Goal: Information Seeking & Learning: Learn about a topic

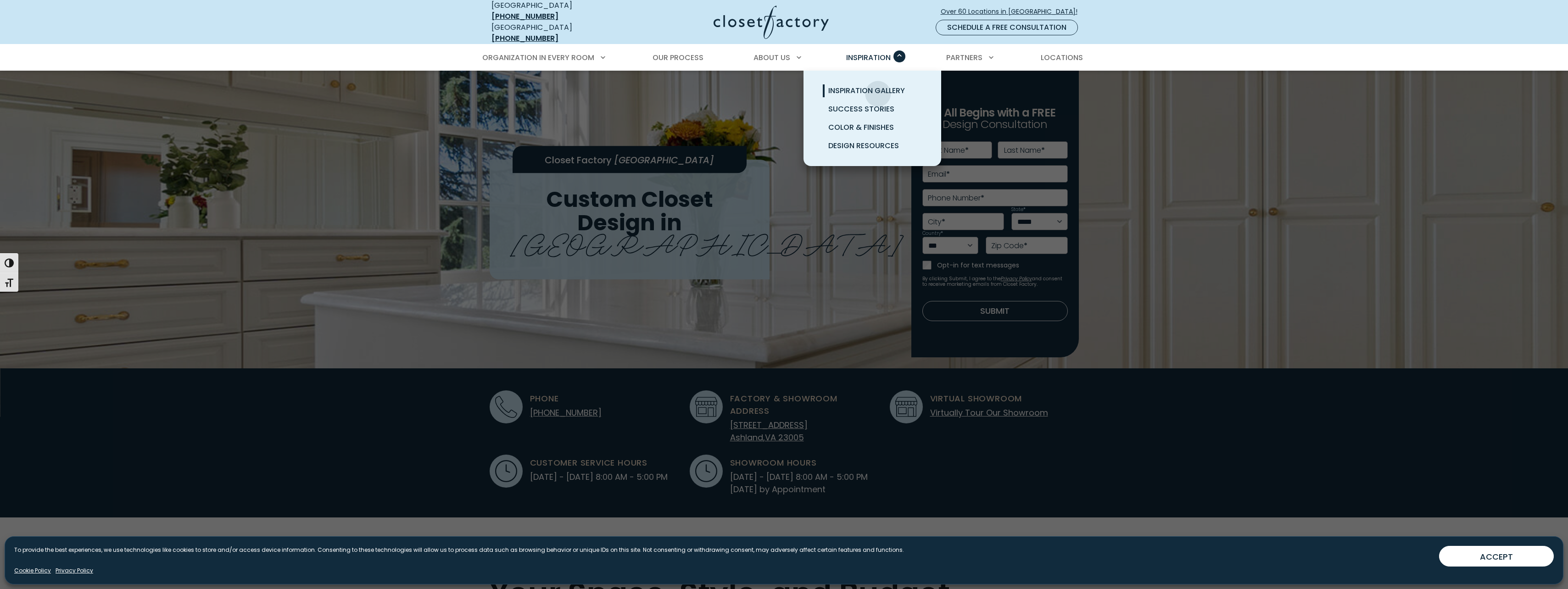
click at [875, 86] on span "Inspiration Gallery" at bounding box center [866, 90] width 77 height 11
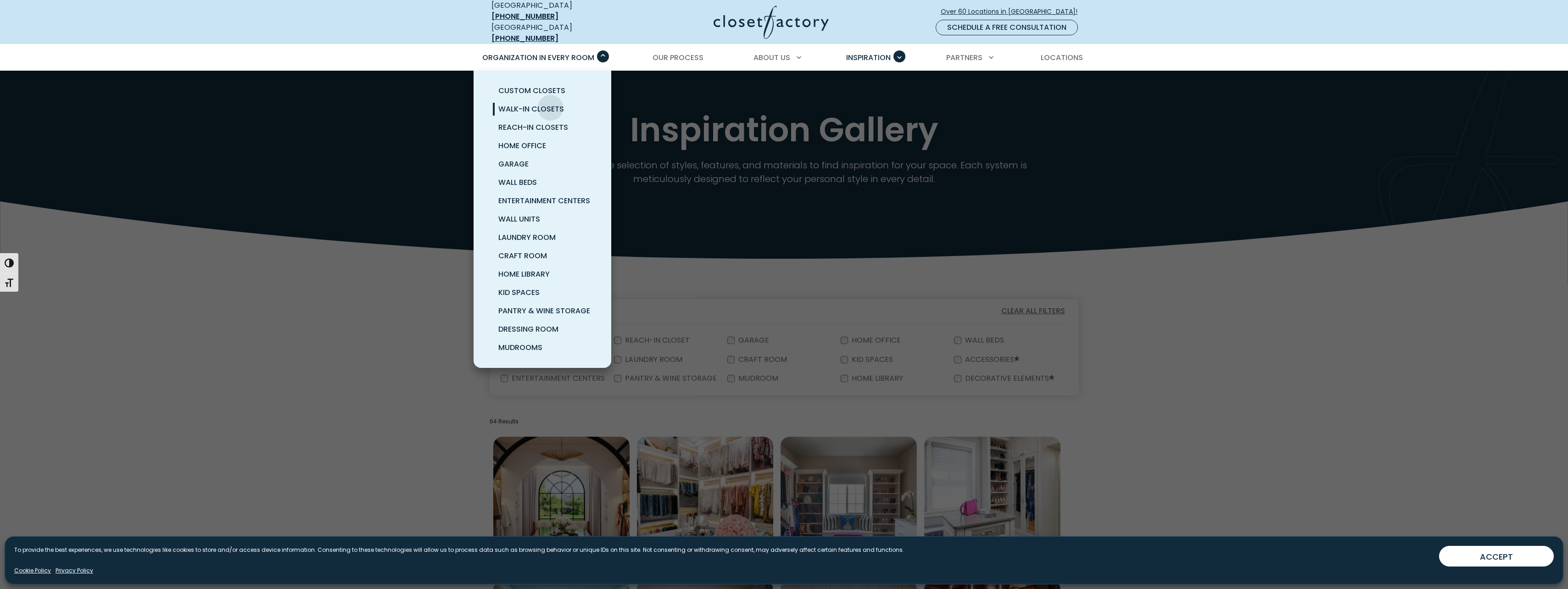
click at [550, 104] on span "Walk-In Closets" at bounding box center [532, 109] width 66 height 11
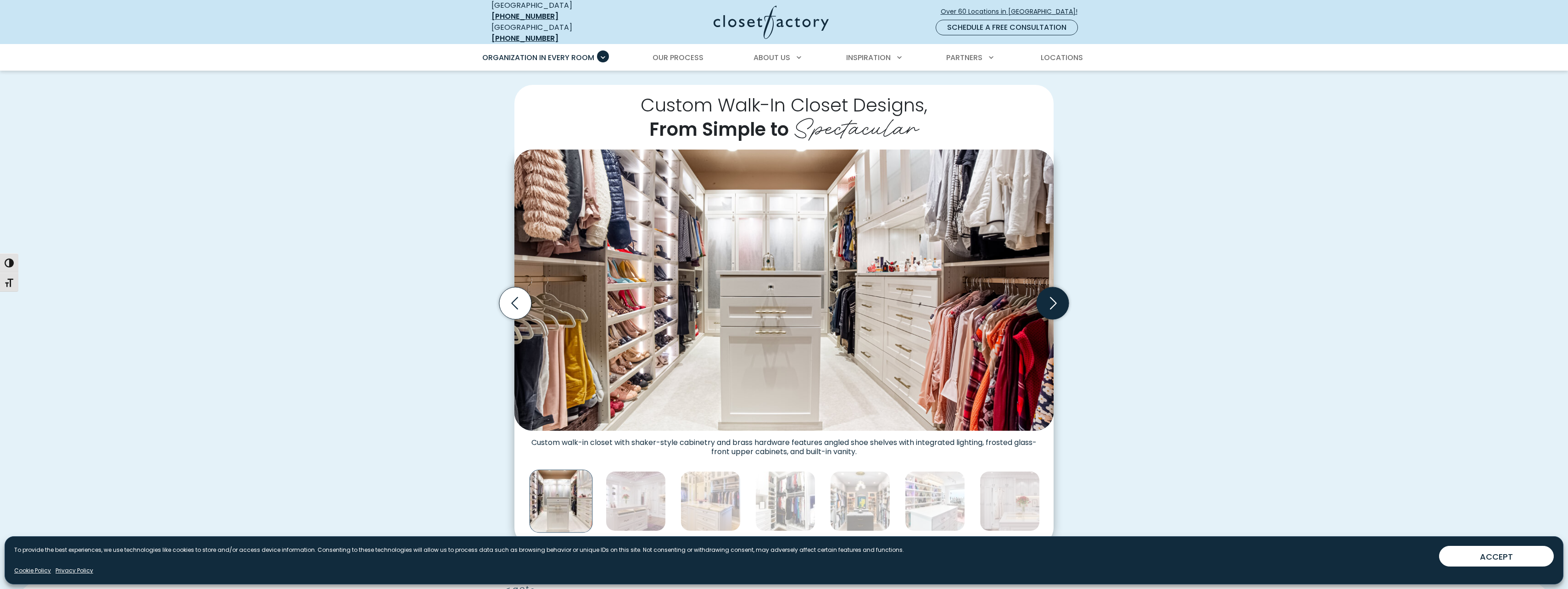
click at [1059, 304] on icon "Next slide" at bounding box center [1053, 303] width 32 height 32
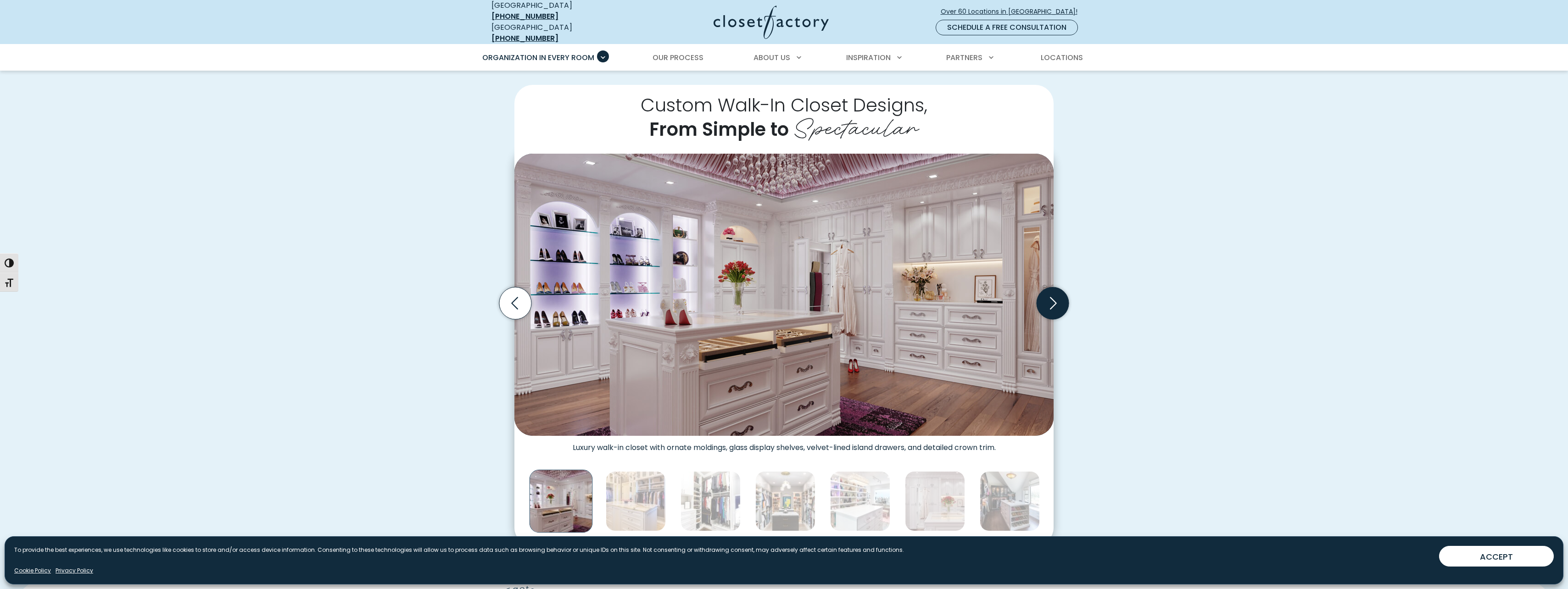
click at [1059, 297] on icon "Next slide" at bounding box center [1053, 303] width 32 height 32
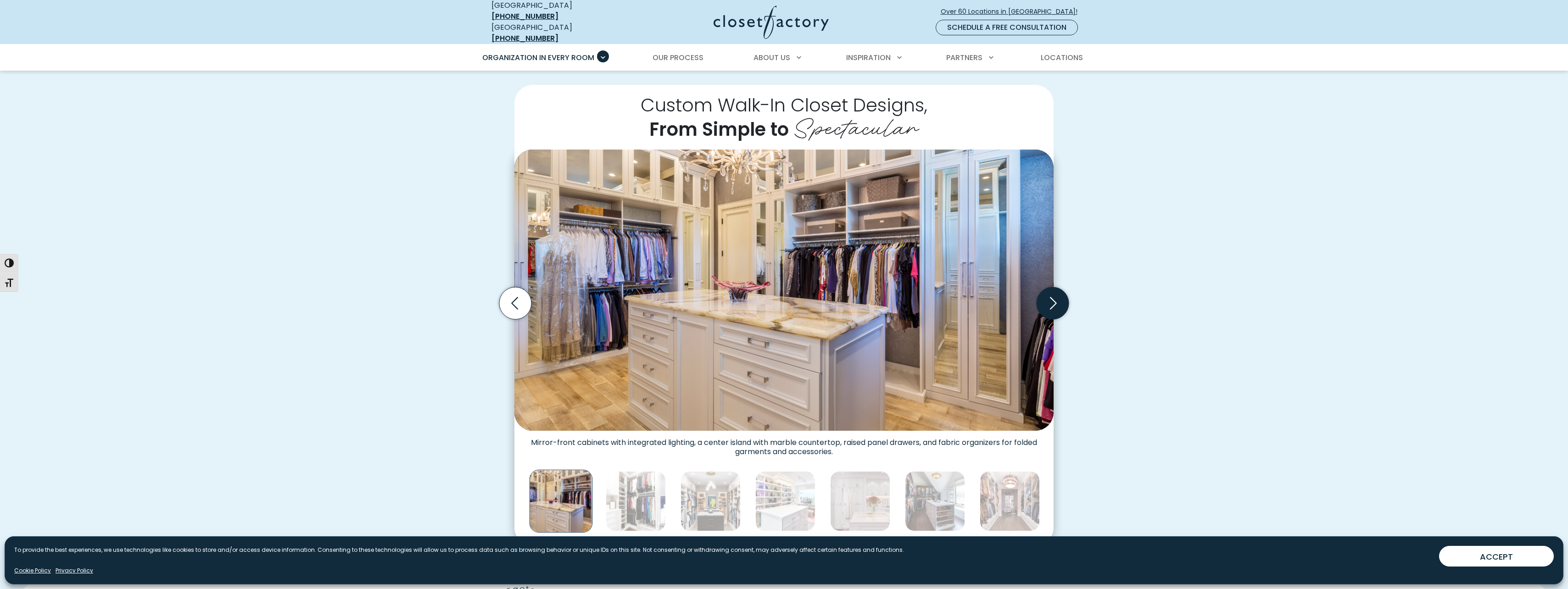
click at [1060, 294] on icon "Next slide" at bounding box center [1053, 303] width 32 height 32
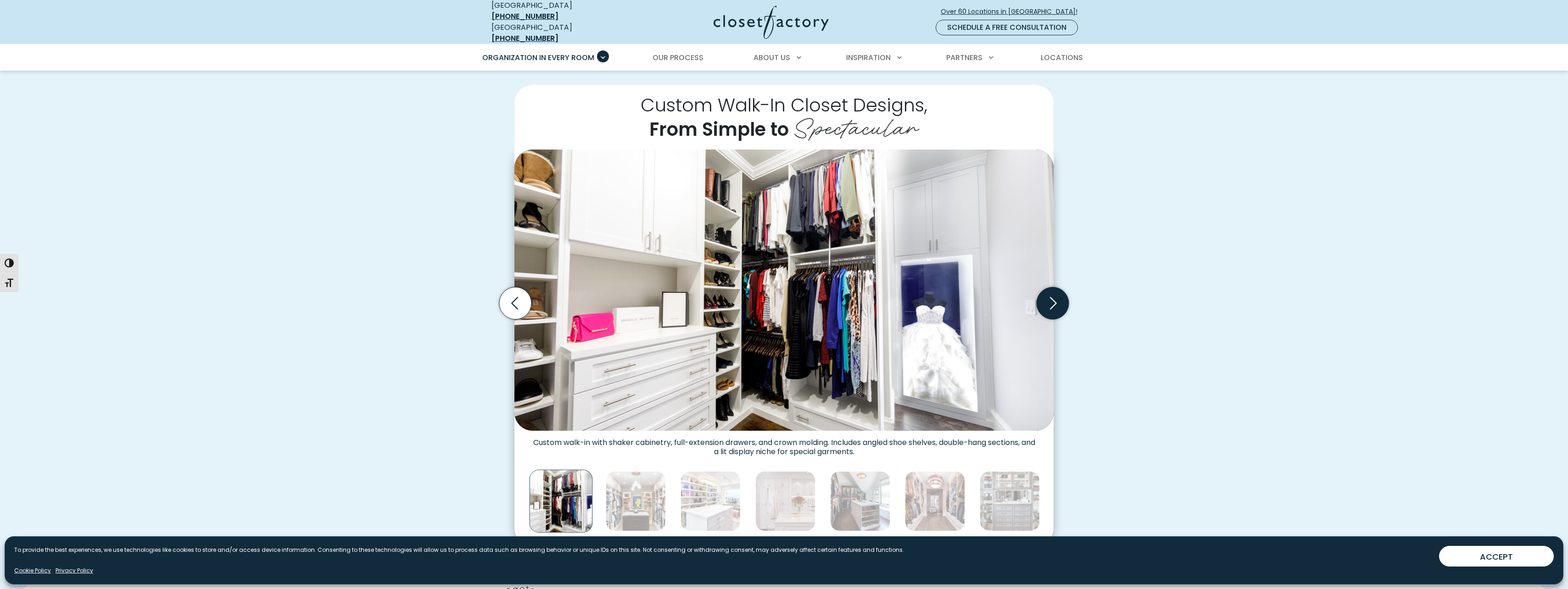
click at [1060, 294] on icon "Next slide" at bounding box center [1053, 303] width 32 height 32
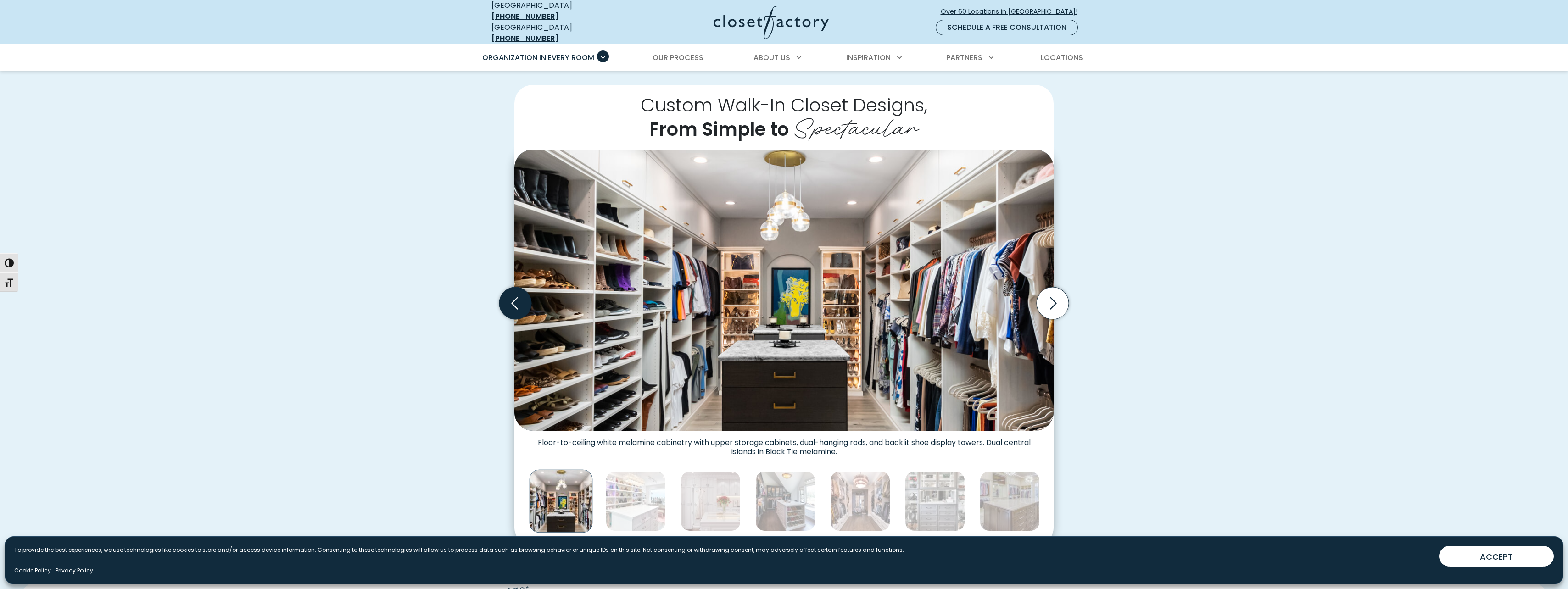
click at [527, 303] on icon "Previous slide" at bounding box center [515, 303] width 32 height 32
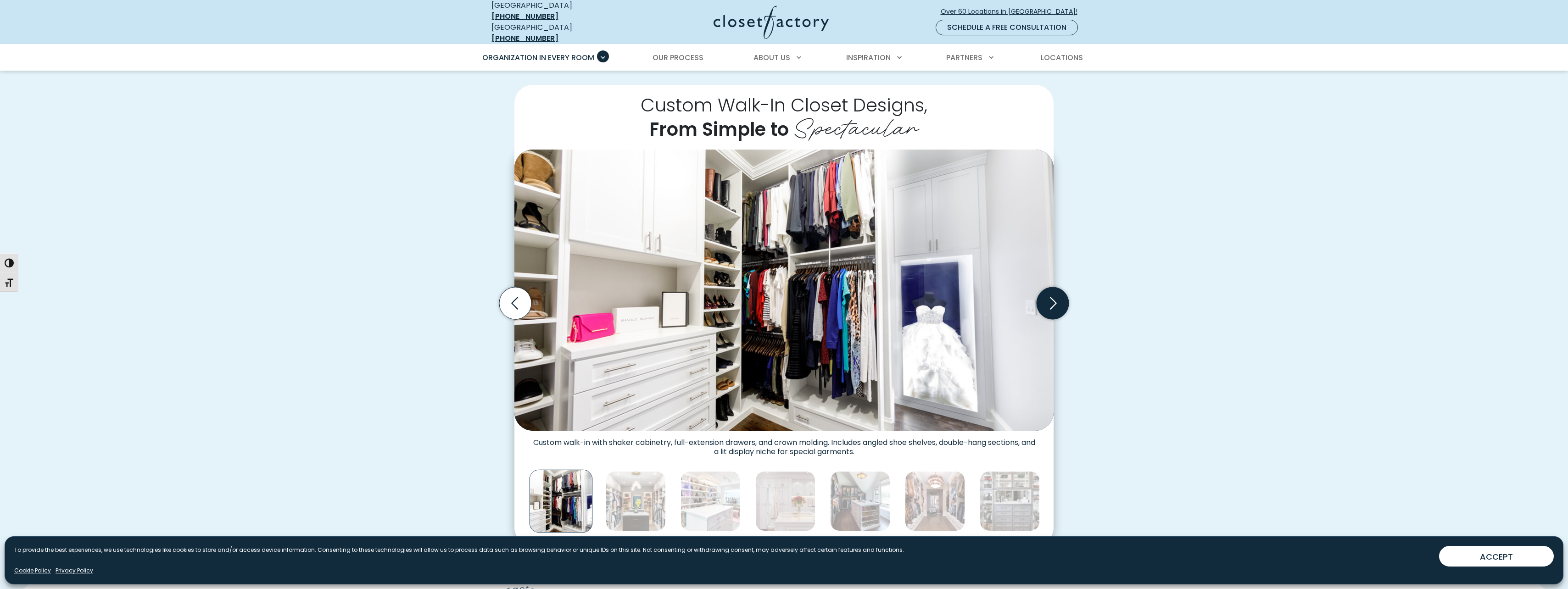
click at [1050, 298] on icon "Next slide" at bounding box center [1053, 303] width 32 height 32
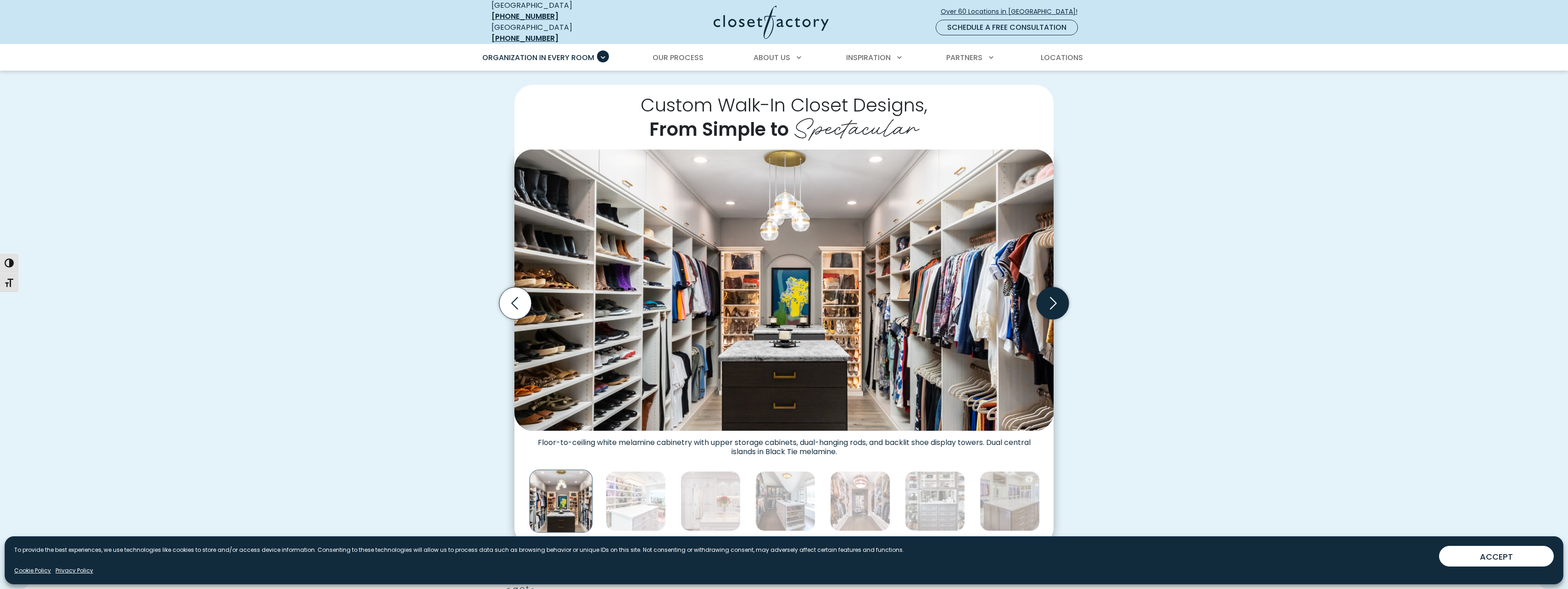
click at [1050, 297] on icon "Next slide" at bounding box center [1053, 303] width 32 height 32
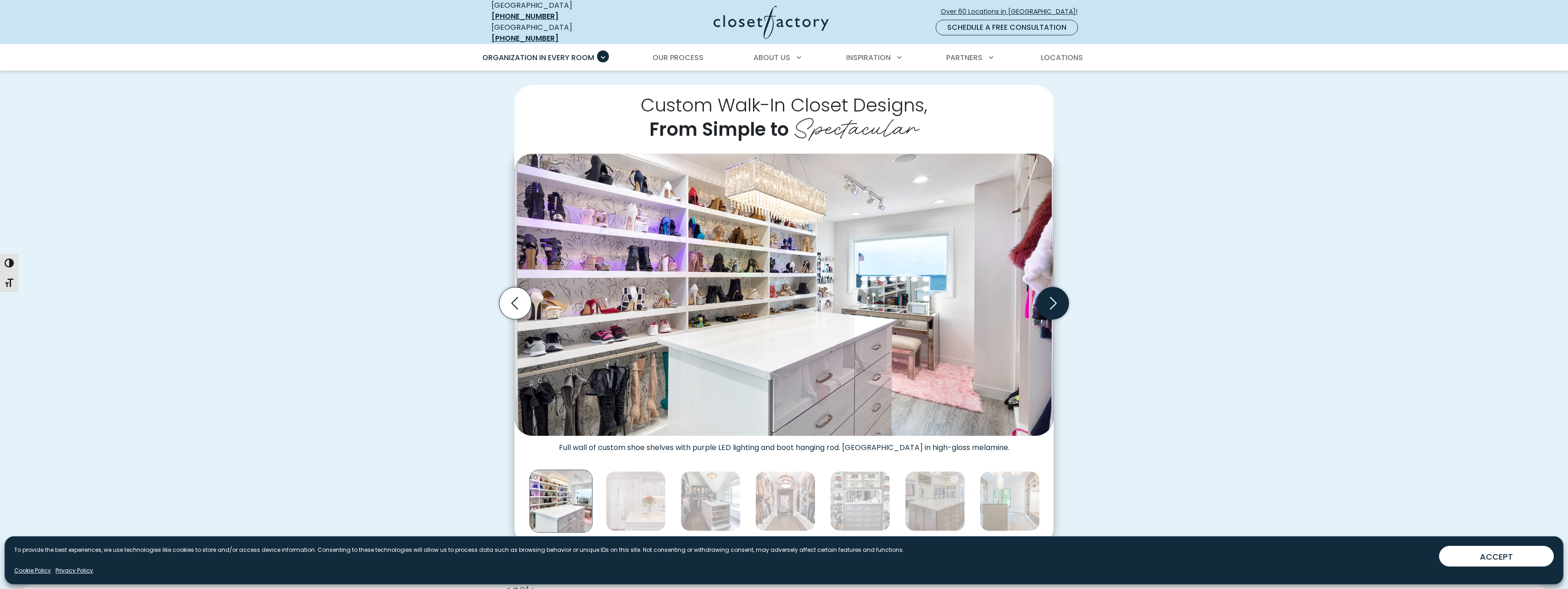
click at [1049, 297] on icon "Next slide" at bounding box center [1053, 303] width 32 height 32
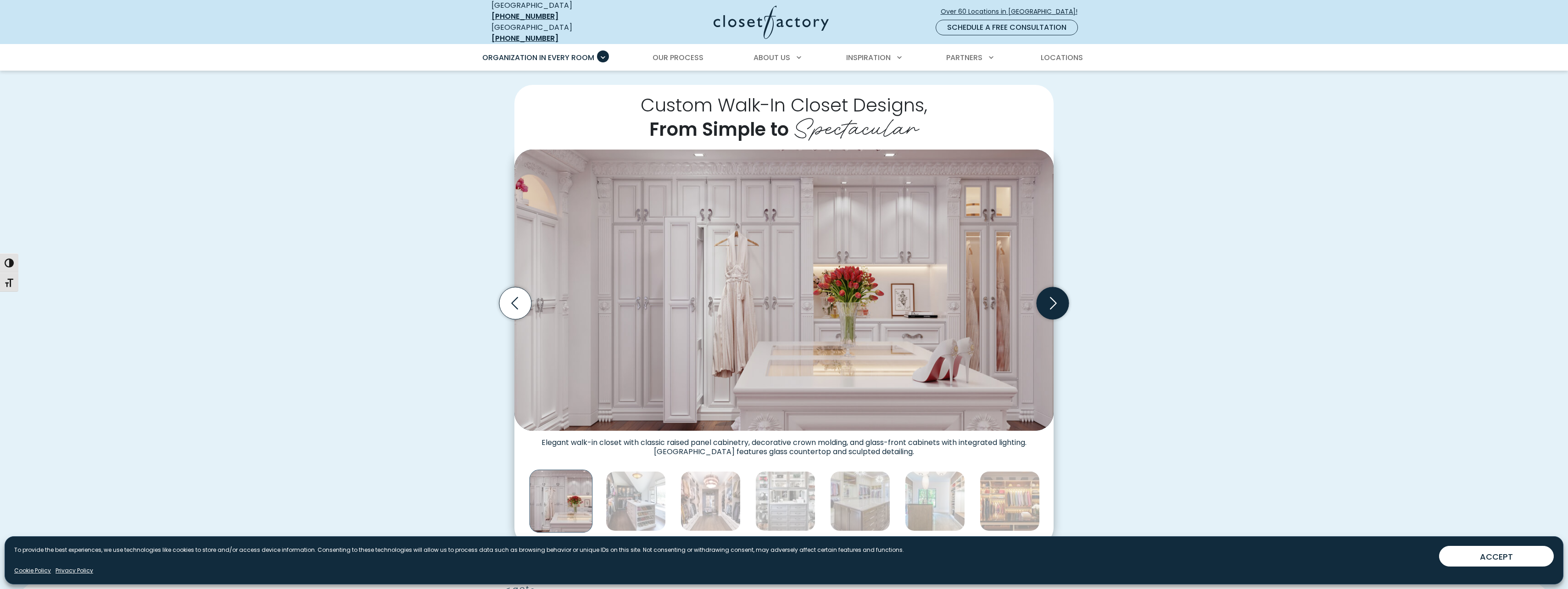
click at [1052, 296] on icon "Next slide" at bounding box center [1053, 303] width 32 height 32
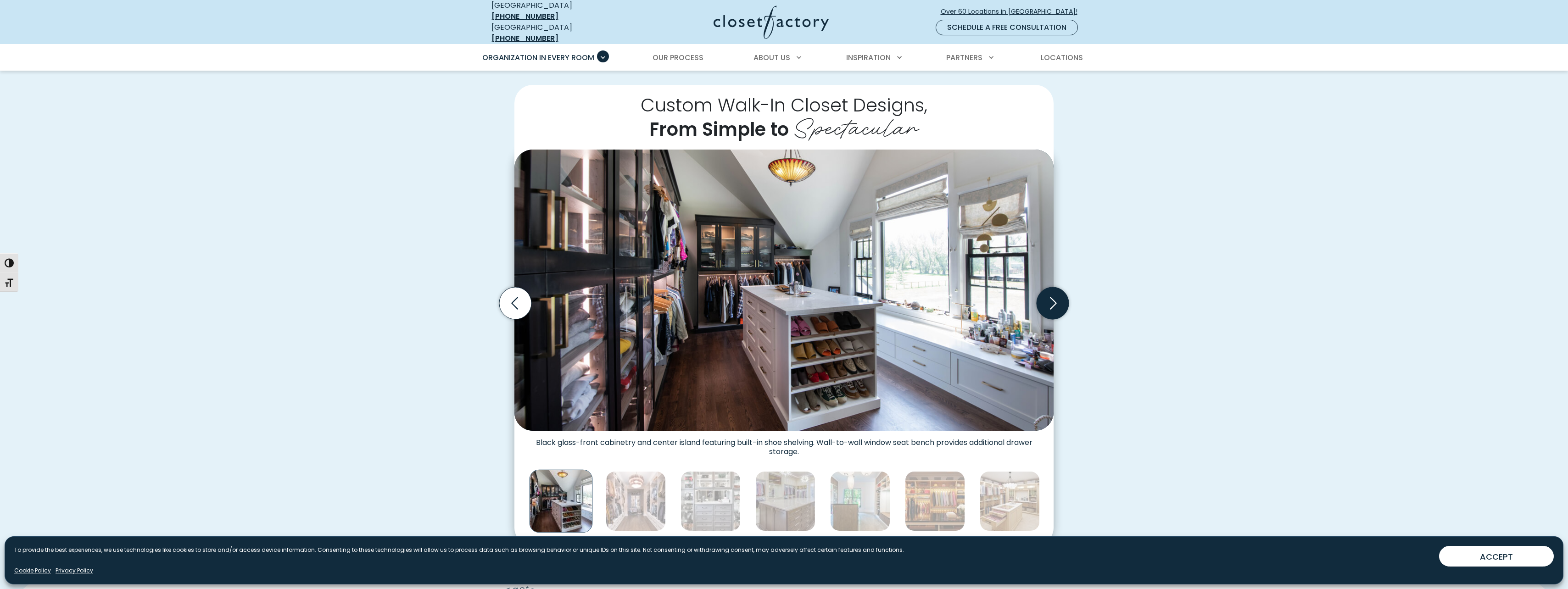
click at [1052, 296] on icon "Next slide" at bounding box center [1053, 303] width 32 height 32
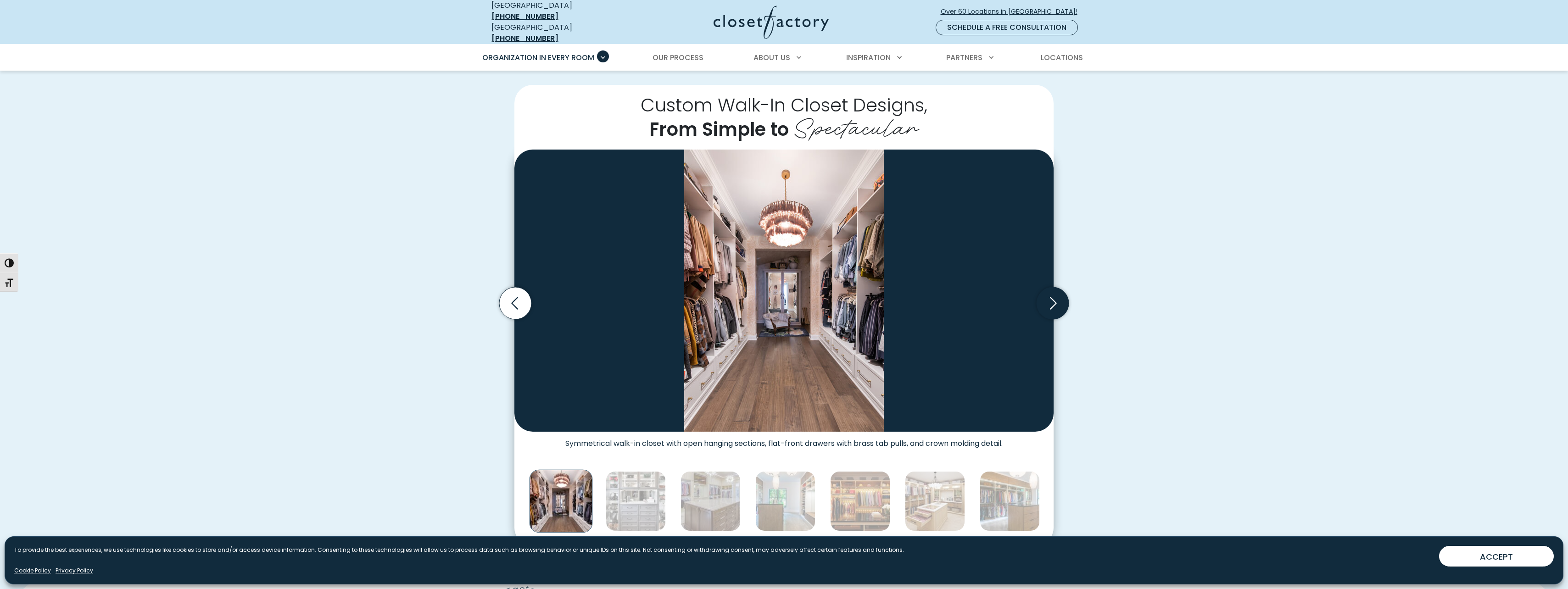
click at [1052, 296] on icon "Next slide" at bounding box center [1053, 303] width 32 height 32
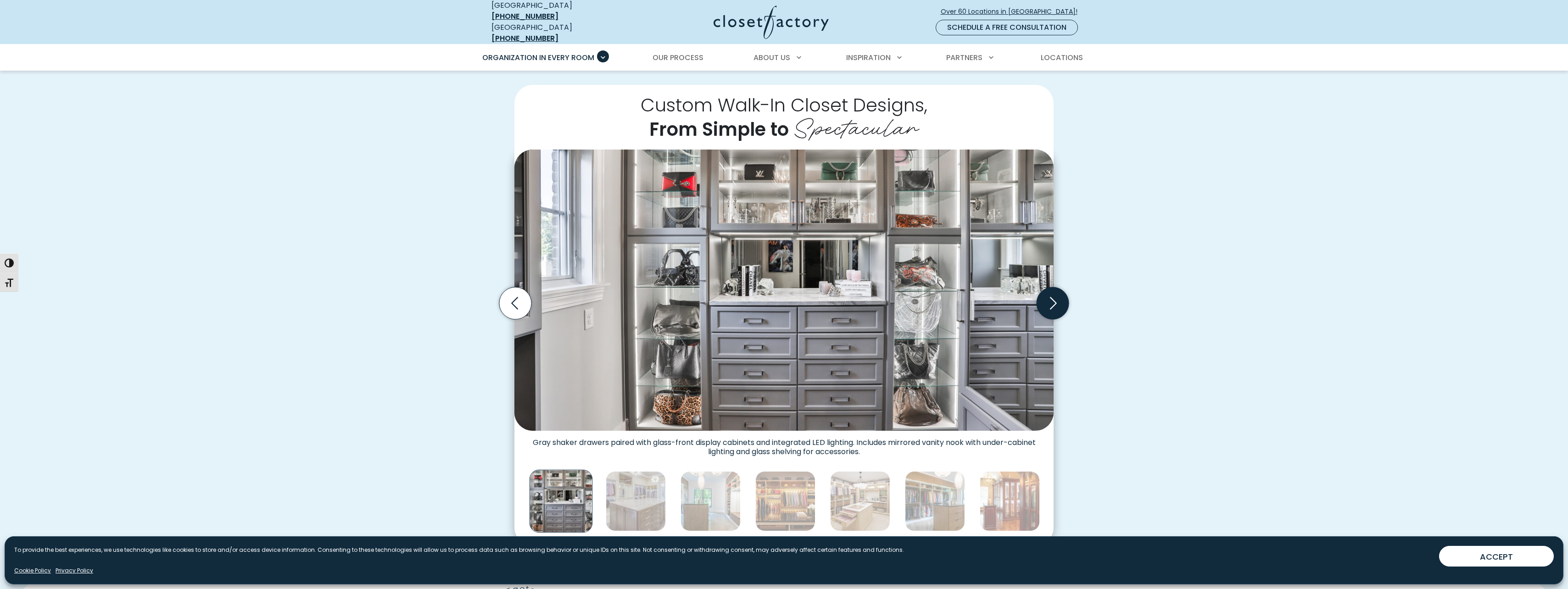
click at [1052, 296] on icon "Next slide" at bounding box center [1053, 303] width 32 height 32
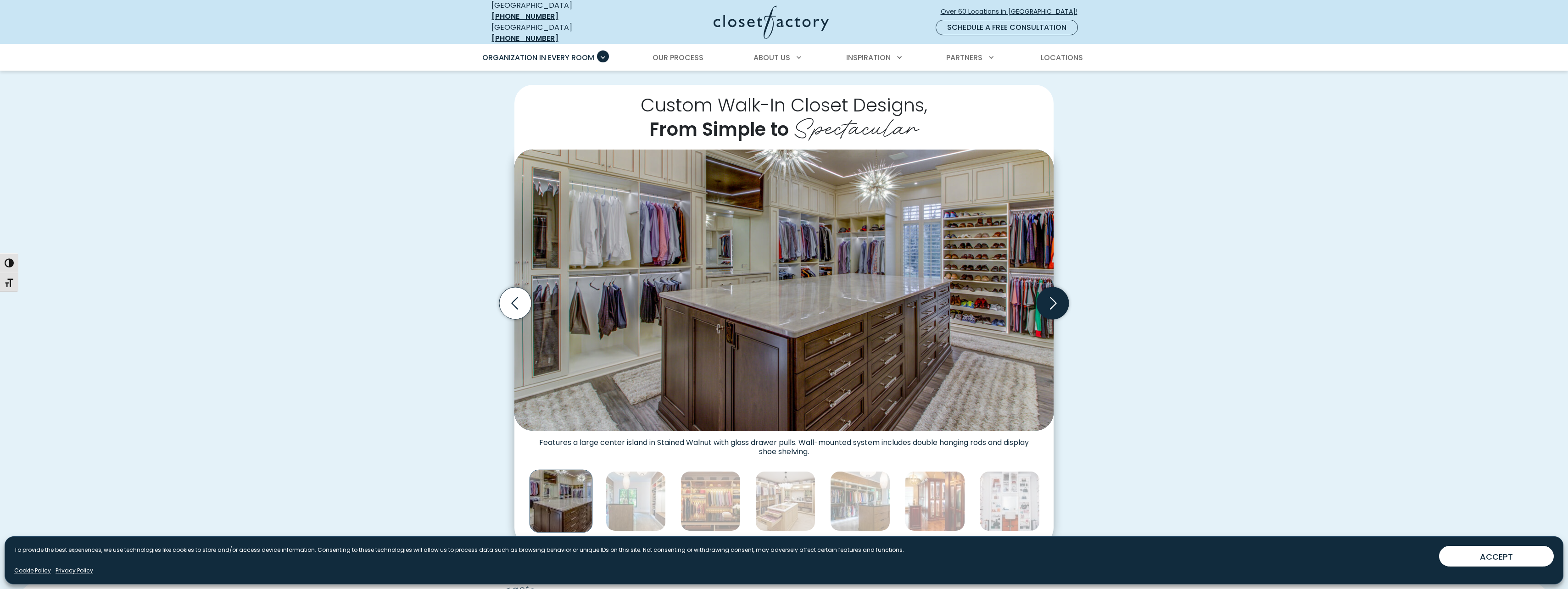
click at [1052, 296] on icon "Next slide" at bounding box center [1053, 303] width 32 height 32
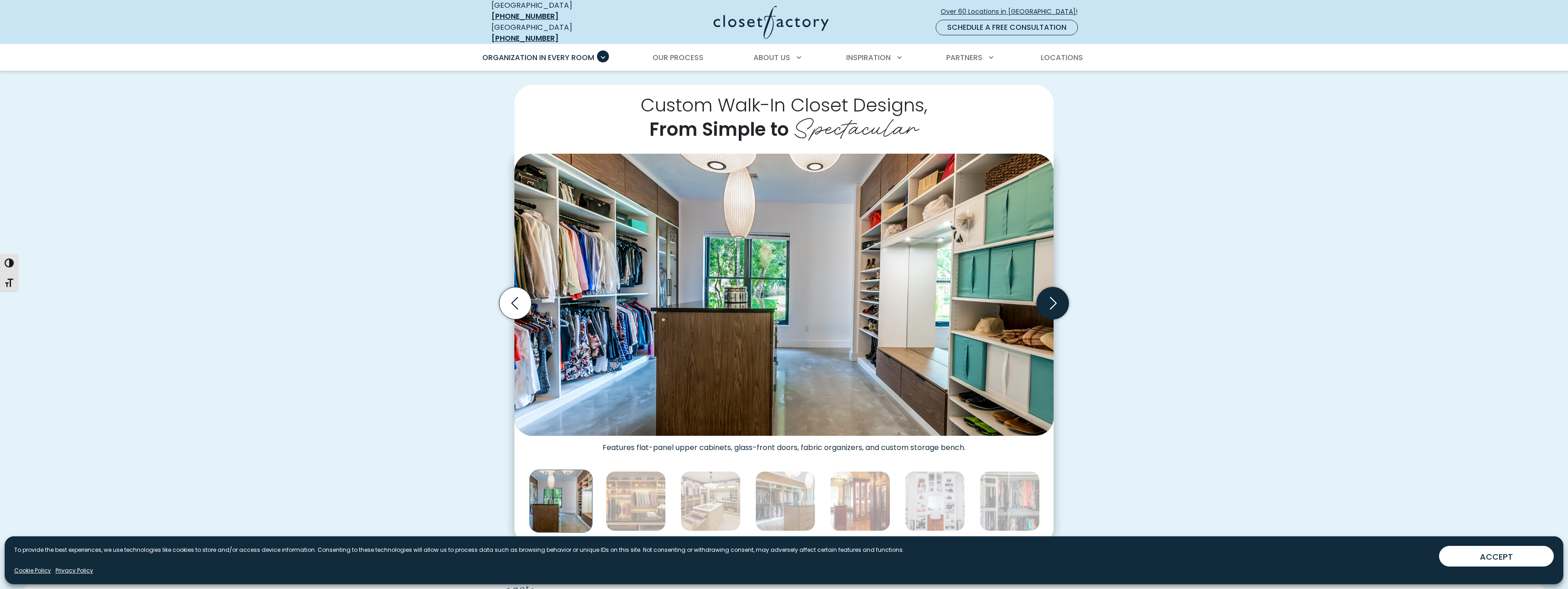
click at [1052, 296] on icon "Next slide" at bounding box center [1053, 303] width 32 height 32
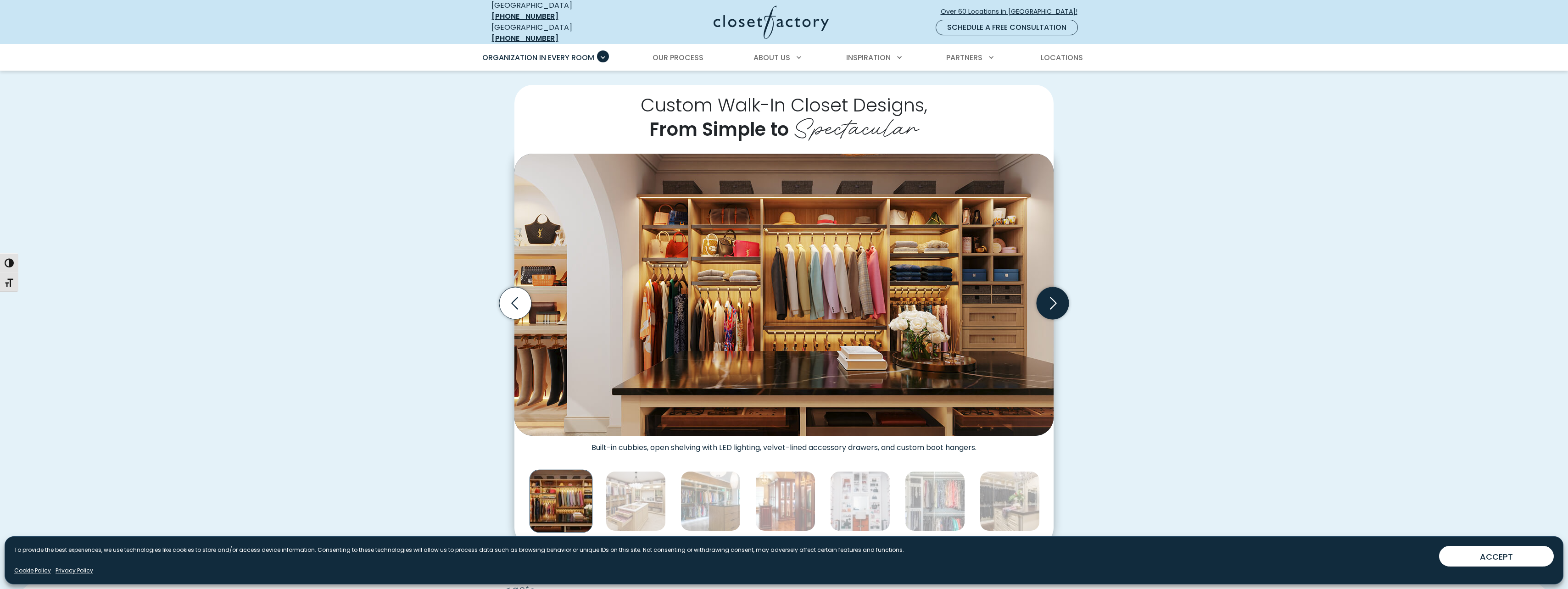
click at [1052, 296] on icon "Next slide" at bounding box center [1053, 303] width 32 height 32
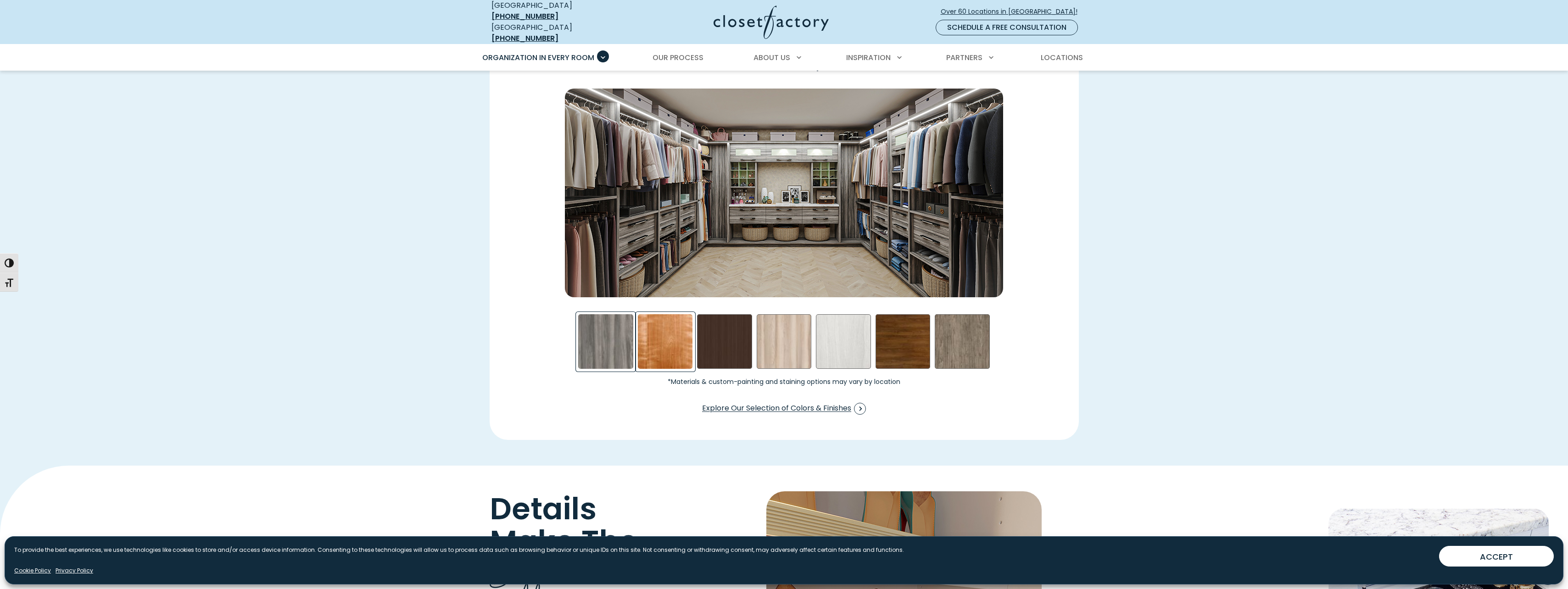
scroll to position [1376, 0]
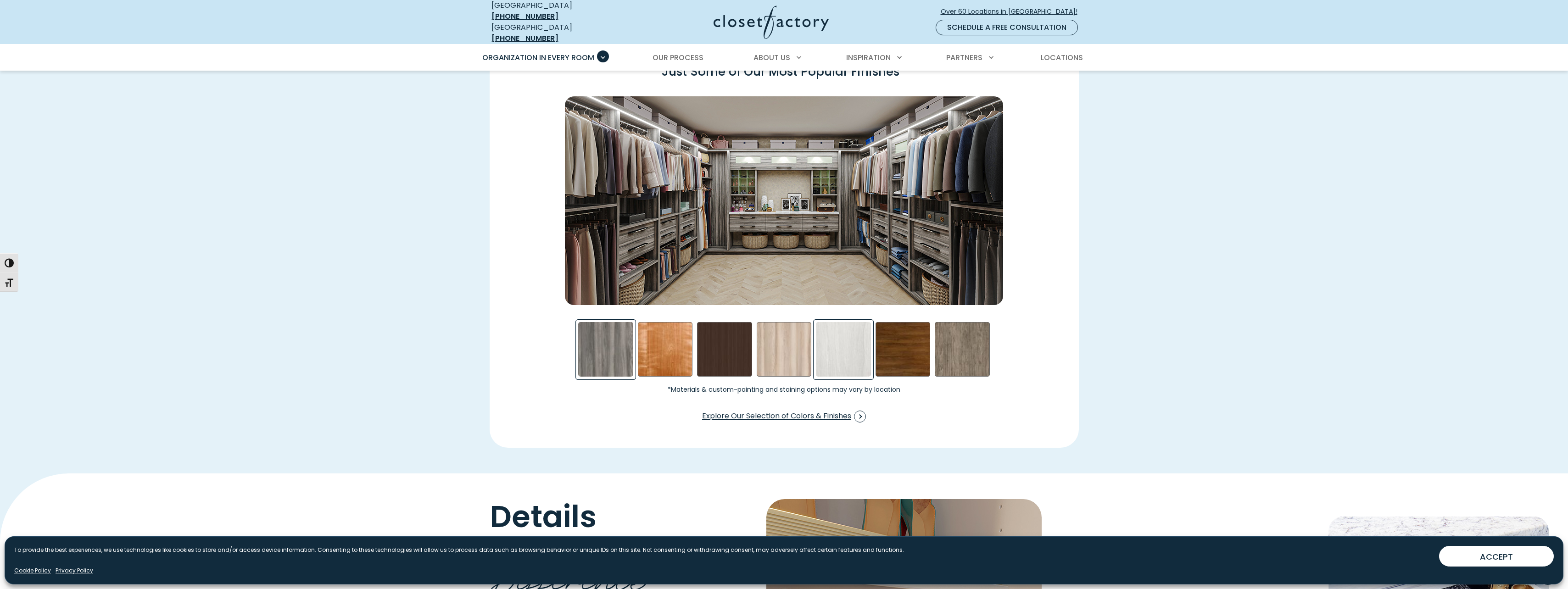
click at [826, 336] on div "Skye Swatch" at bounding box center [844, 349] width 55 height 55
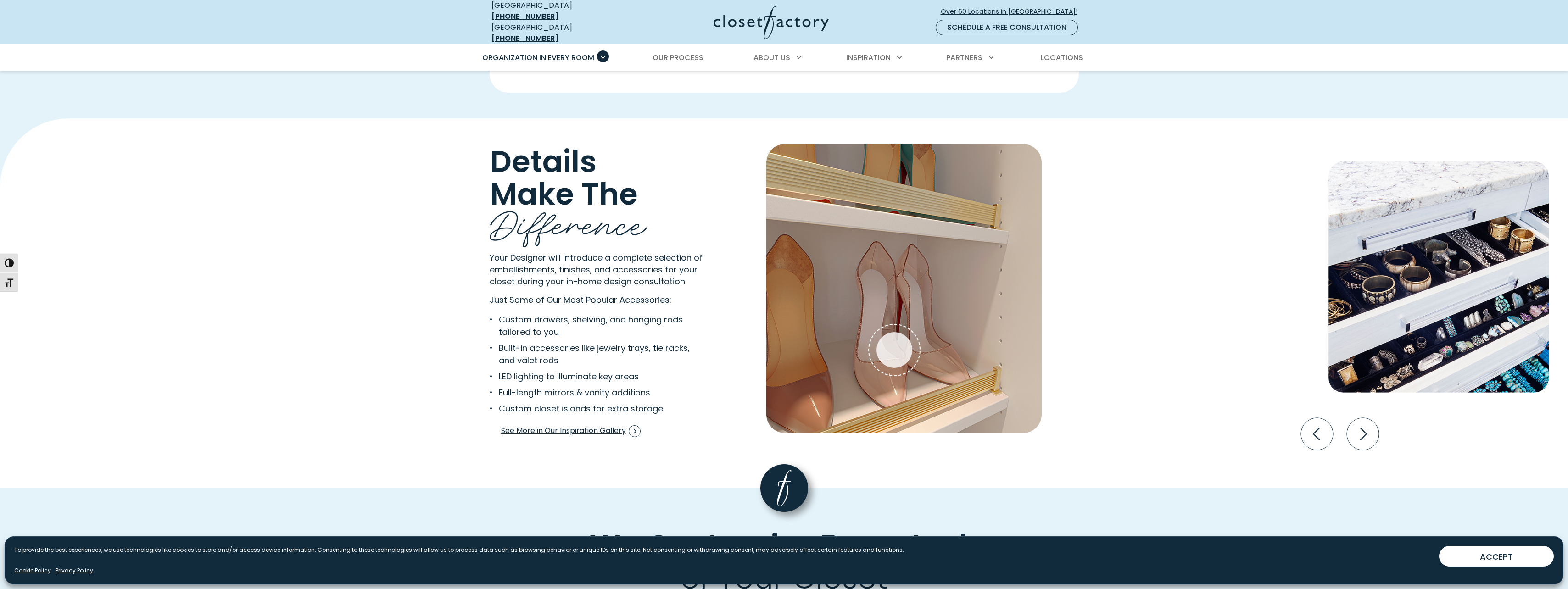
scroll to position [1744, 0]
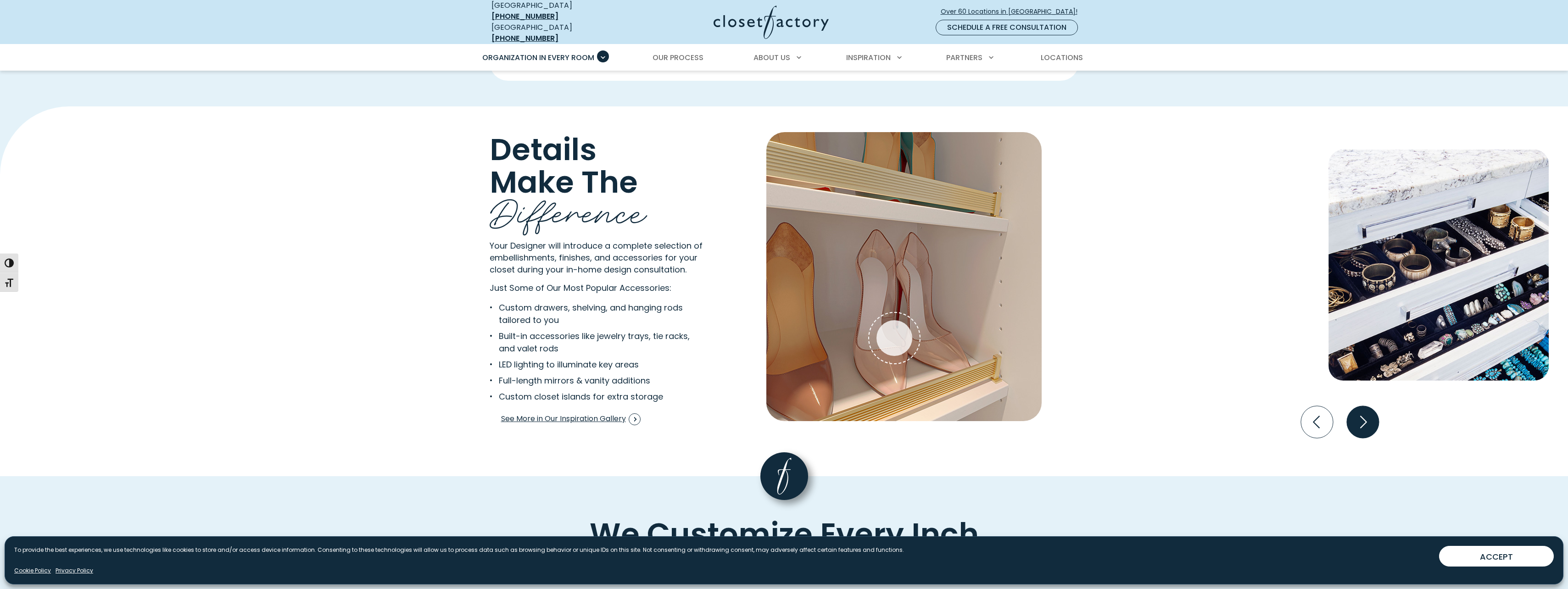
click at [1366, 421] on icon "Next slide" at bounding box center [1362, 422] width 32 height 32
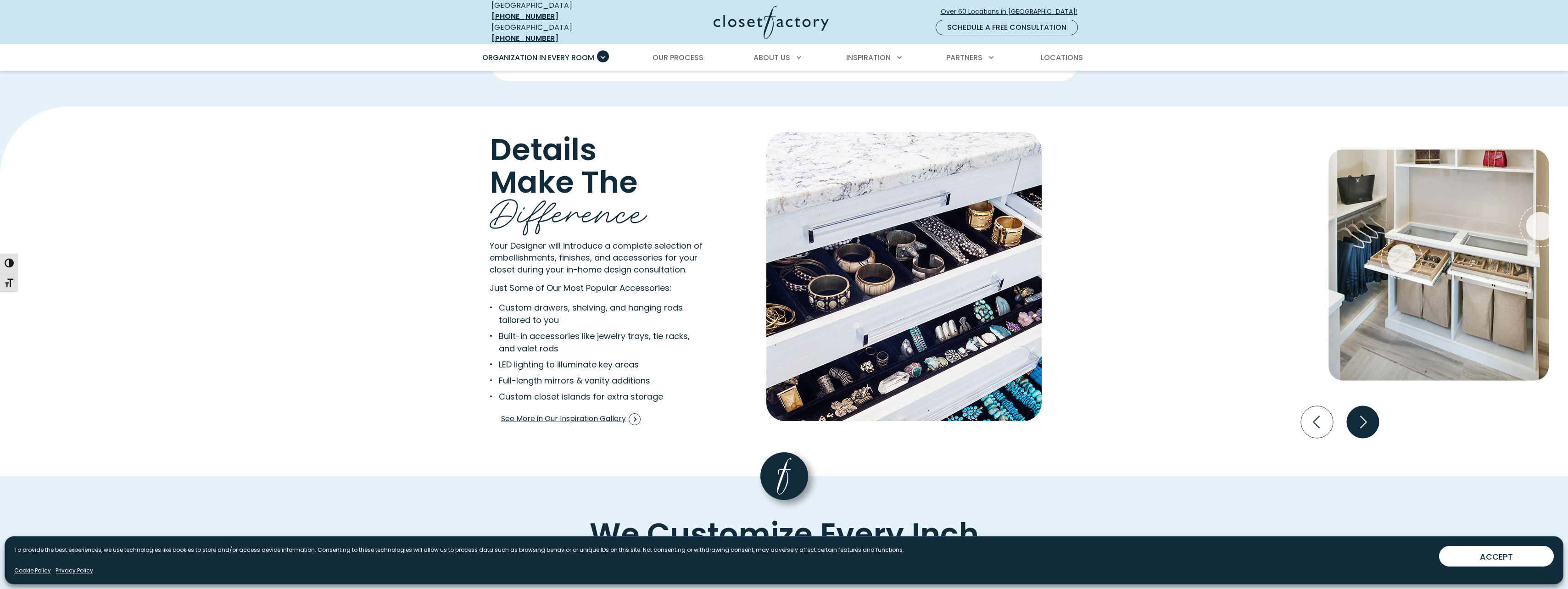
click at [1366, 421] on icon "Next slide" at bounding box center [1362, 422] width 32 height 32
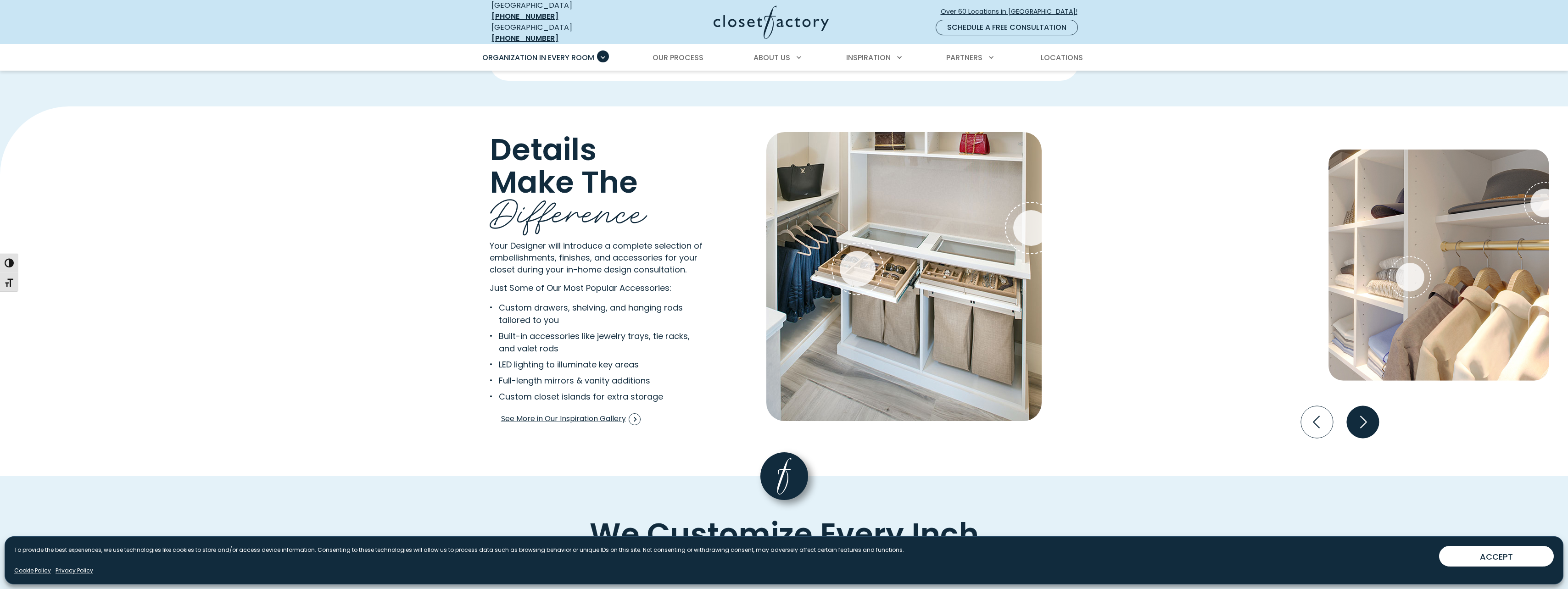
click at [1365, 416] on icon "Next slide" at bounding box center [1362, 422] width 32 height 32
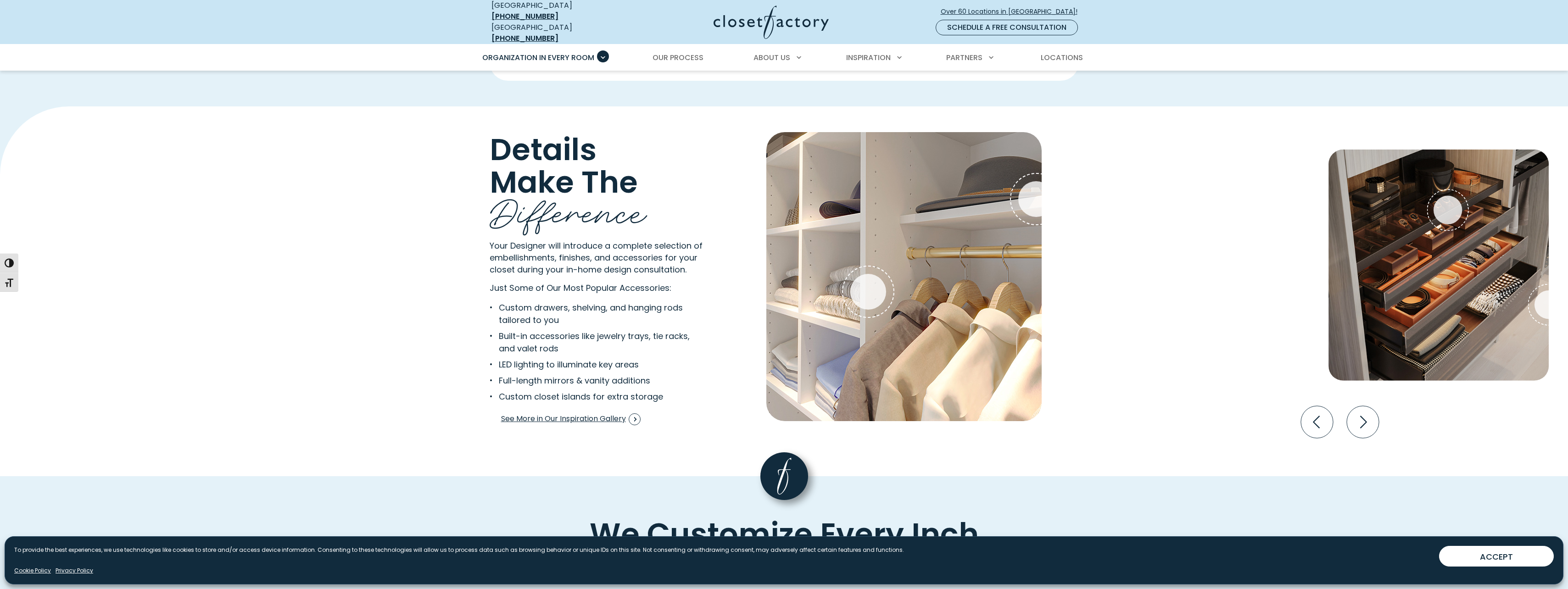
click at [1338, 416] on div "Details Make The Difference Your Designer will introduce a complete selection o…" at bounding box center [784, 292] width 1568 height 369
click at [1324, 416] on icon "Previous slide" at bounding box center [1316, 422] width 32 height 32
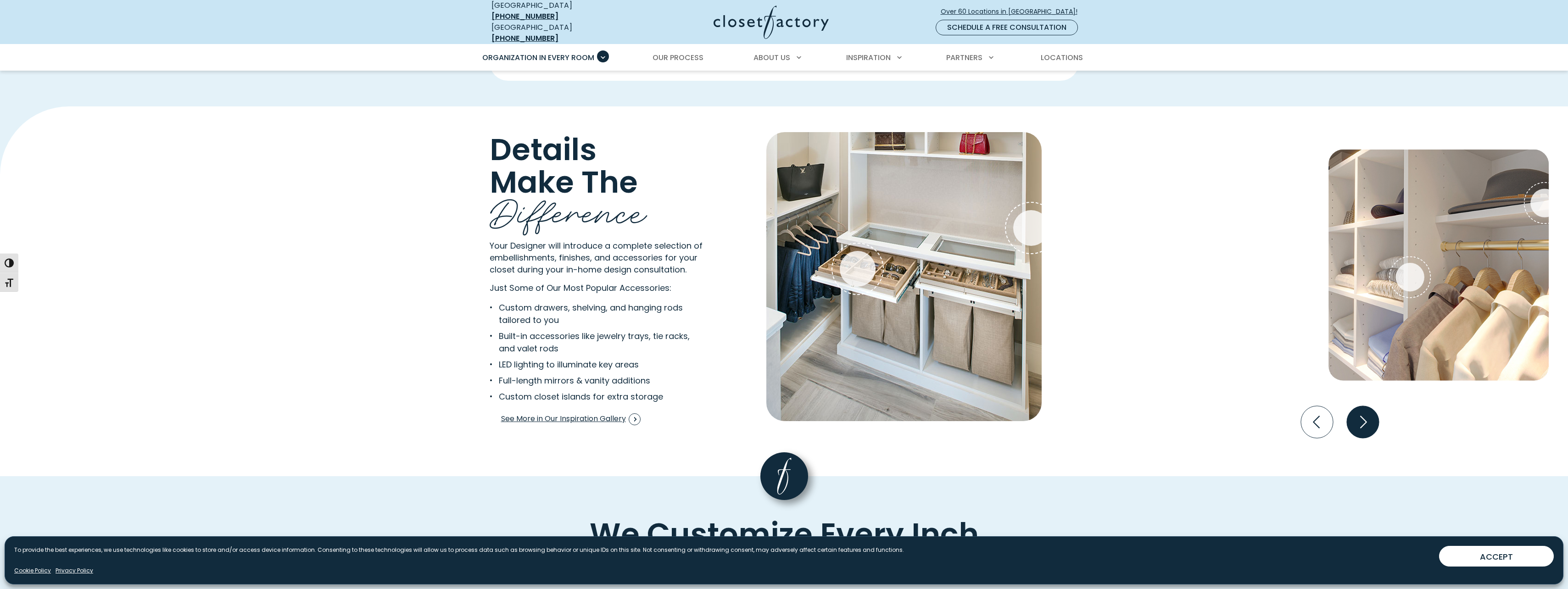
click at [1359, 413] on icon "Next slide" at bounding box center [1362, 422] width 32 height 32
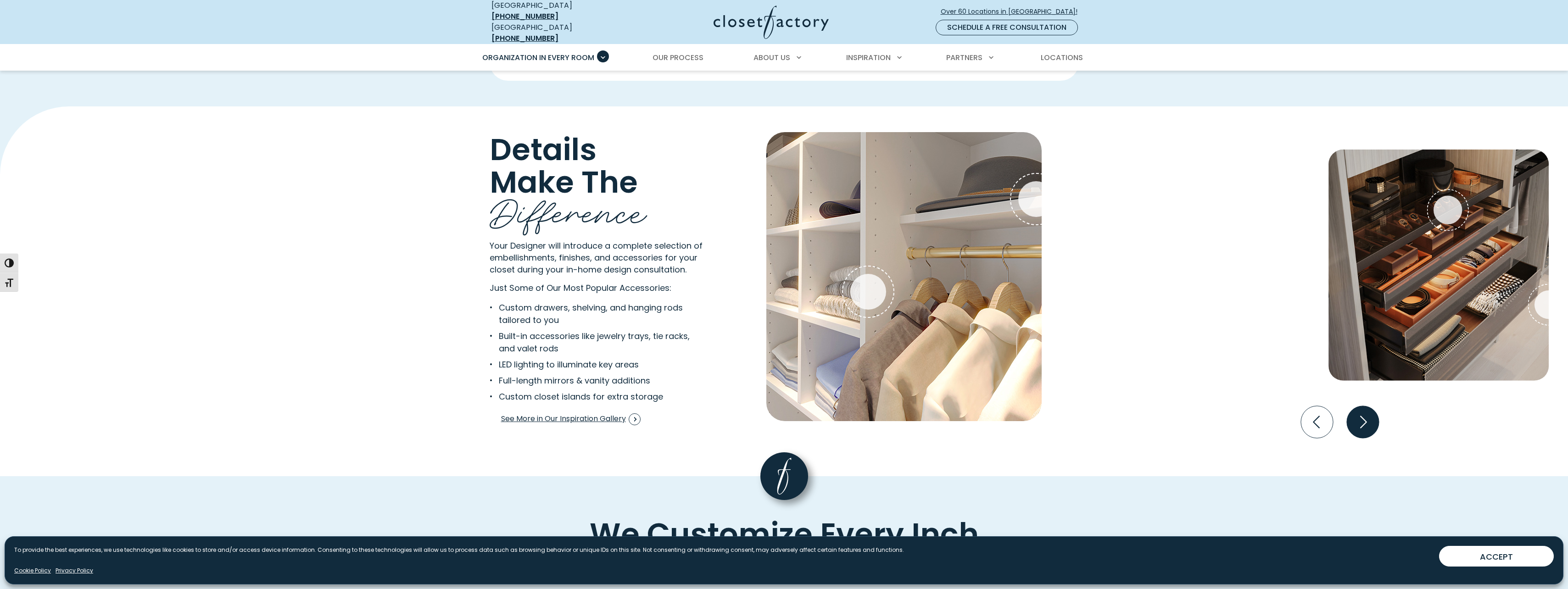
click at [1359, 413] on icon "Next slide" at bounding box center [1362, 422] width 32 height 32
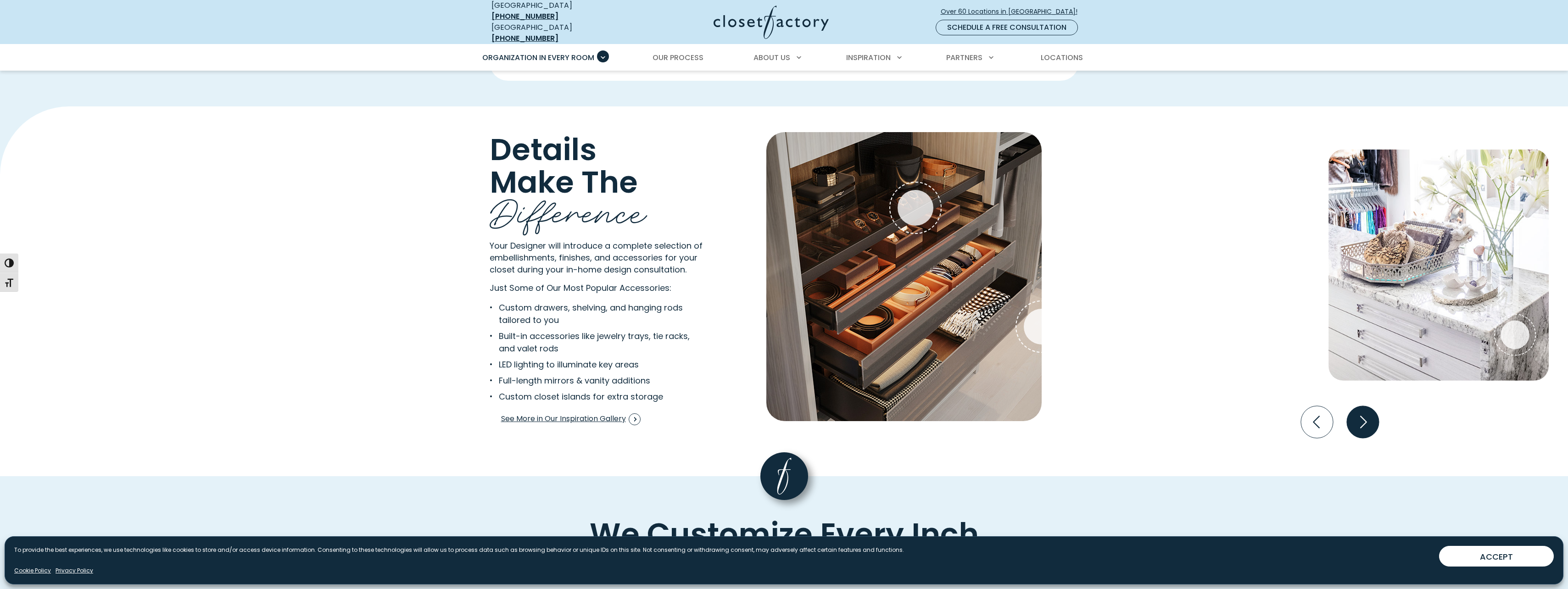
click at [1359, 413] on icon "Next slide" at bounding box center [1362, 422] width 32 height 32
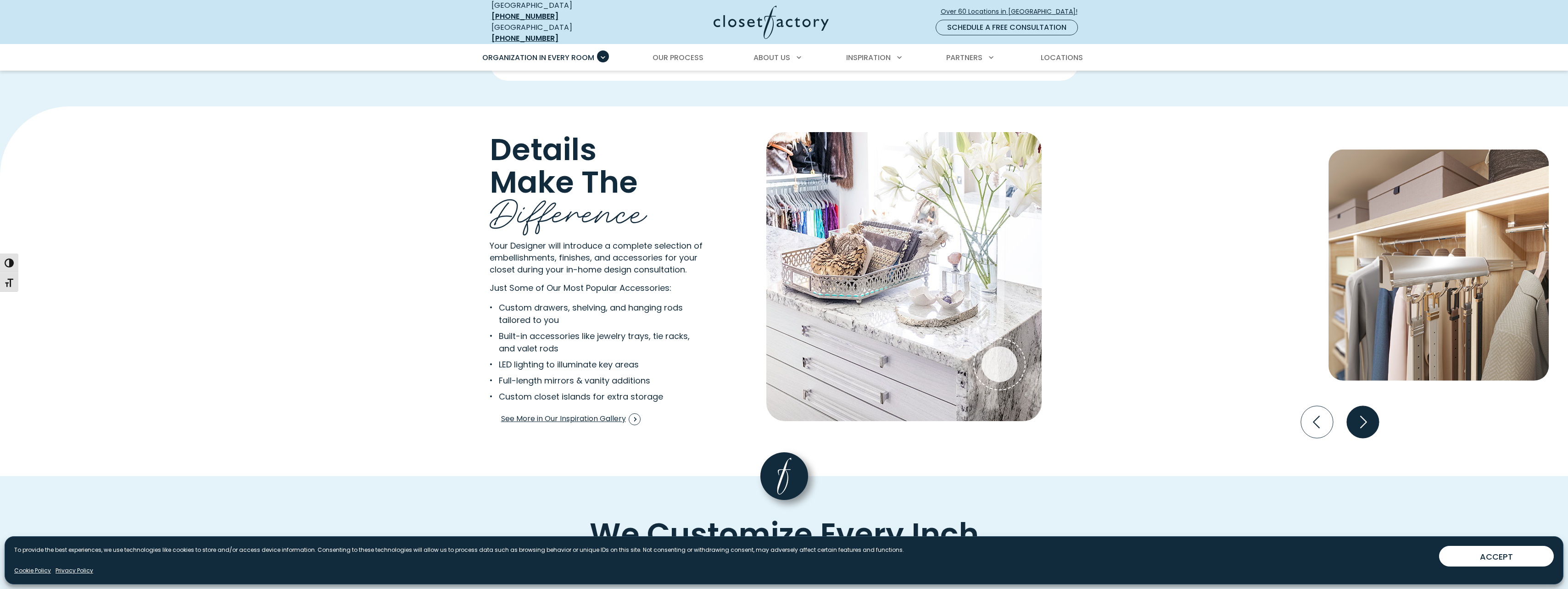
click at [1359, 413] on icon "Next slide" at bounding box center [1362, 422] width 32 height 32
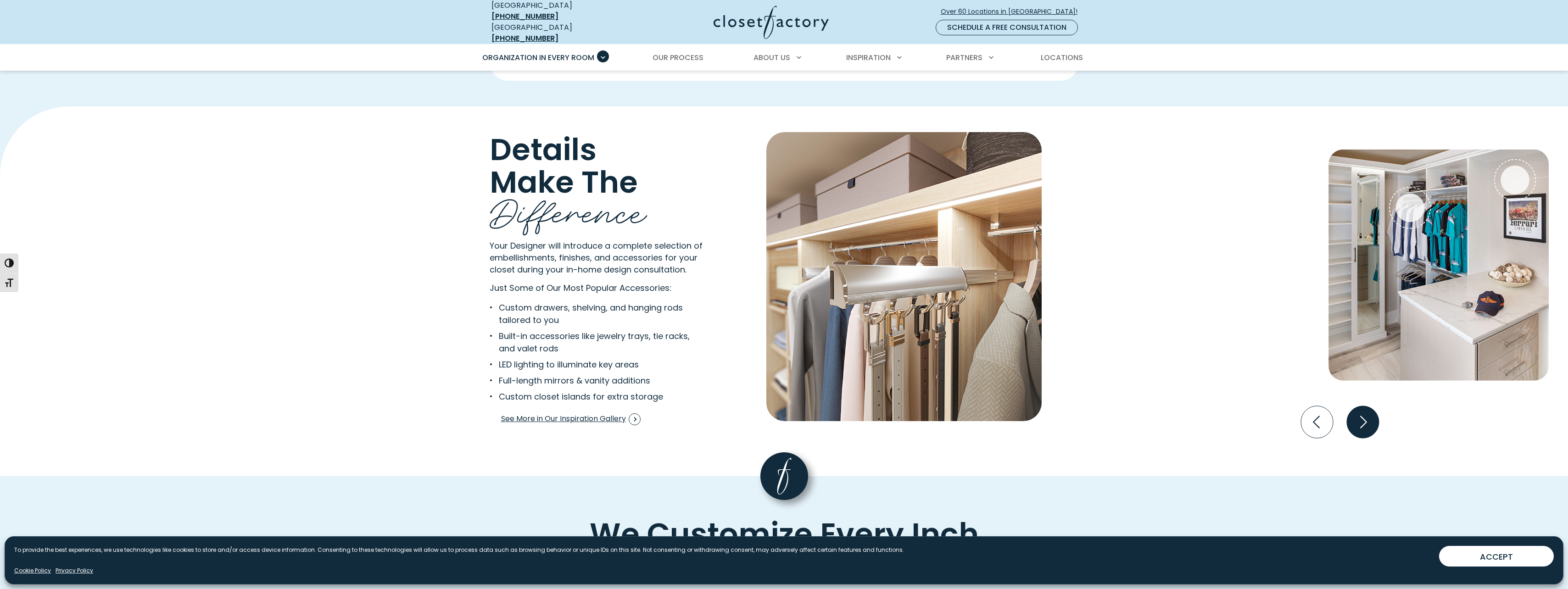
click at [1359, 413] on icon "Next slide" at bounding box center [1362, 422] width 32 height 32
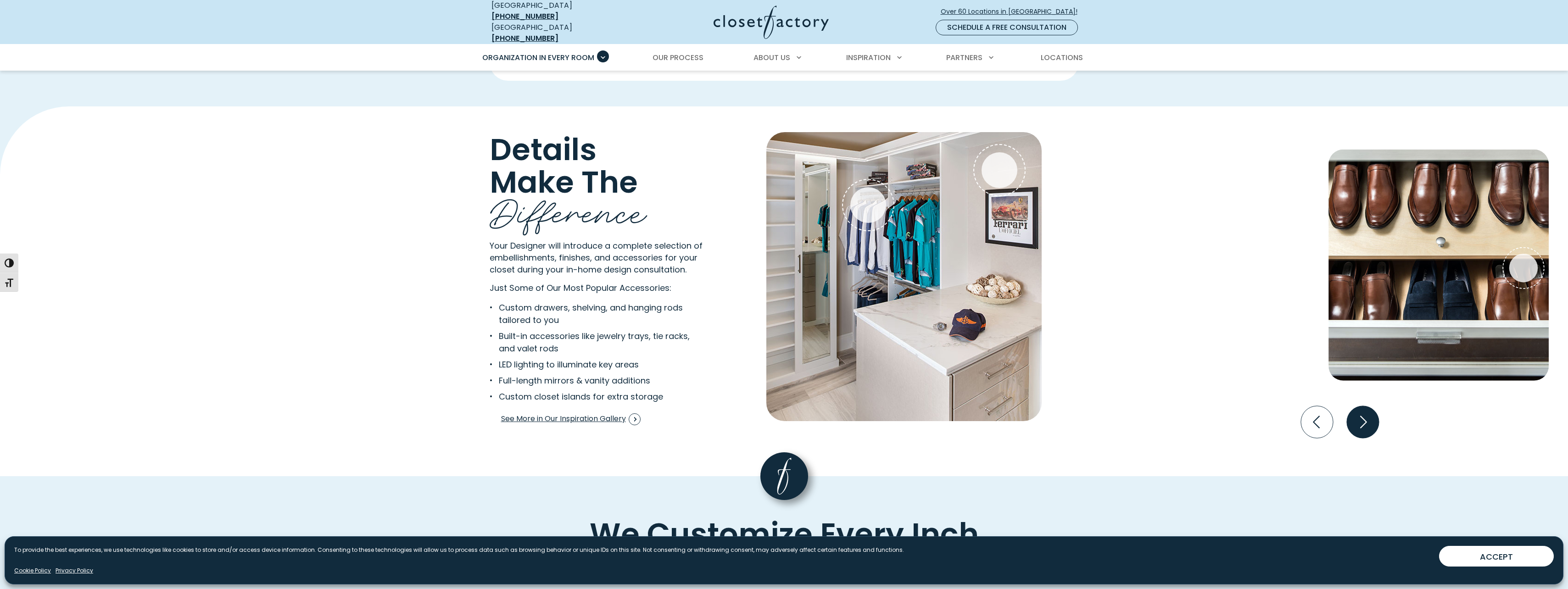
click at [1359, 414] on icon "Next slide" at bounding box center [1362, 422] width 32 height 32
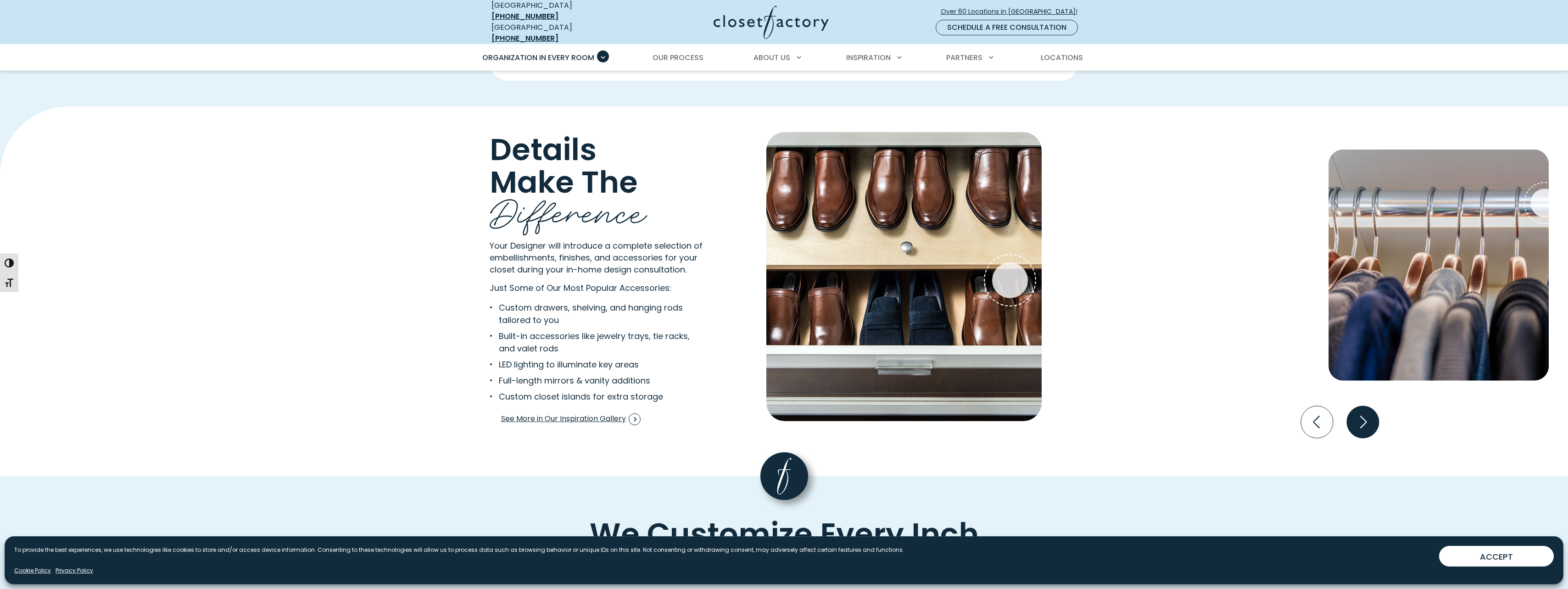
click at [1359, 414] on icon "Next slide" at bounding box center [1362, 422] width 32 height 32
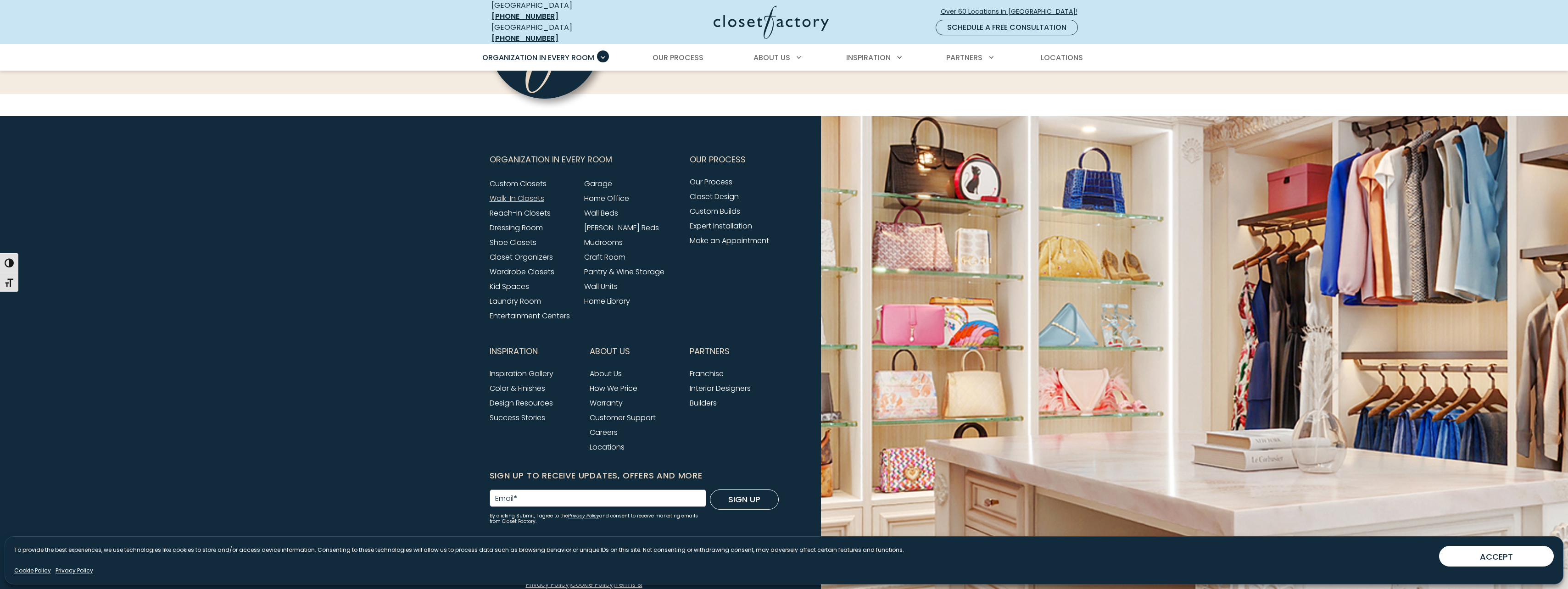
scroll to position [3084, 0]
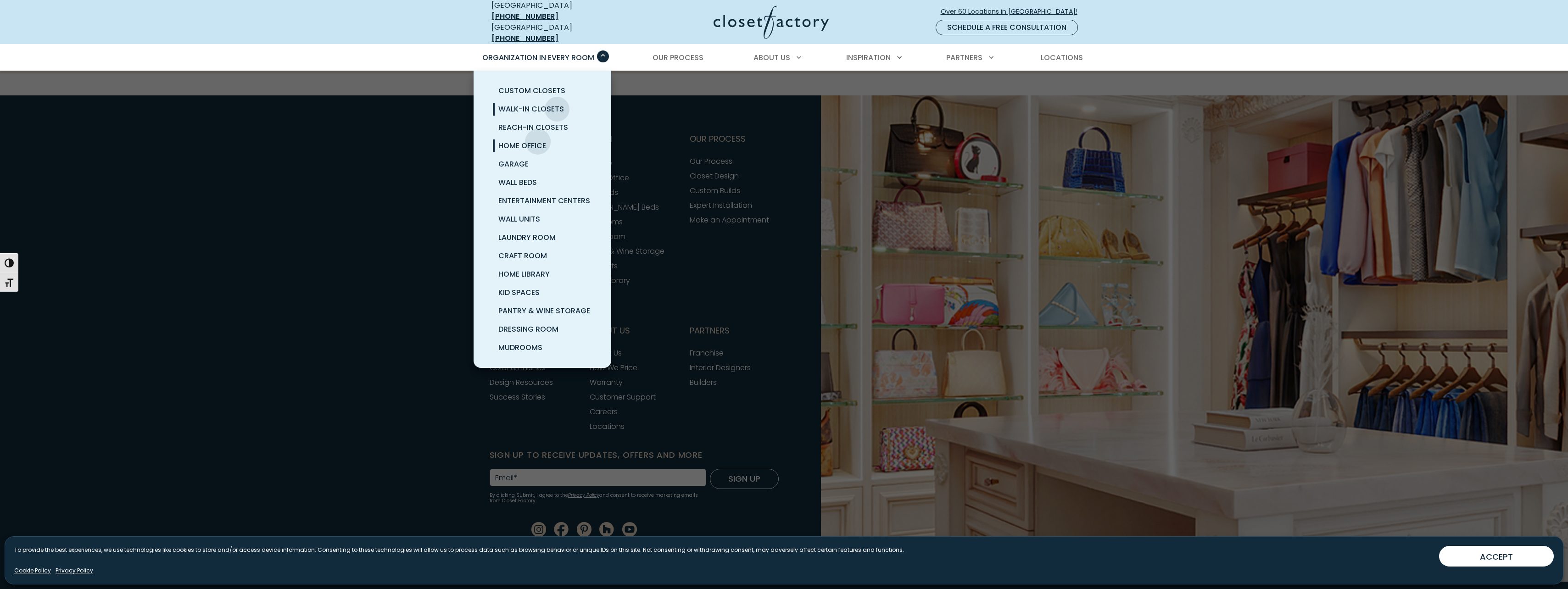
click at [538, 140] on span "Home Office" at bounding box center [522, 145] width 48 height 11
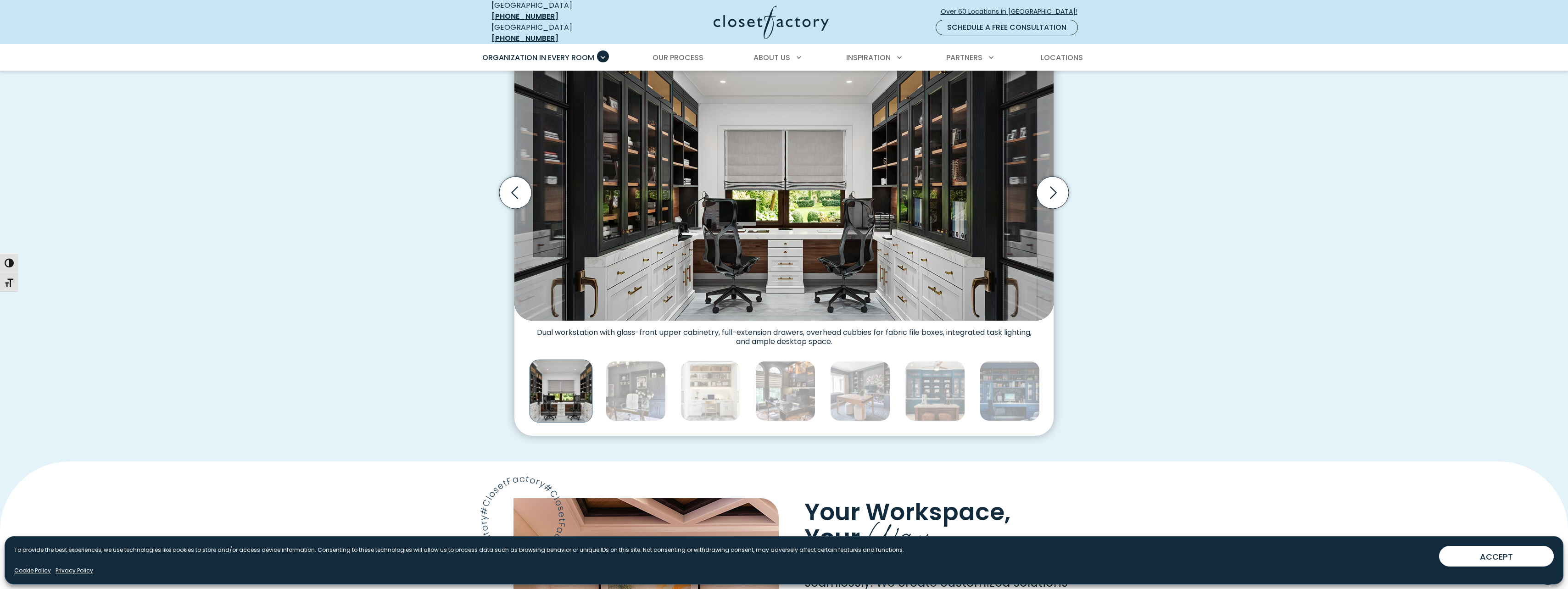
scroll to position [322, 0]
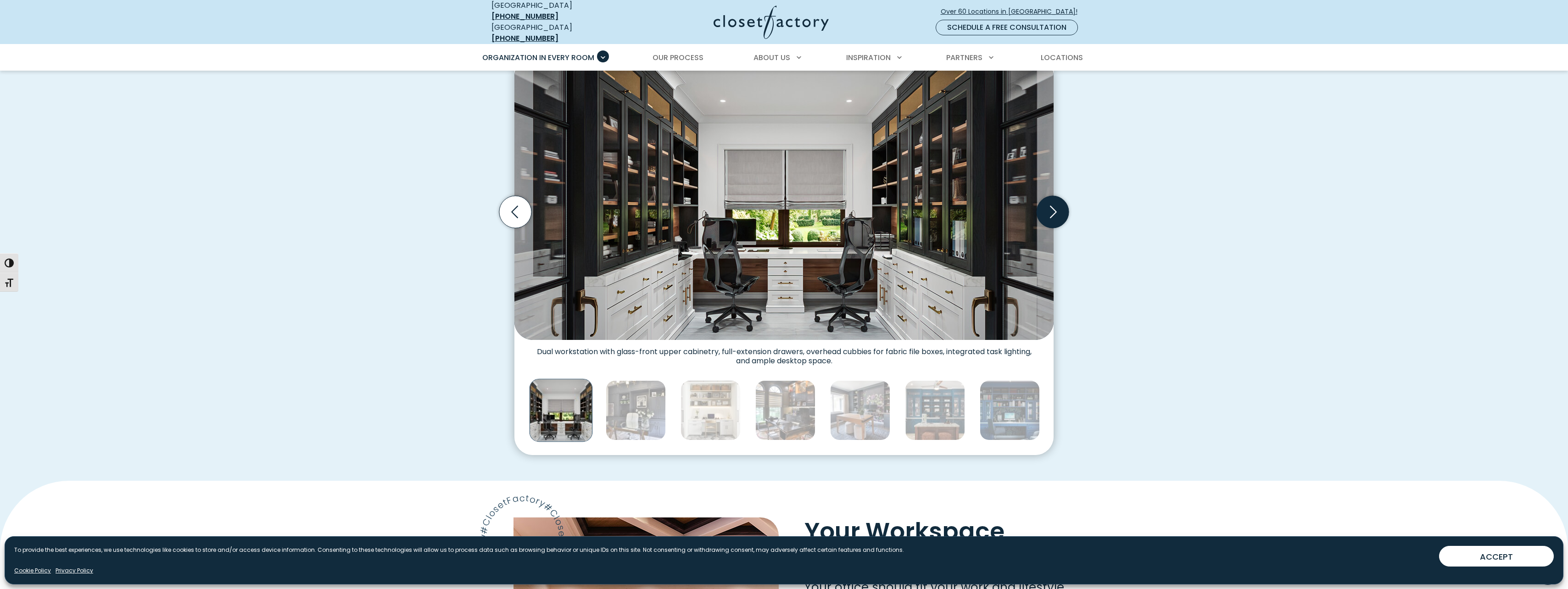
click at [1053, 209] on icon "Next slide" at bounding box center [1053, 212] width 7 height 13
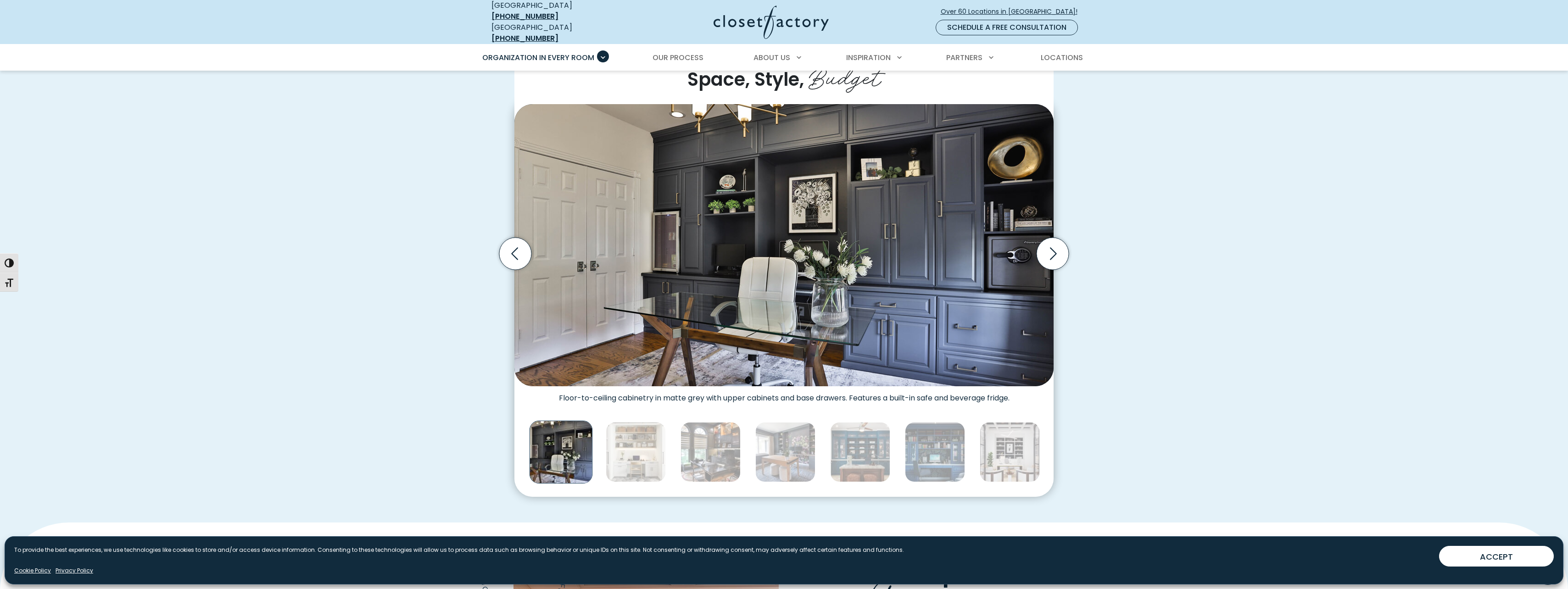
scroll to position [275, 0]
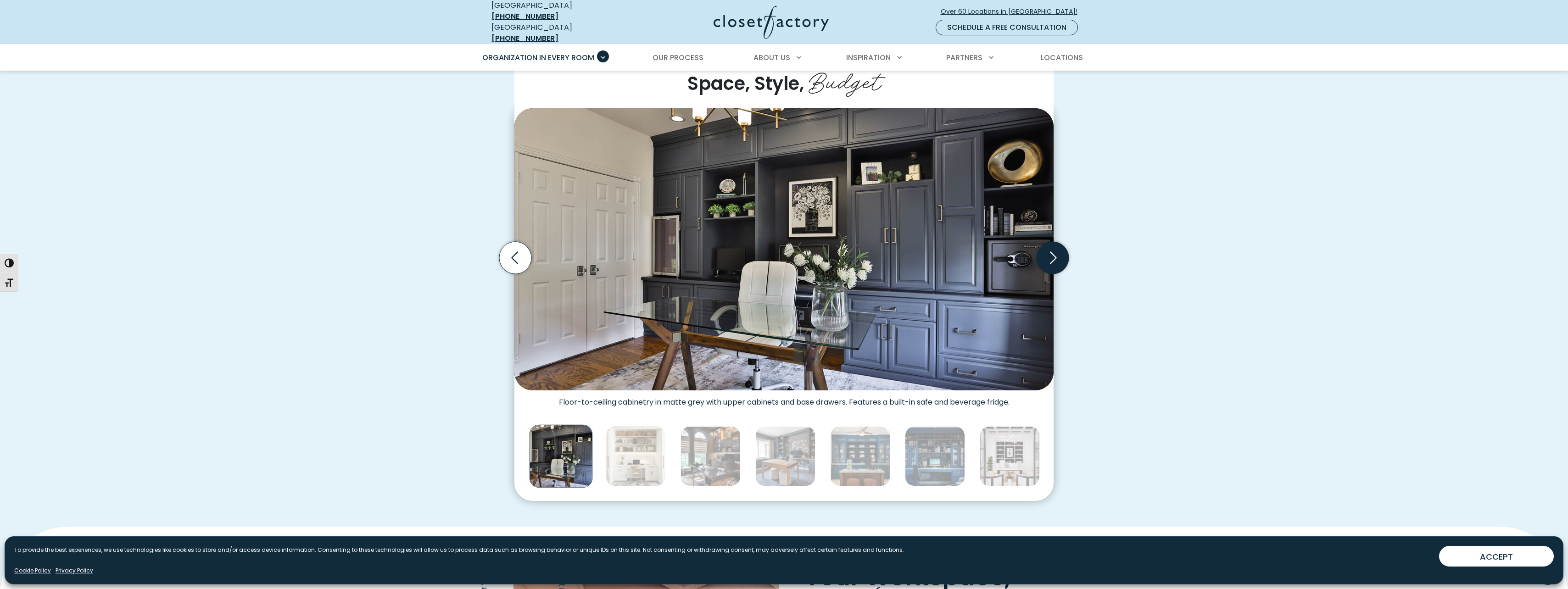
click at [1056, 248] on icon "Next slide" at bounding box center [1053, 258] width 32 height 32
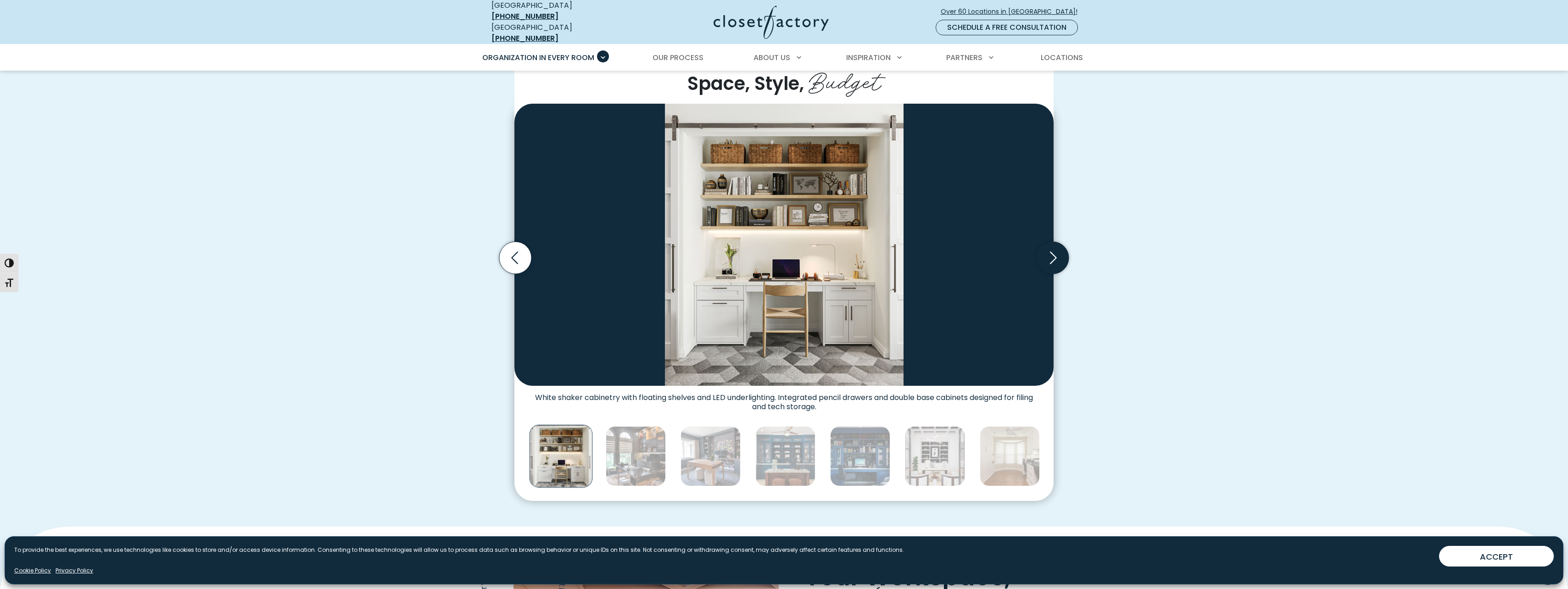
click at [1056, 248] on icon "Next slide" at bounding box center [1053, 258] width 32 height 32
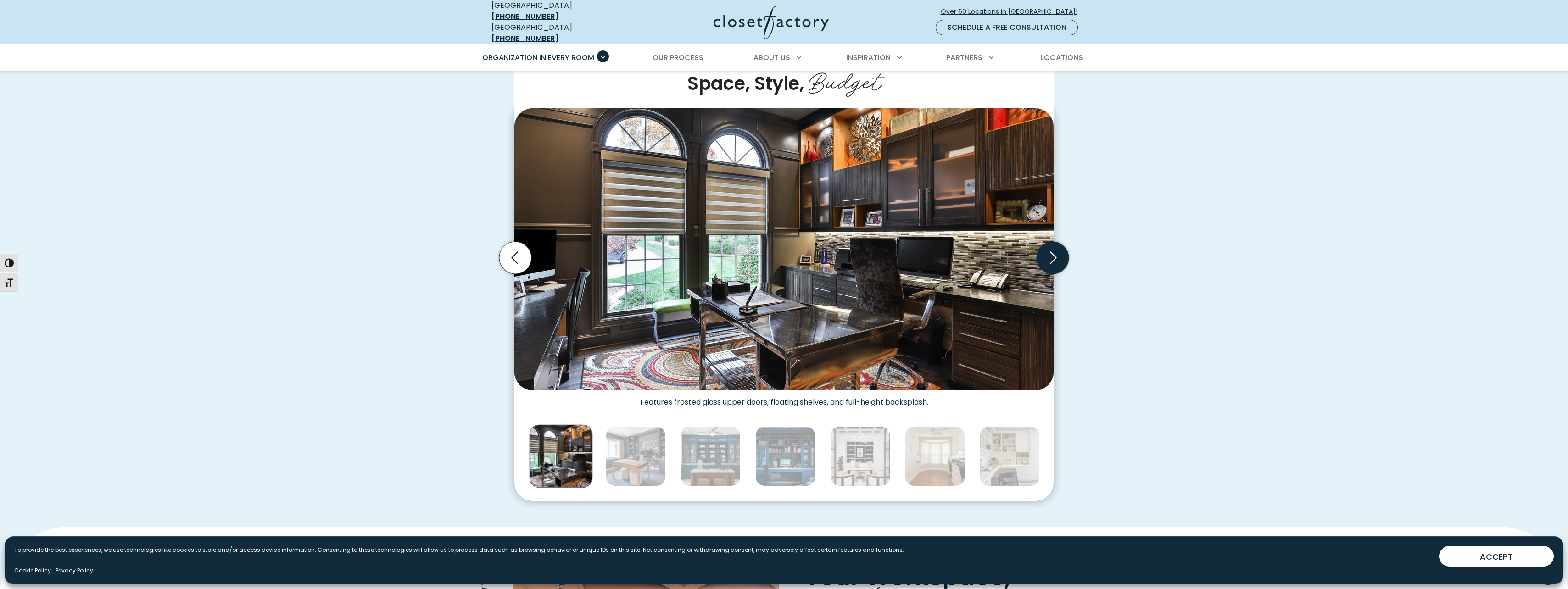
click at [1056, 248] on icon "Next slide" at bounding box center [1053, 258] width 32 height 32
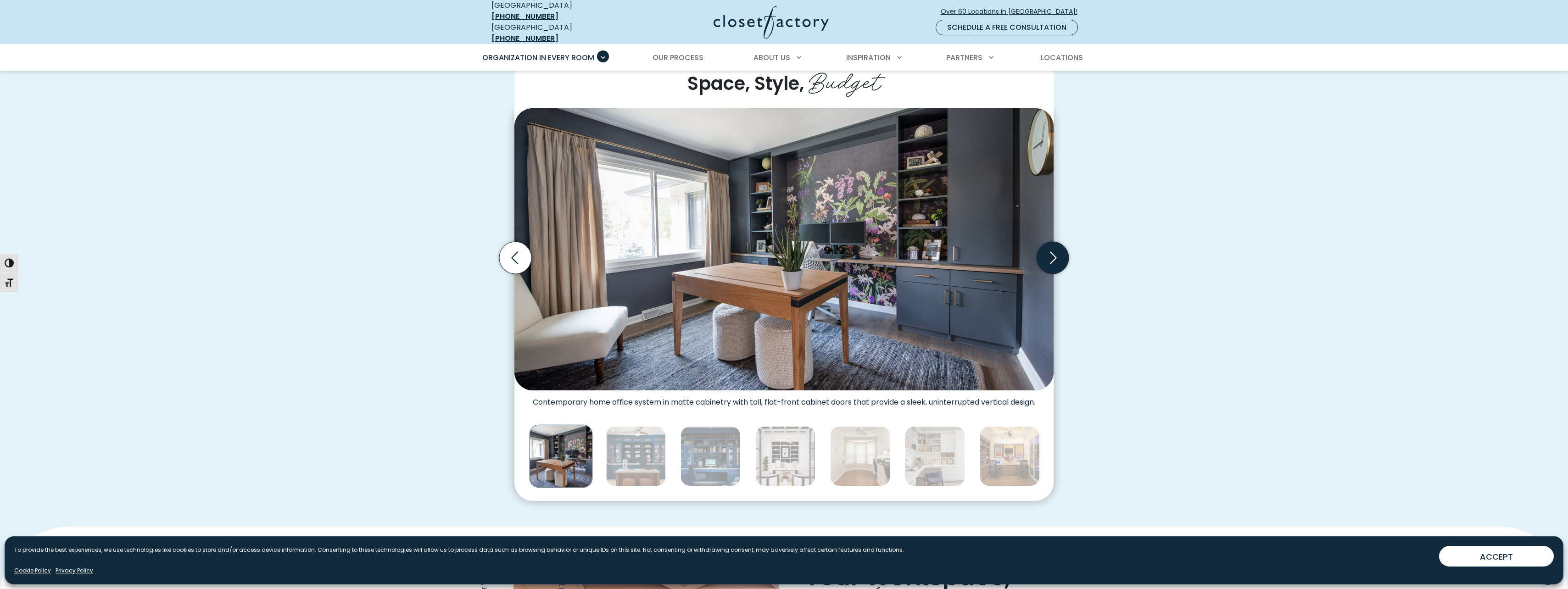
click at [1056, 248] on icon "Next slide" at bounding box center [1053, 258] width 32 height 32
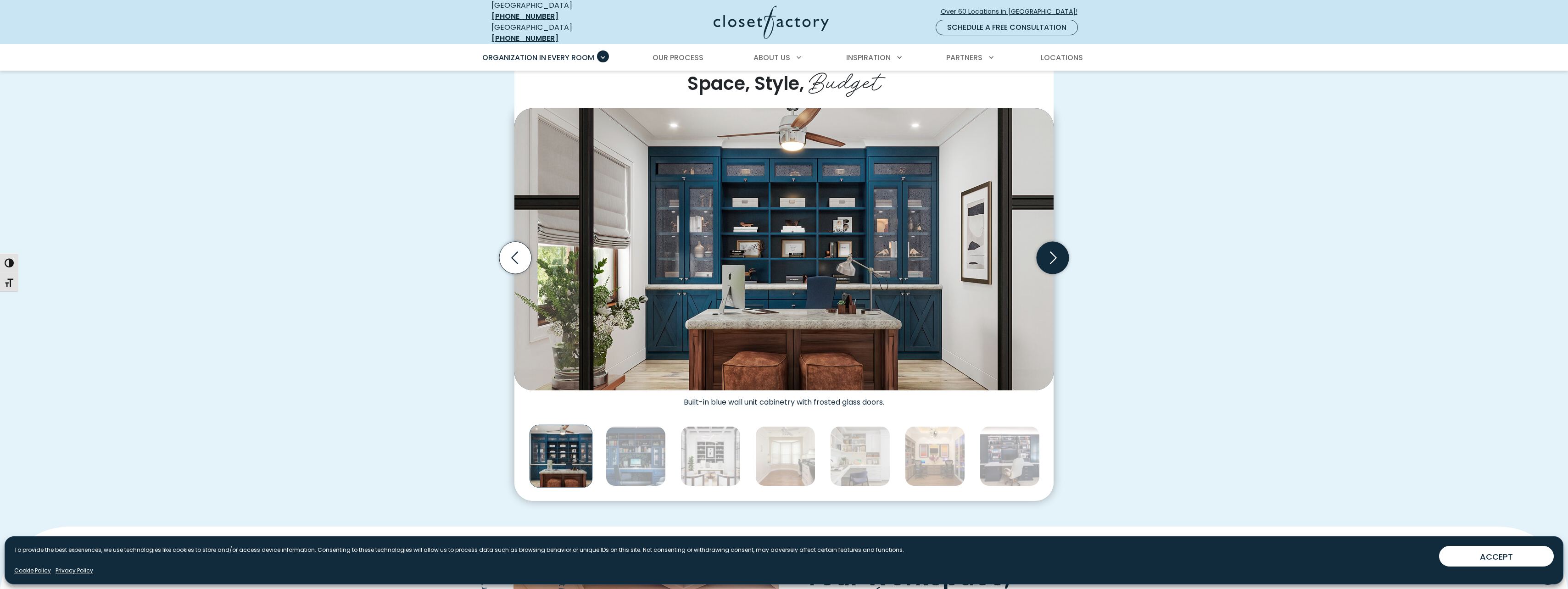
click at [1056, 248] on icon "Next slide" at bounding box center [1053, 258] width 32 height 32
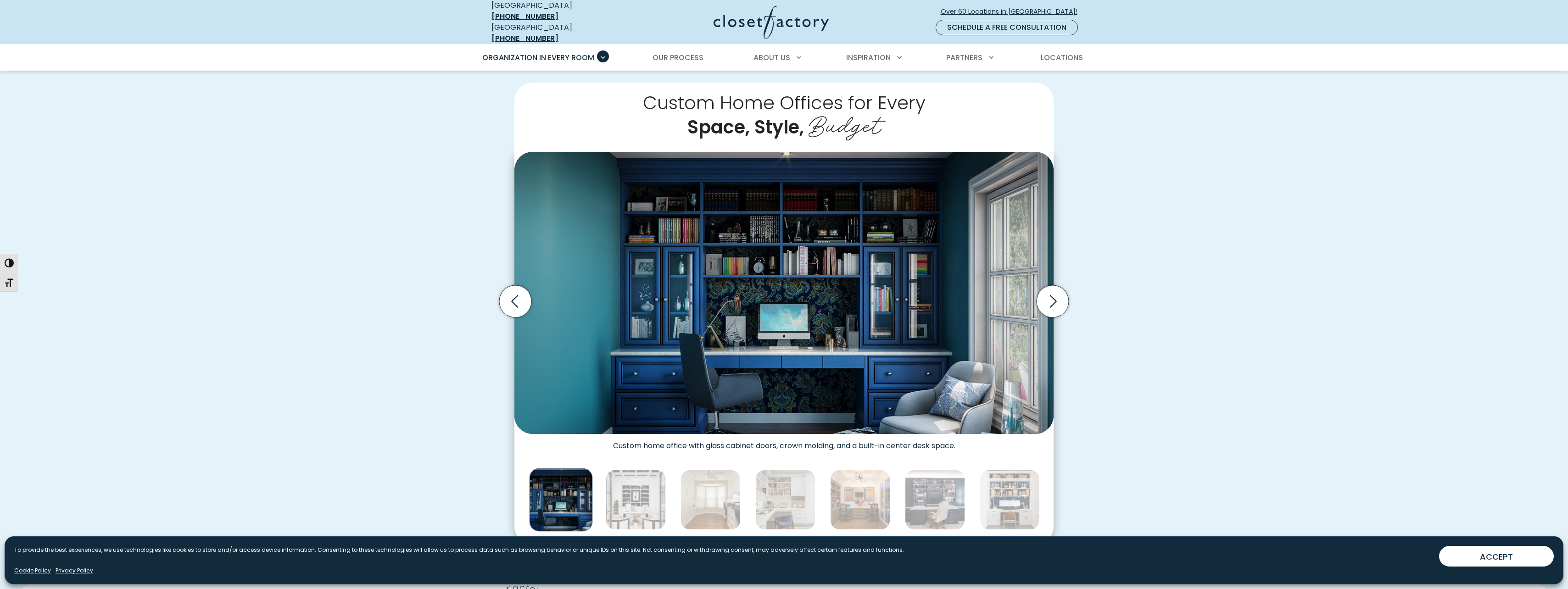
scroll to position [46, 0]
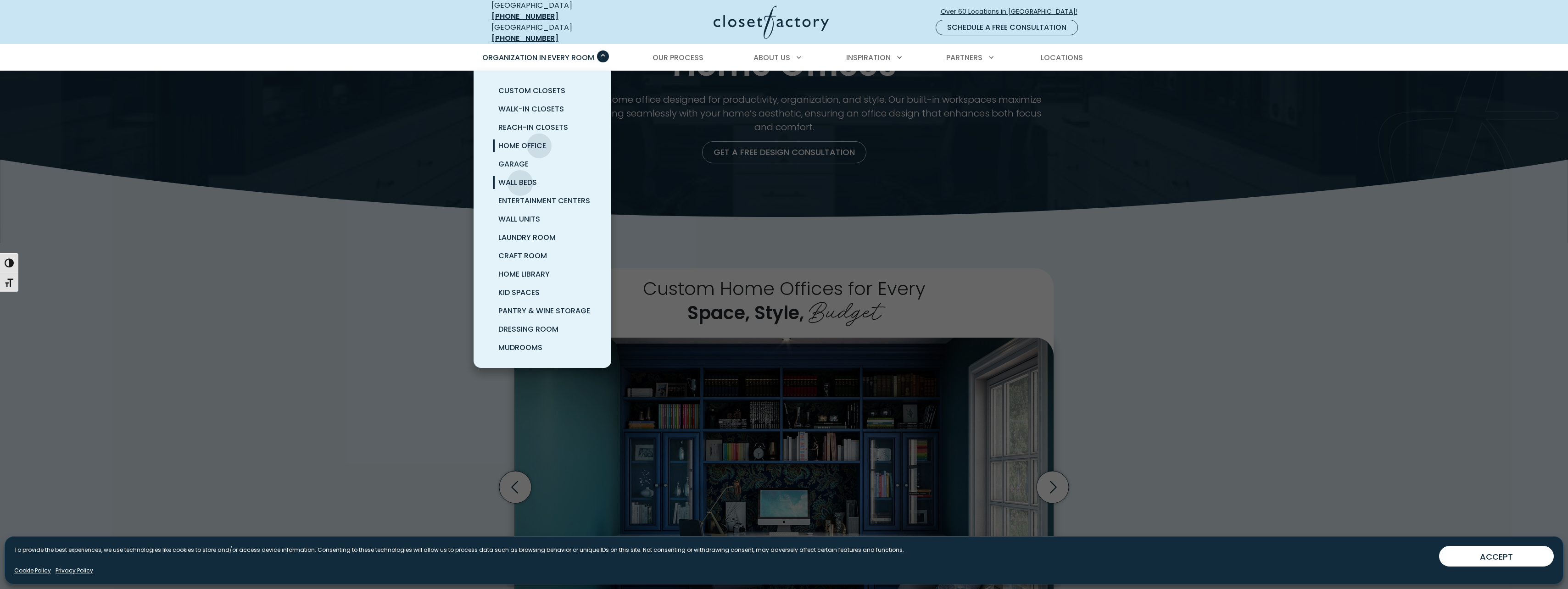
click at [521, 178] on span "Wall Beds" at bounding box center [518, 182] width 39 height 11
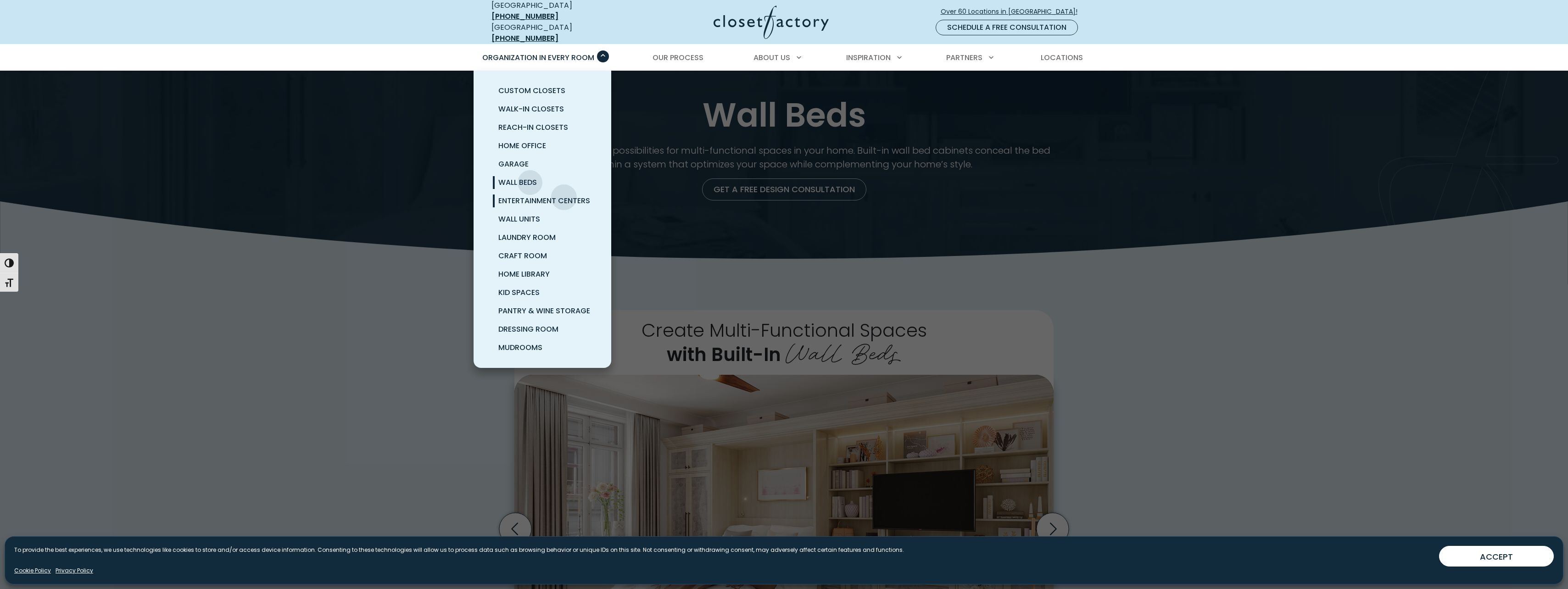
click at [565, 195] on span "Entertainment Centers" at bounding box center [544, 200] width 91 height 11
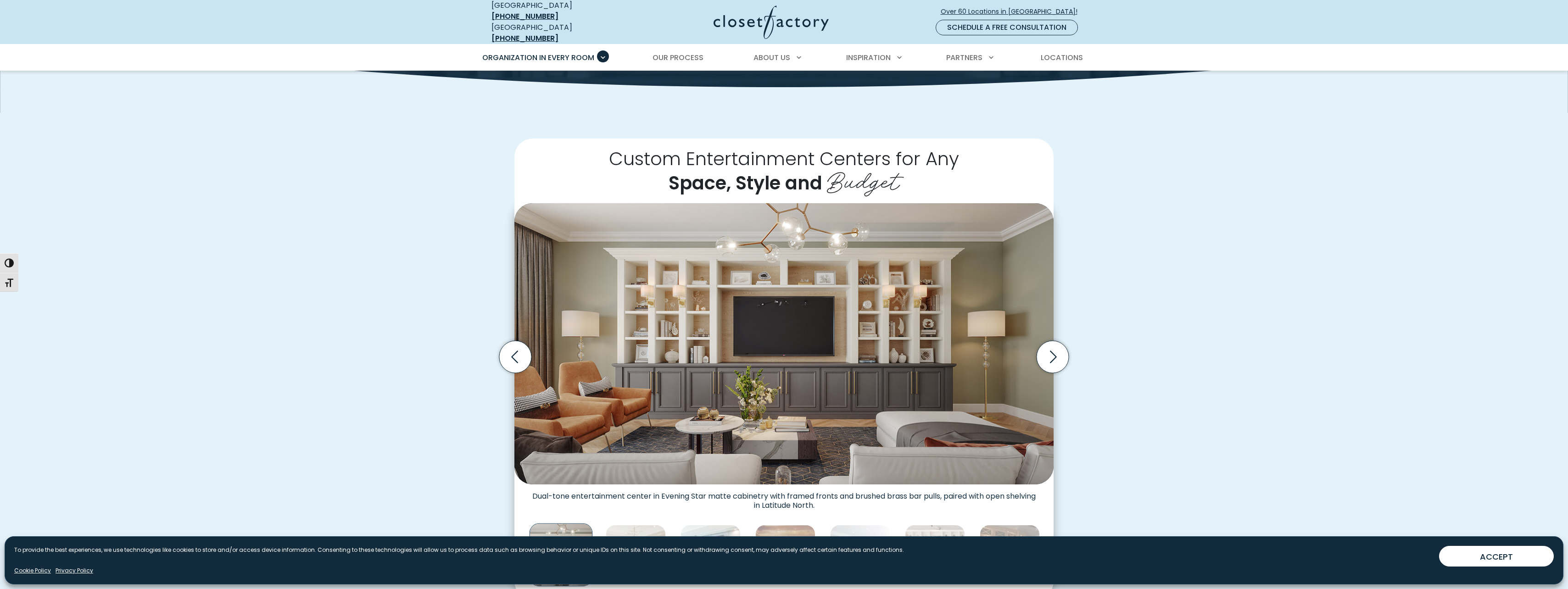
scroll to position [184, 0]
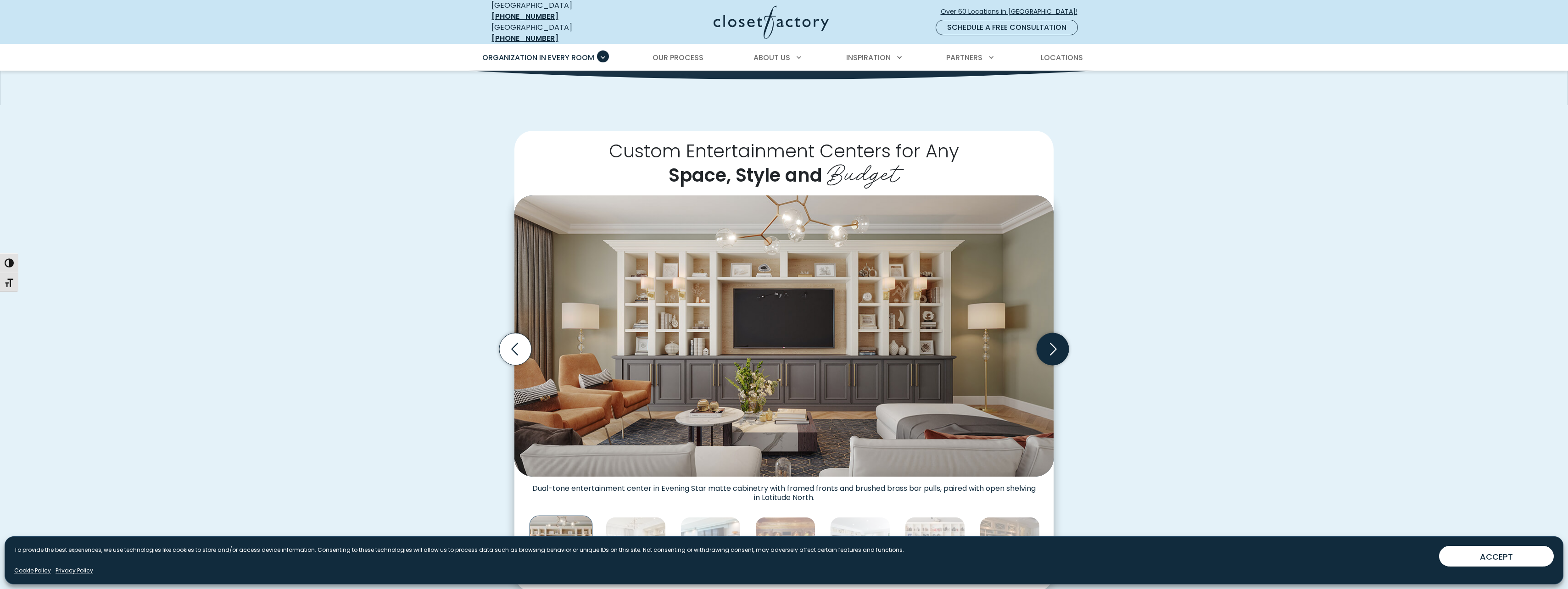
click at [1056, 345] on icon "Next slide" at bounding box center [1053, 349] width 32 height 32
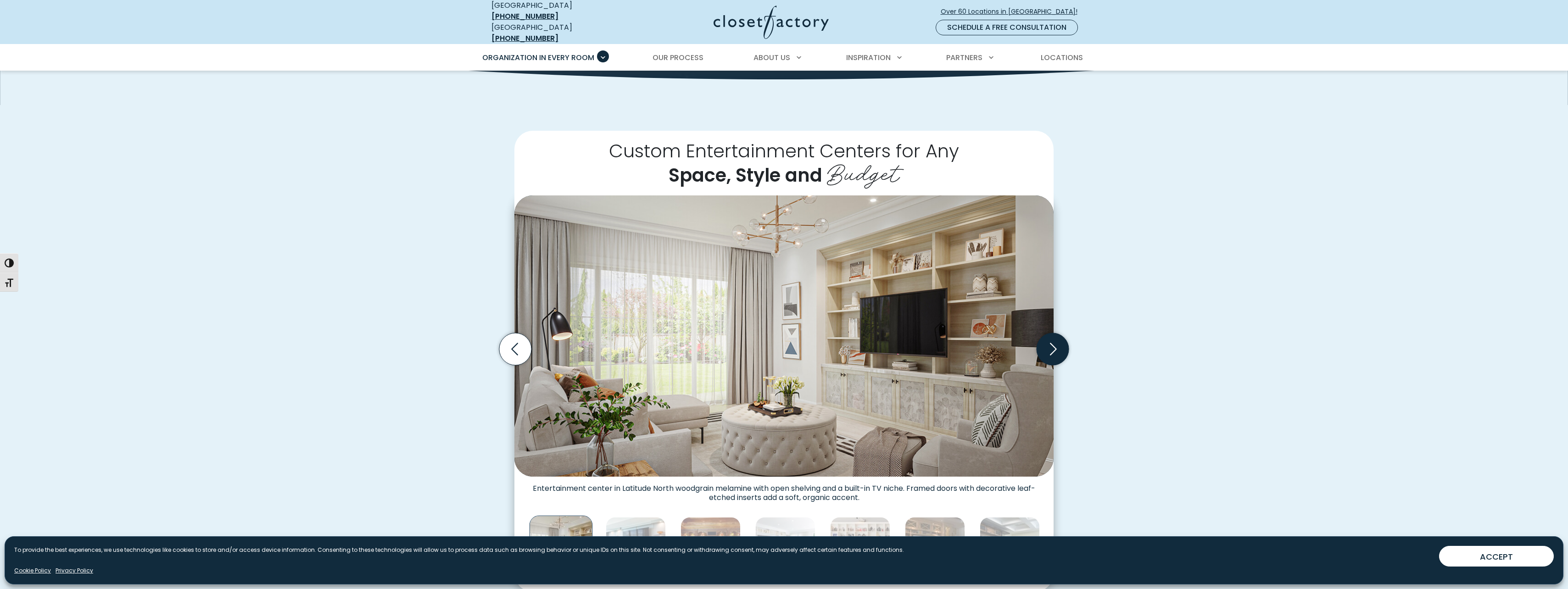
click at [1056, 342] on icon "Next slide" at bounding box center [1053, 349] width 32 height 32
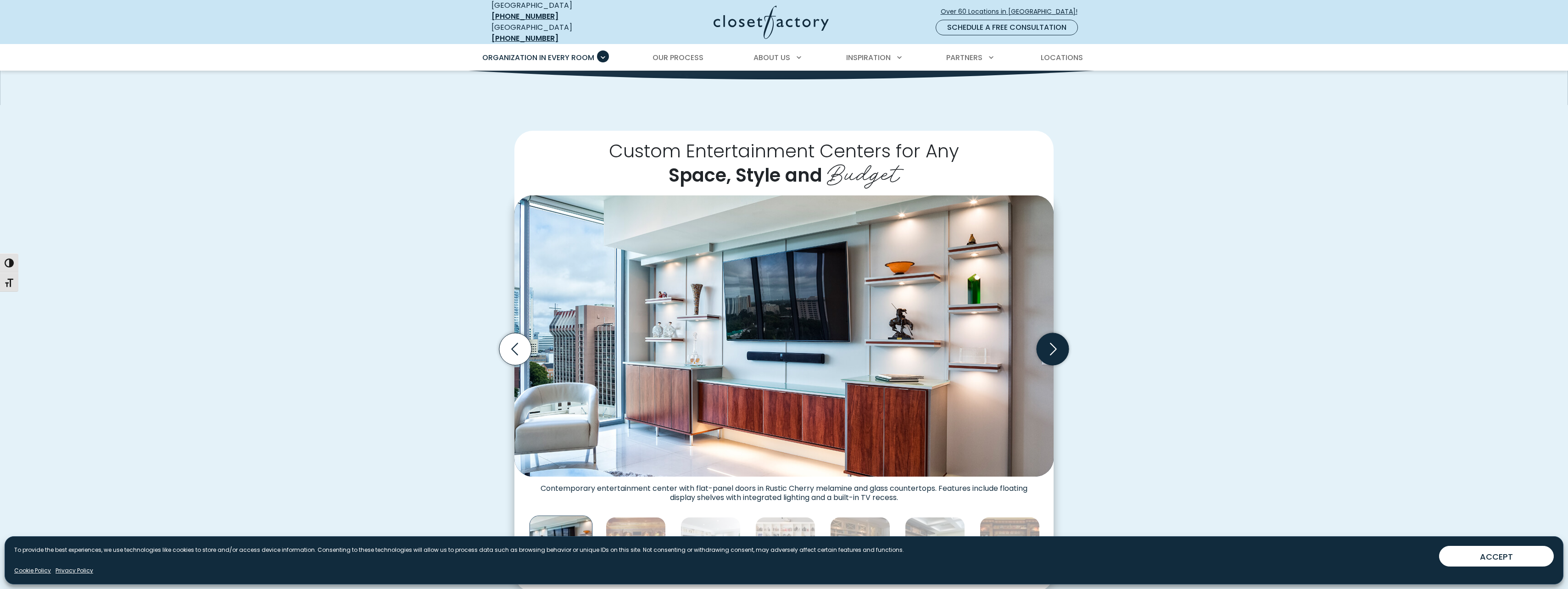
click at [1056, 340] on icon "Next slide" at bounding box center [1053, 349] width 32 height 32
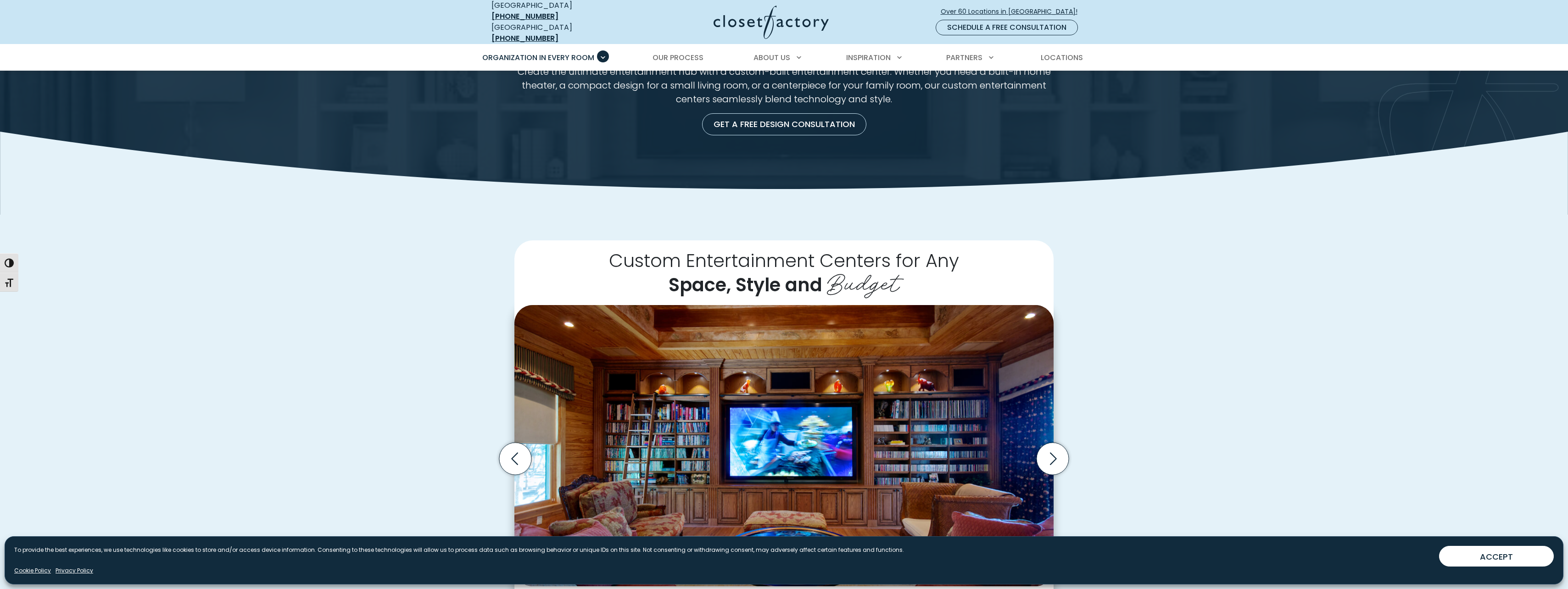
scroll to position [46, 0]
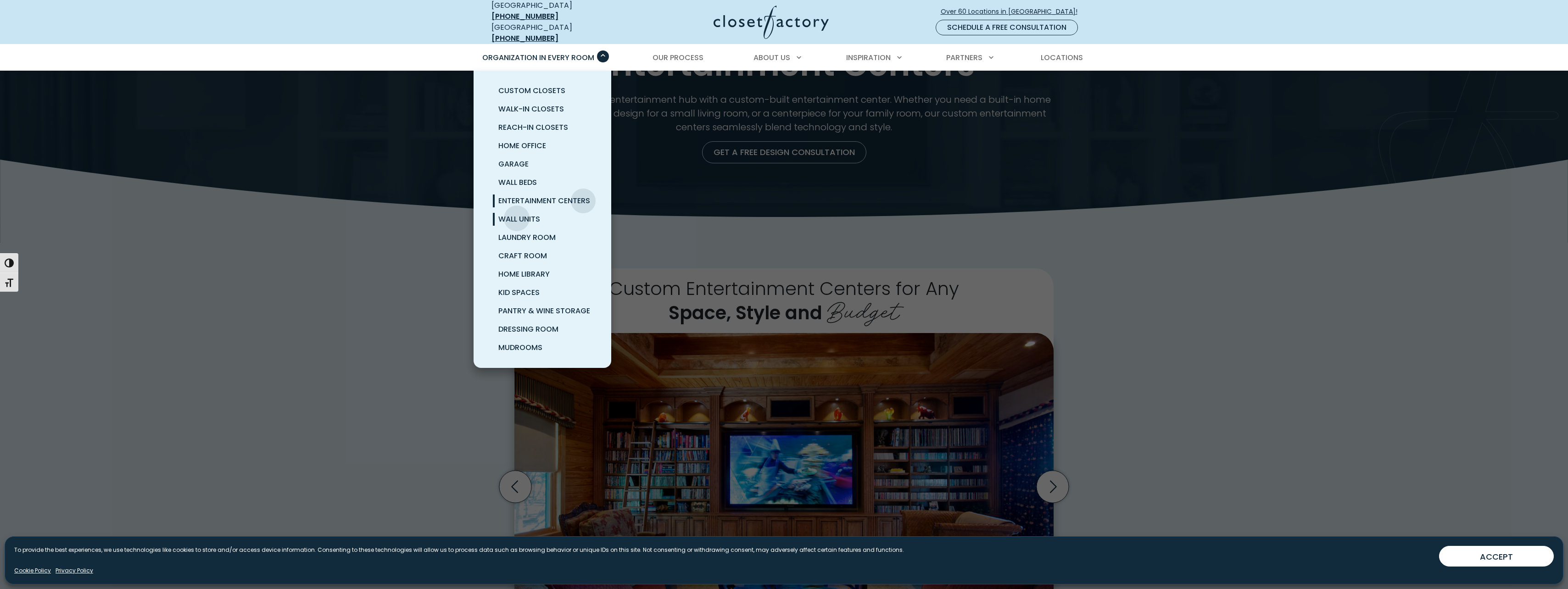
click at [517, 214] on span "Wall Units" at bounding box center [519, 219] width 42 height 11
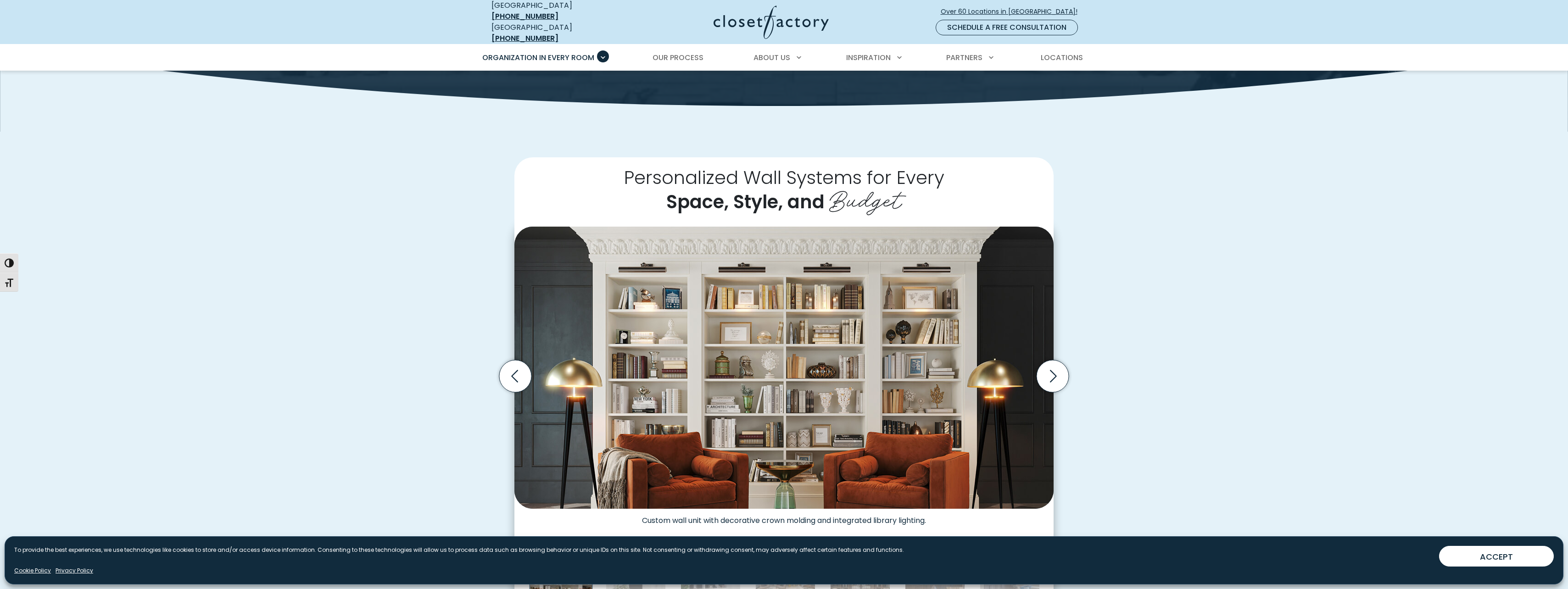
scroll to position [184, 0]
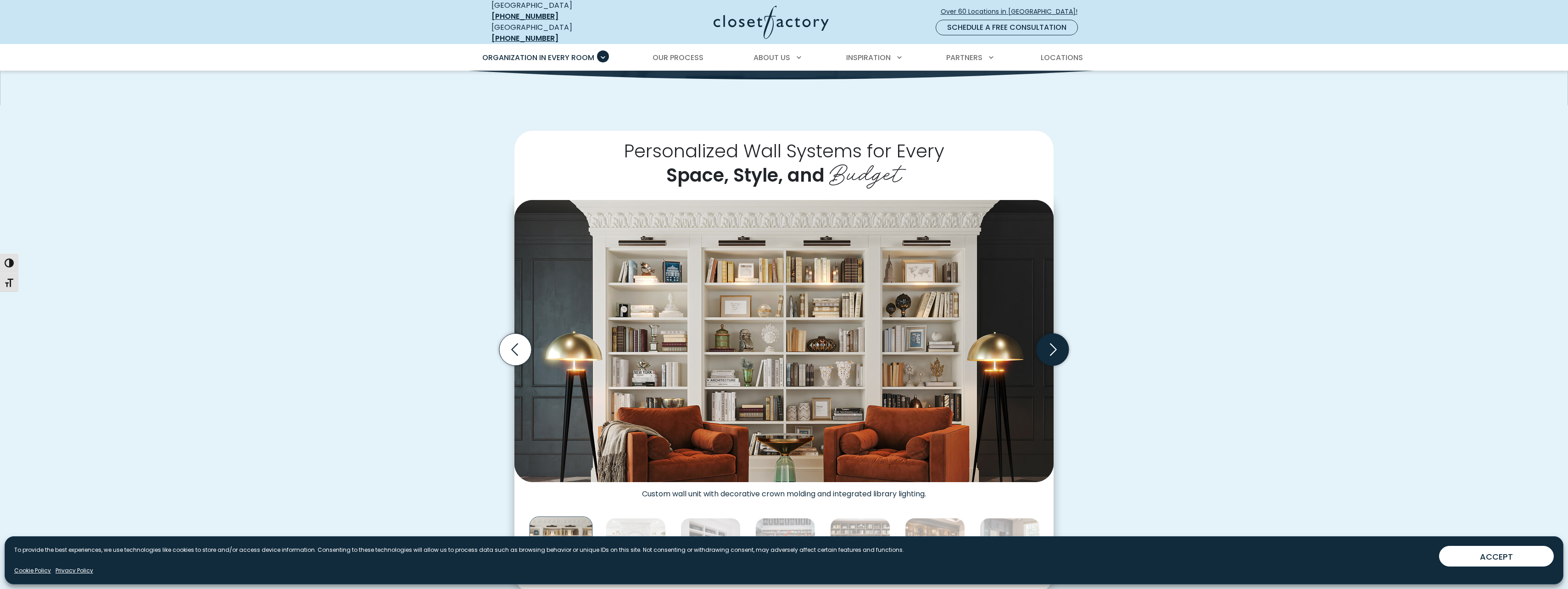
click at [1059, 351] on icon "Next slide" at bounding box center [1053, 349] width 32 height 32
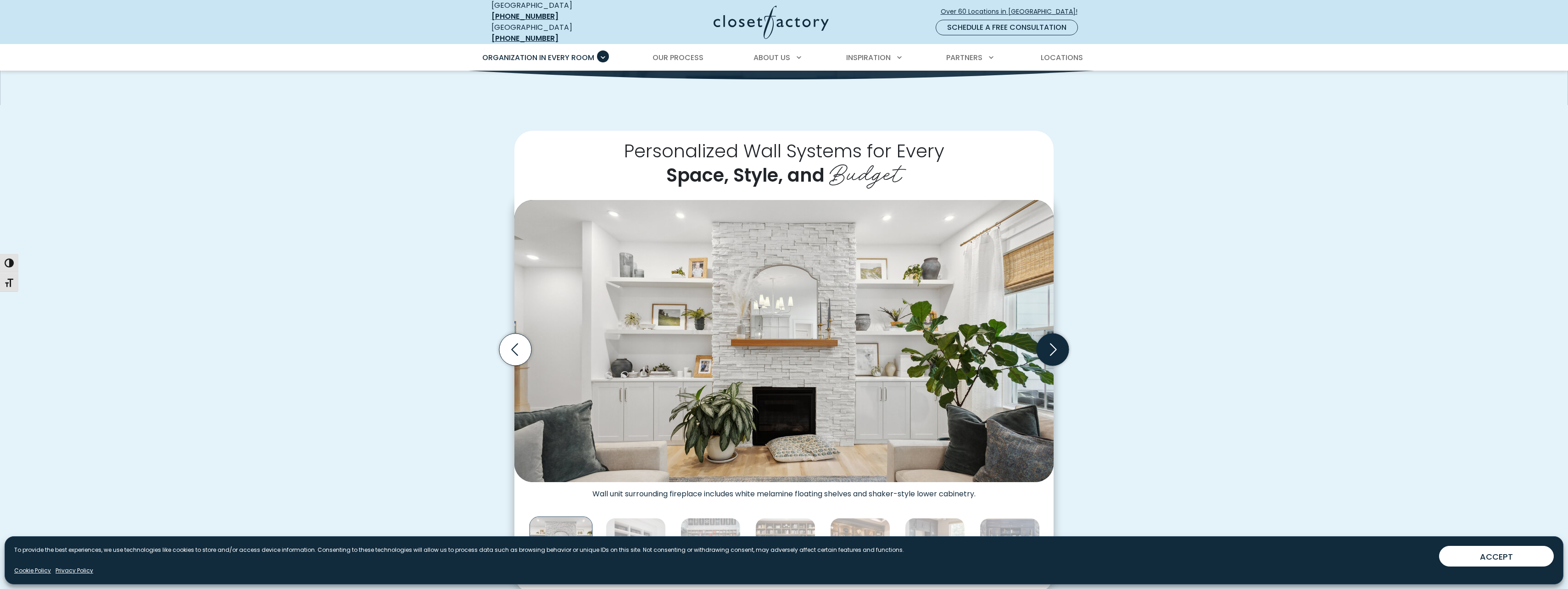
click at [1046, 348] on icon "Next slide" at bounding box center [1053, 349] width 32 height 32
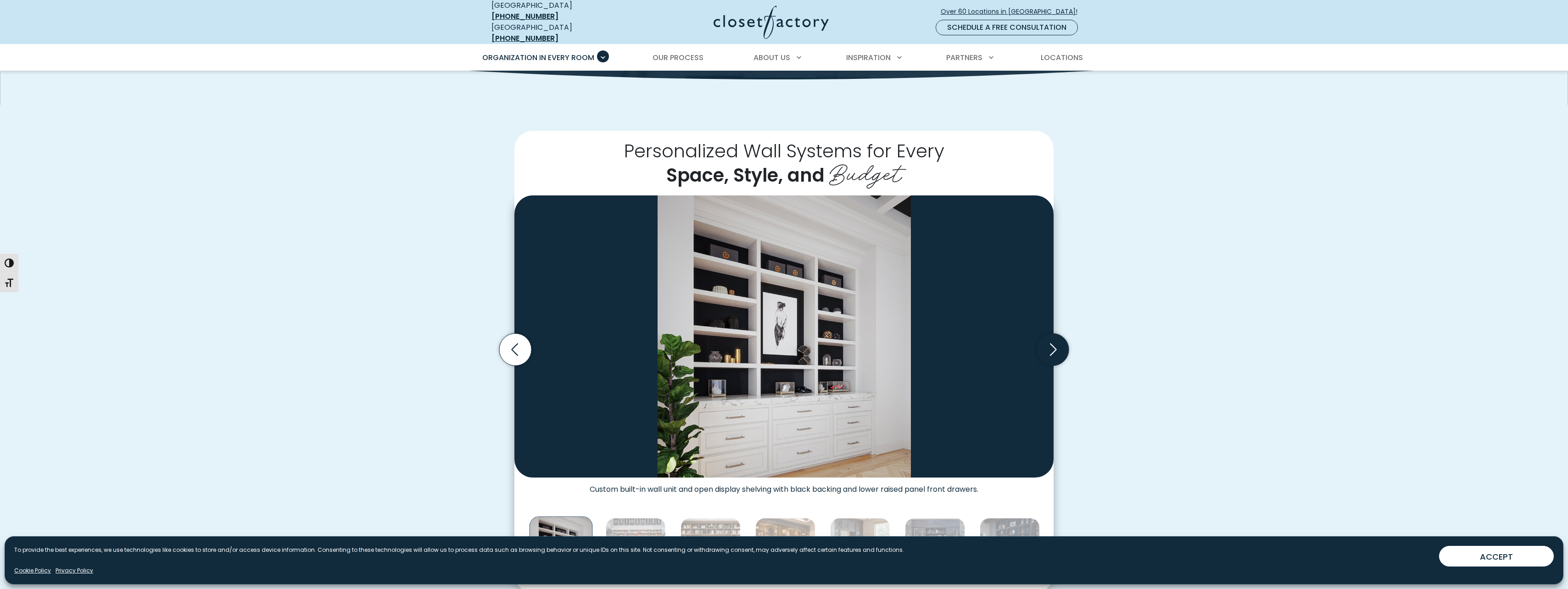
click at [1048, 346] on icon "Next slide" at bounding box center [1053, 349] width 32 height 32
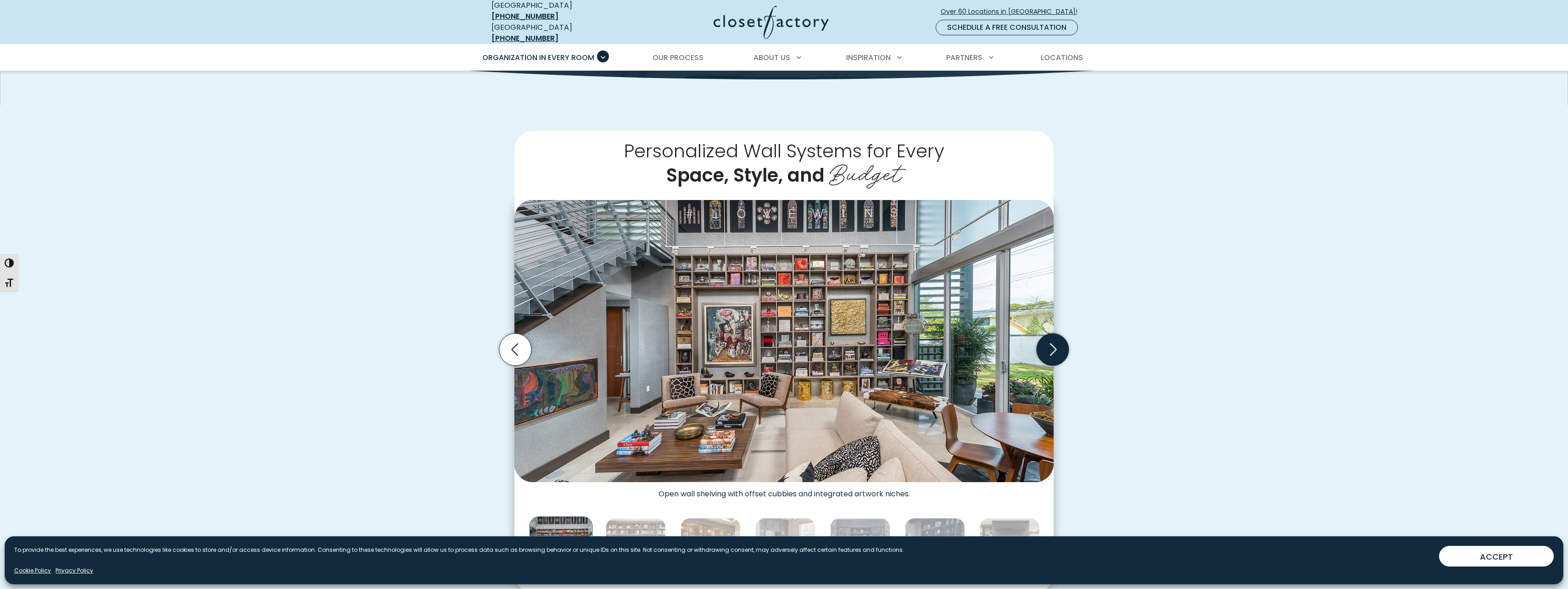
click at [1048, 346] on icon "Next slide" at bounding box center [1053, 349] width 32 height 32
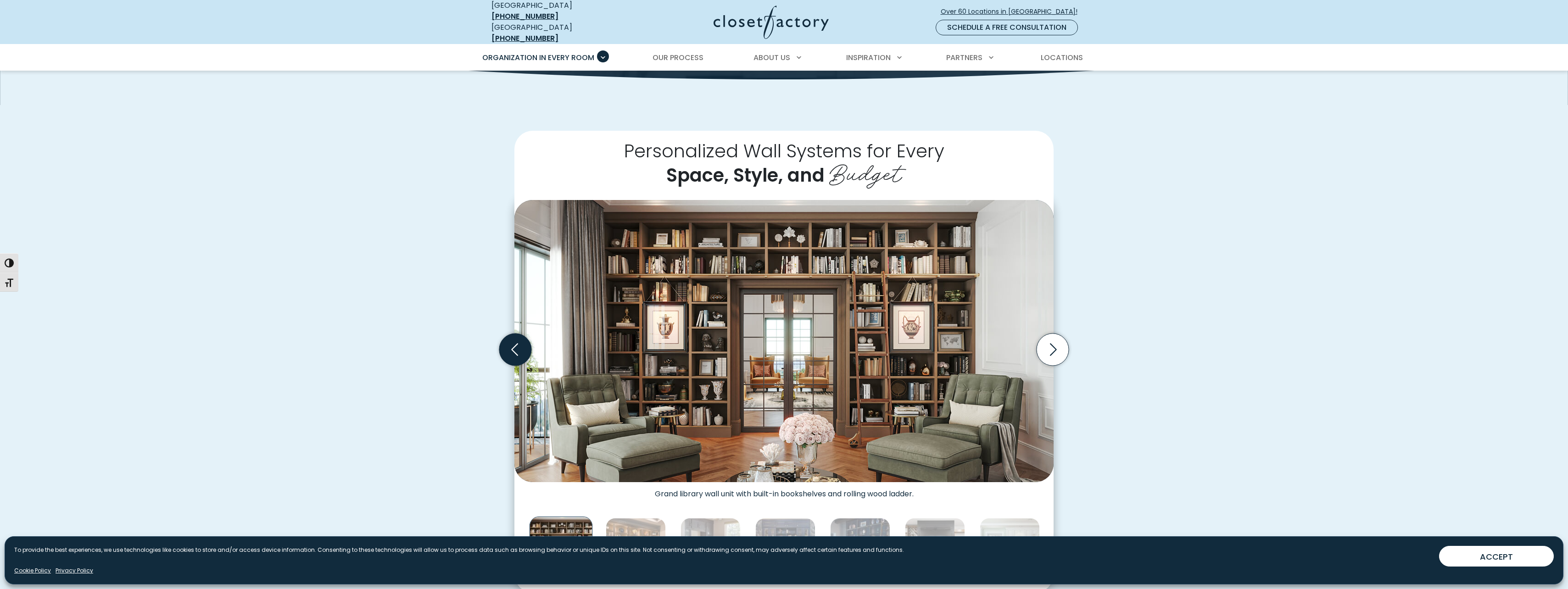
drag, startPoint x: 518, startPoint y: 350, endPoint x: 527, endPoint y: 349, distance: 9.1
click at [519, 350] on icon "Previous slide" at bounding box center [515, 349] width 32 height 32
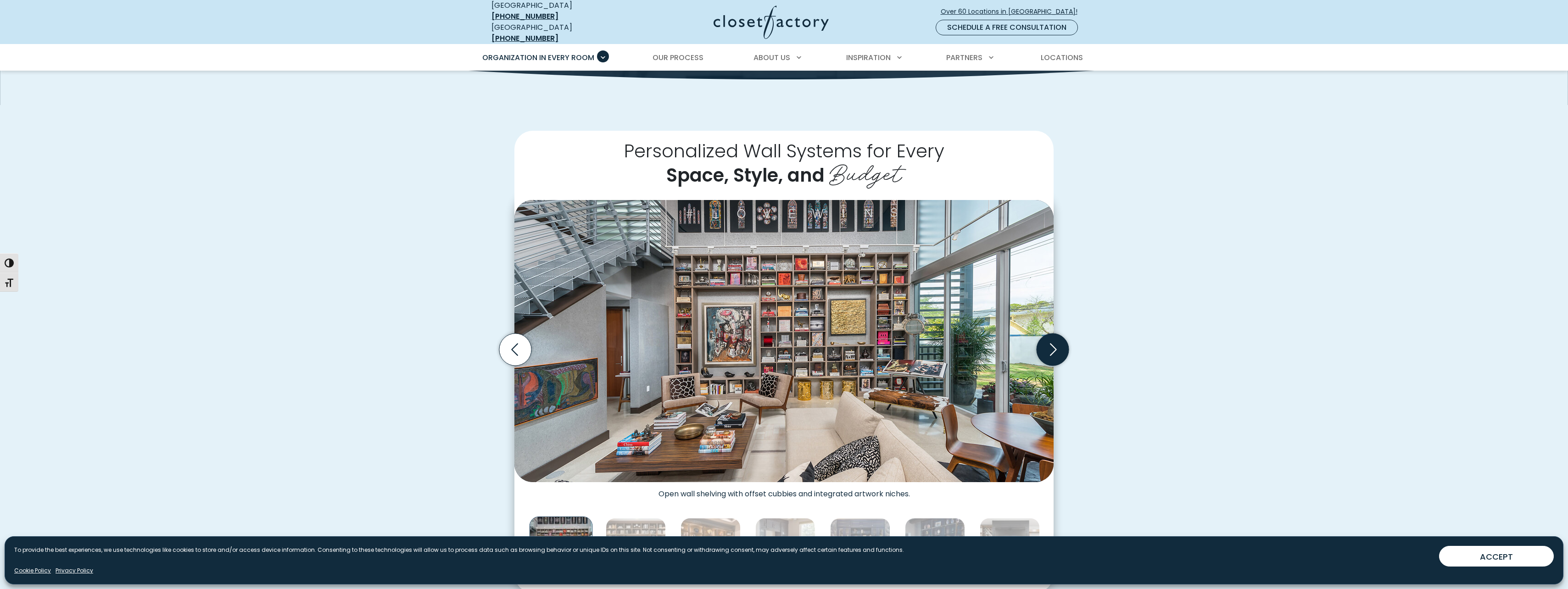
click at [1054, 343] on icon "Next slide" at bounding box center [1053, 349] width 7 height 13
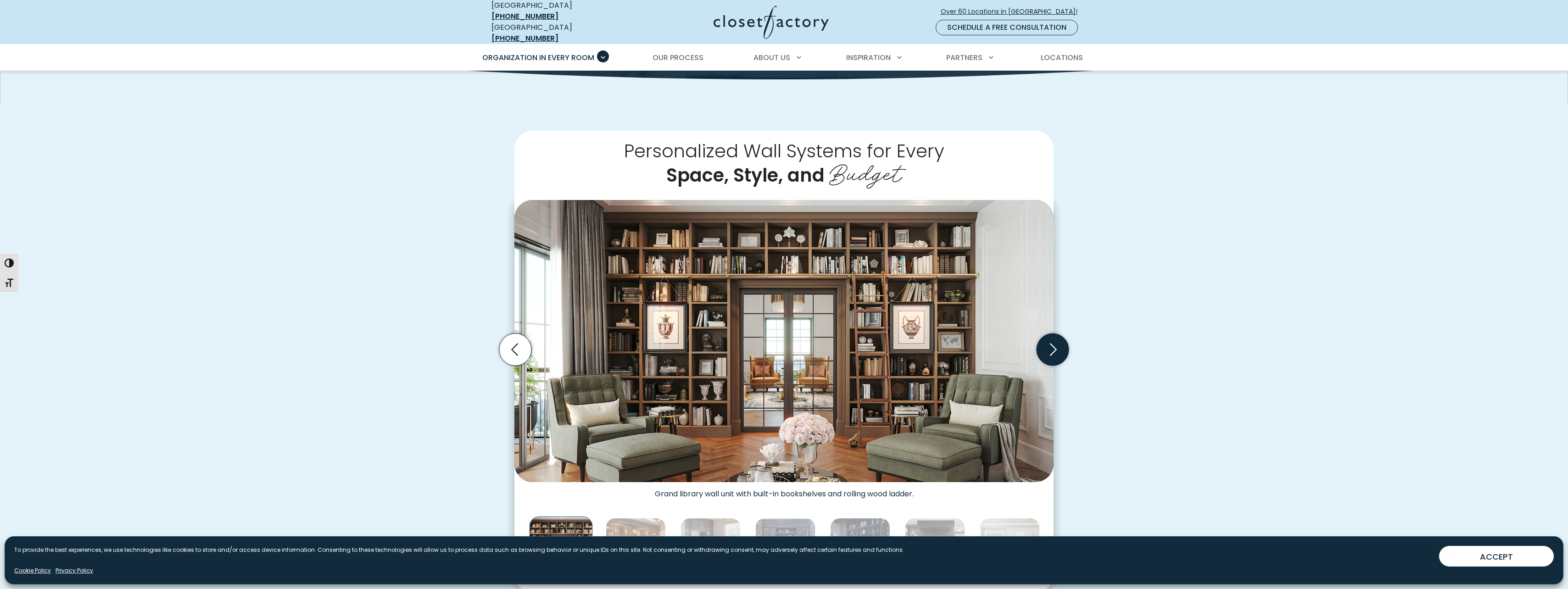
click at [1055, 343] on icon "Next slide" at bounding box center [1053, 349] width 32 height 32
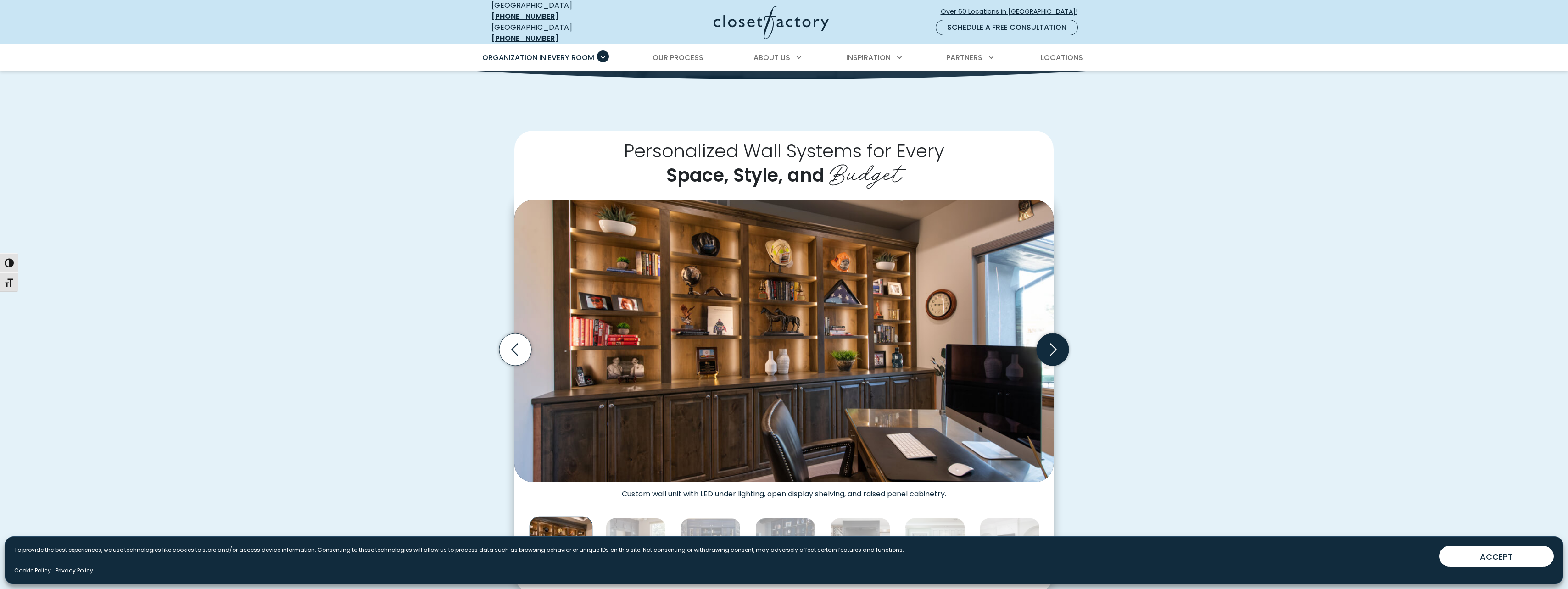
click at [1055, 343] on icon "Next slide" at bounding box center [1053, 349] width 32 height 32
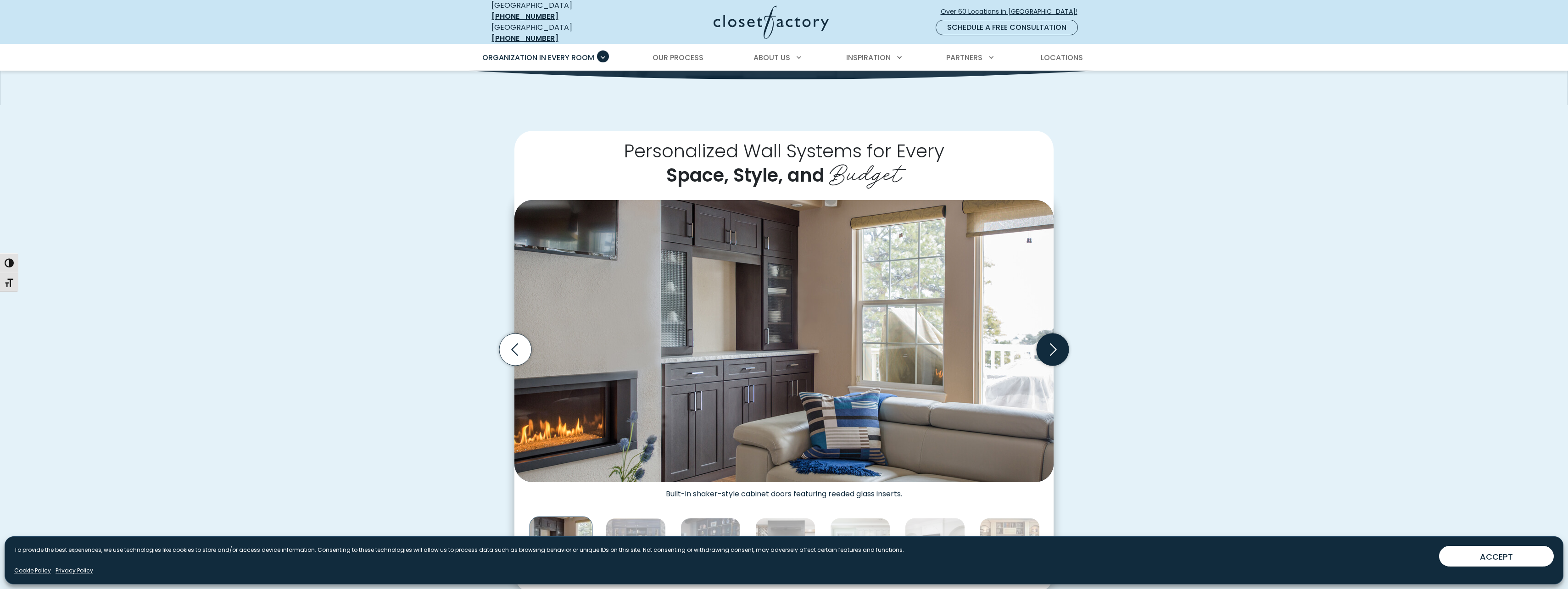
click at [1055, 343] on icon "Next slide" at bounding box center [1053, 349] width 32 height 32
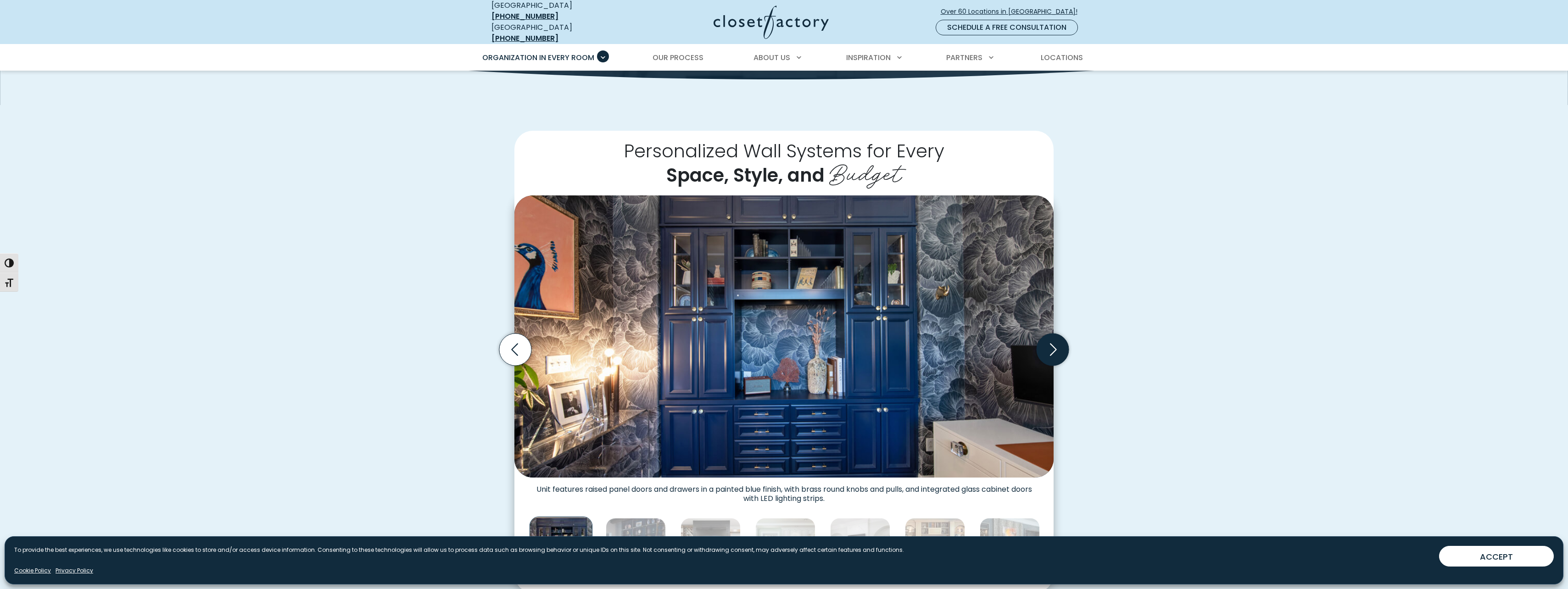
click at [1055, 343] on icon "Next slide" at bounding box center [1053, 349] width 32 height 32
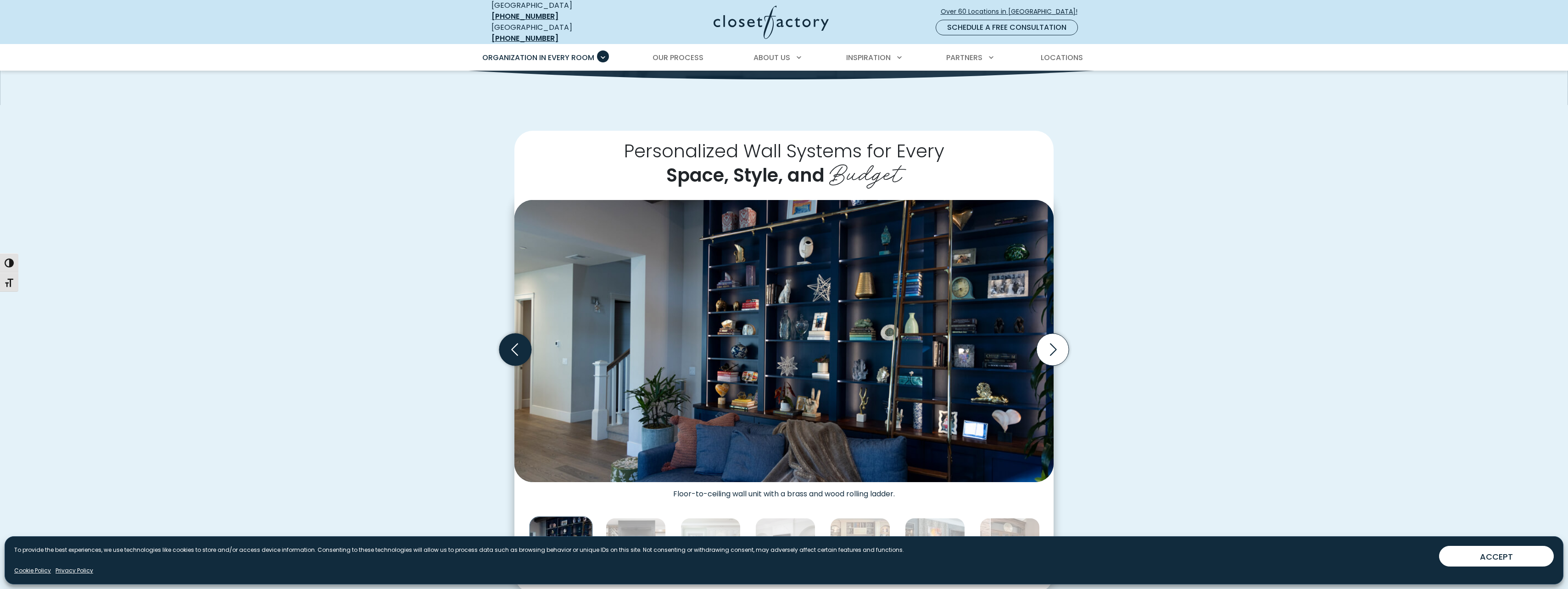
click at [527, 351] on icon "Previous slide" at bounding box center [515, 349] width 32 height 32
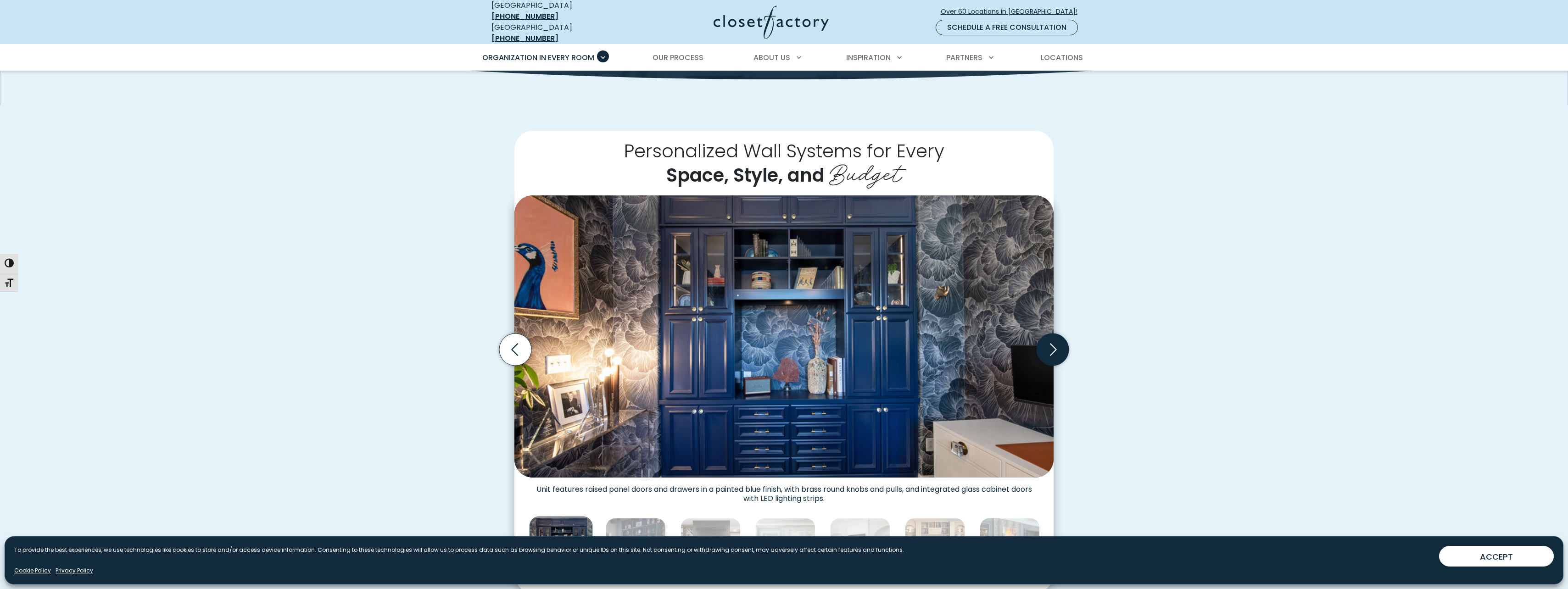
click at [1048, 349] on icon "Next slide" at bounding box center [1053, 349] width 32 height 32
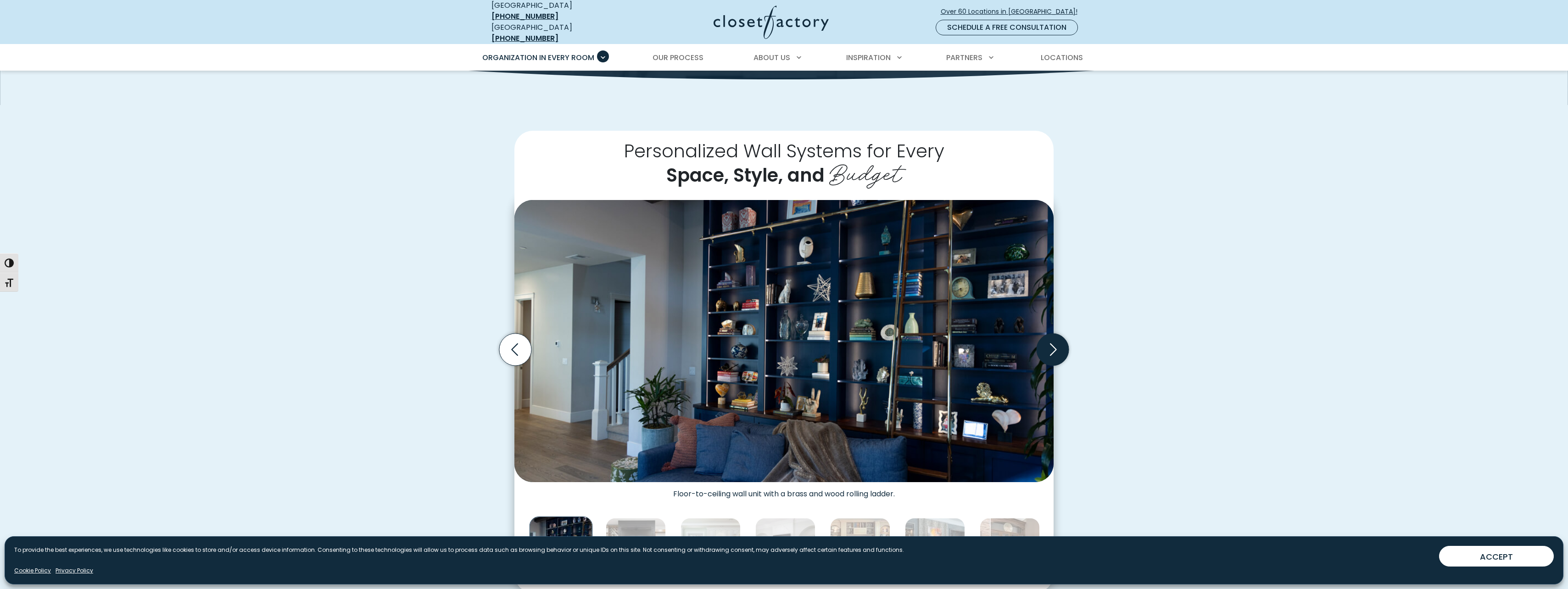
click at [1048, 349] on icon "Next slide" at bounding box center [1053, 349] width 32 height 32
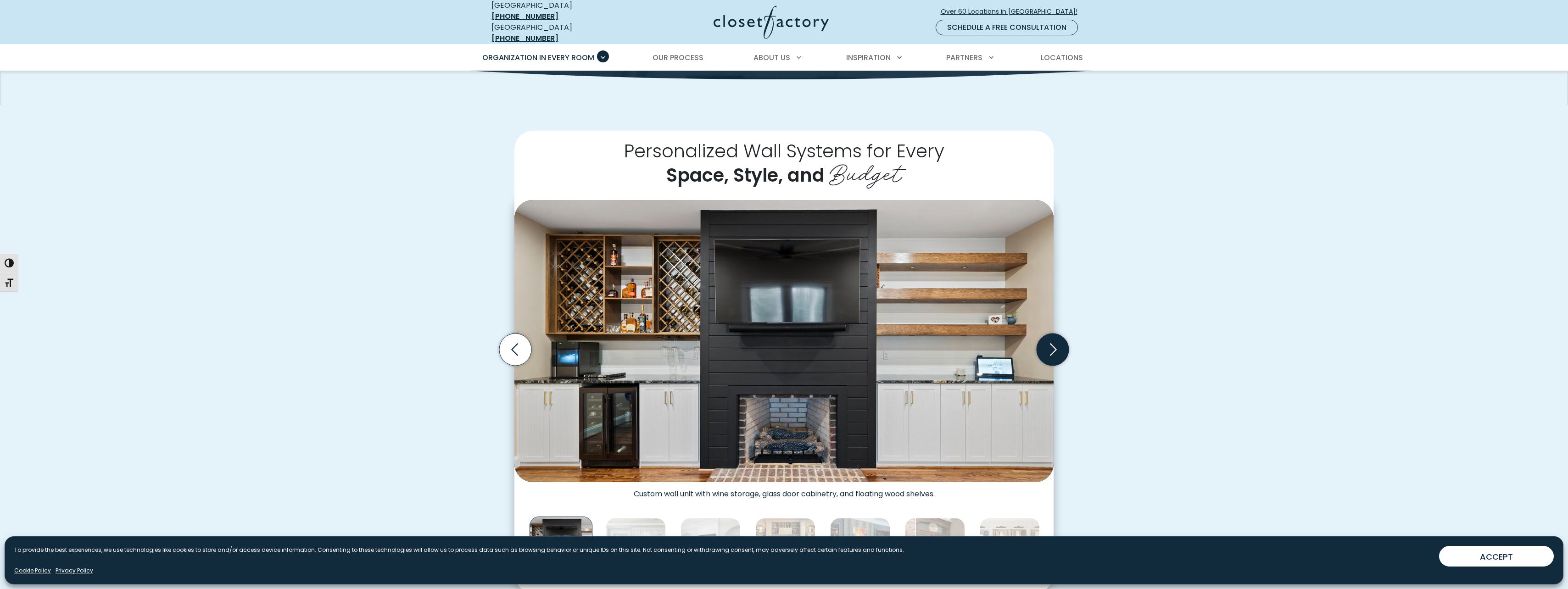
click at [1051, 348] on icon "Next slide" at bounding box center [1053, 349] width 7 height 13
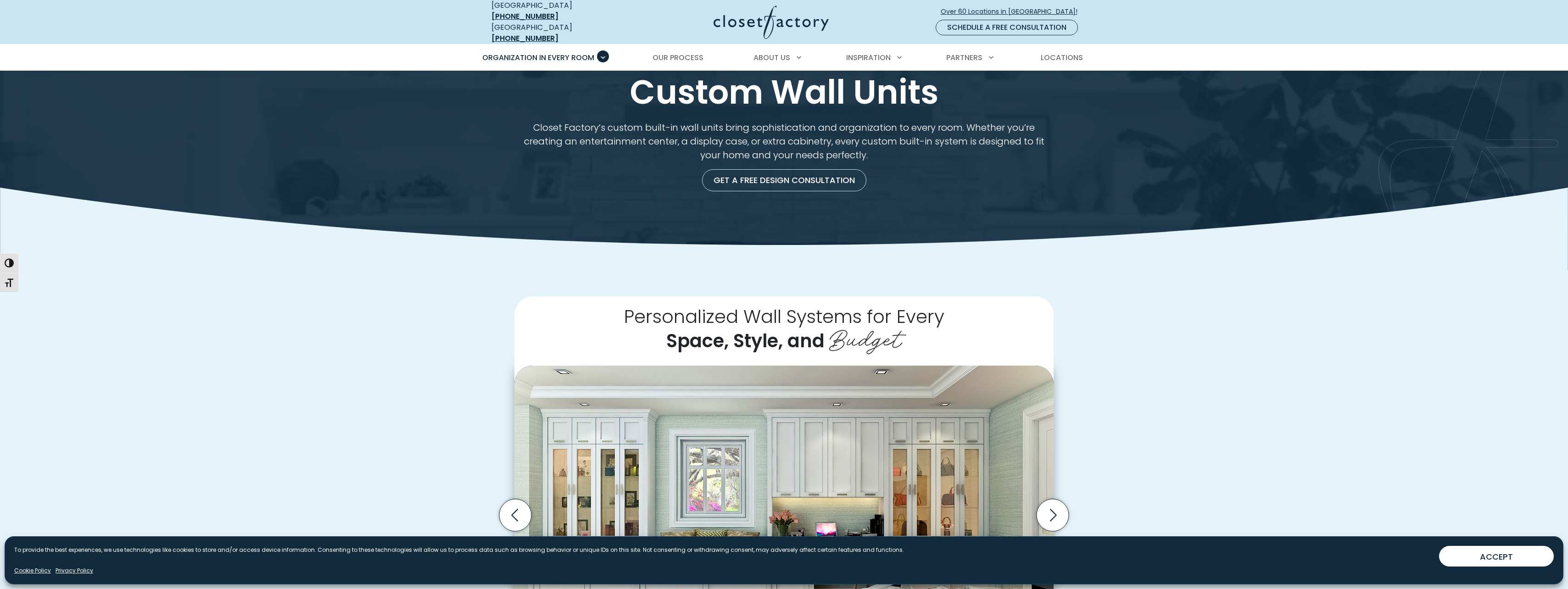
scroll to position [0, 0]
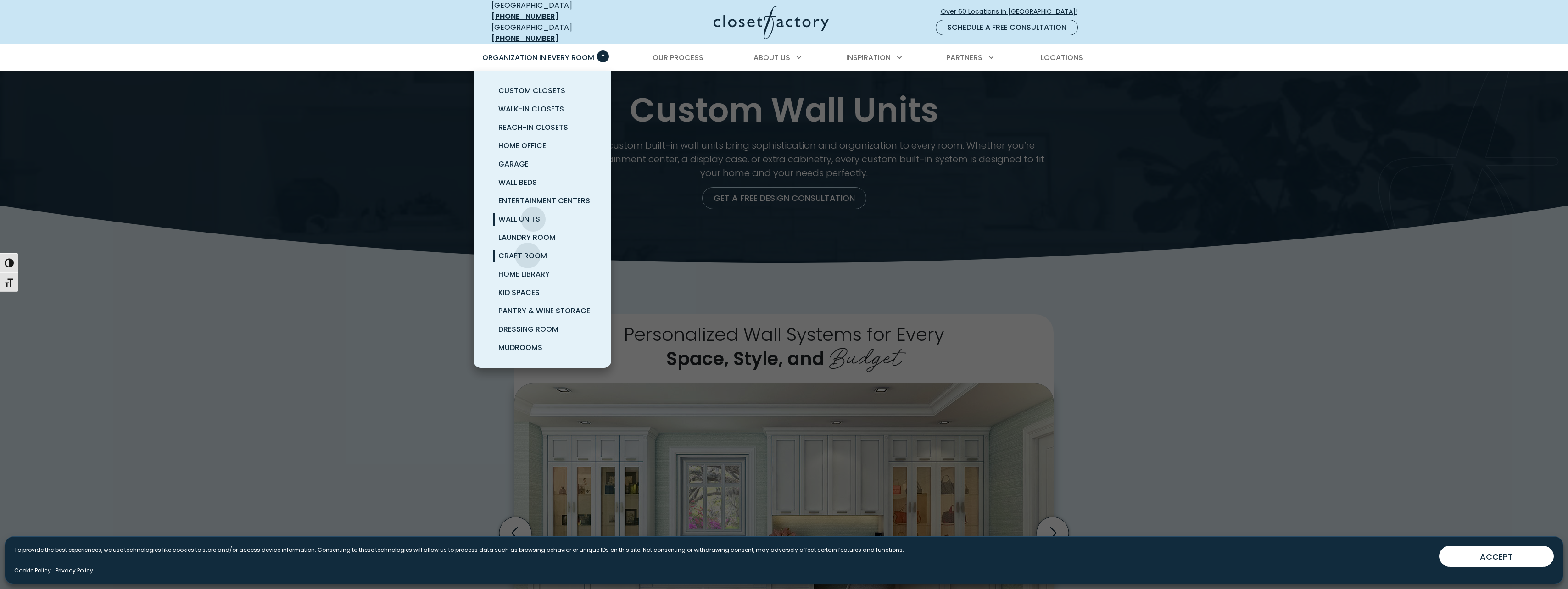
click at [528, 251] on span "Craft Room" at bounding box center [523, 256] width 49 height 11
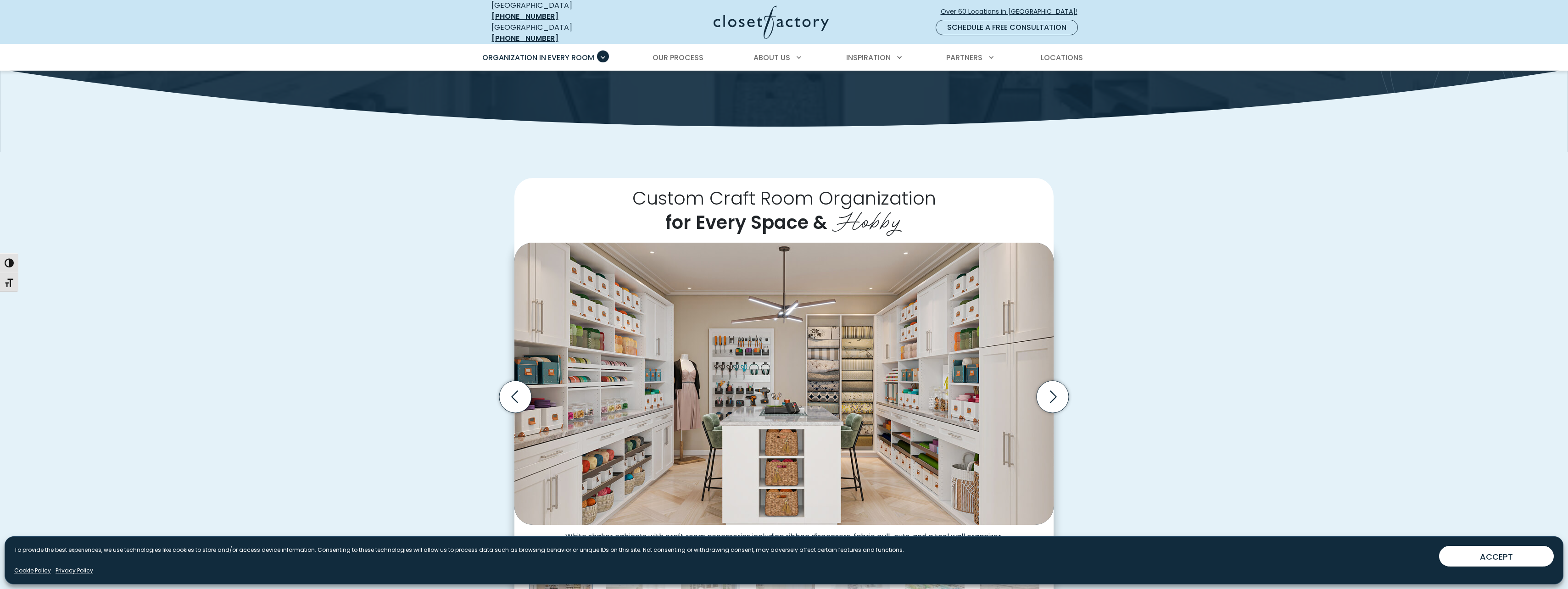
scroll to position [184, 0]
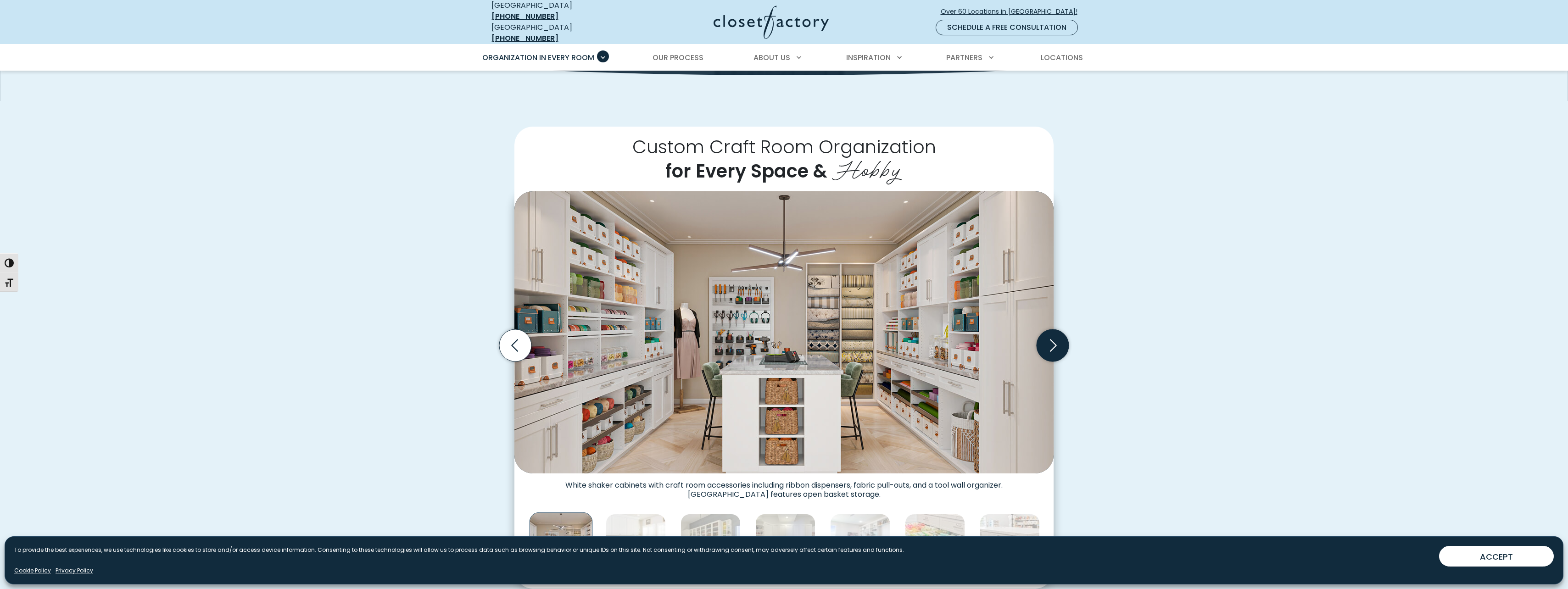
click at [1060, 344] on icon "Next slide" at bounding box center [1053, 345] width 32 height 32
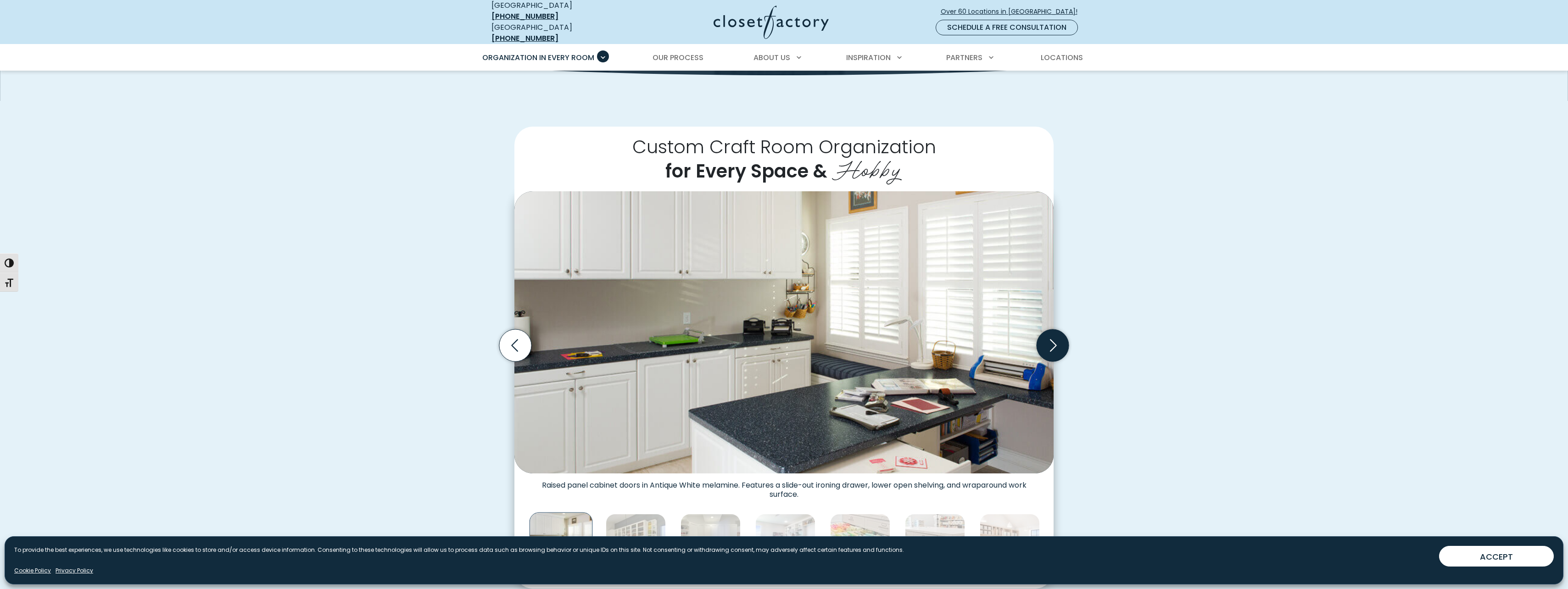
click at [1060, 344] on icon "Next slide" at bounding box center [1053, 345] width 32 height 32
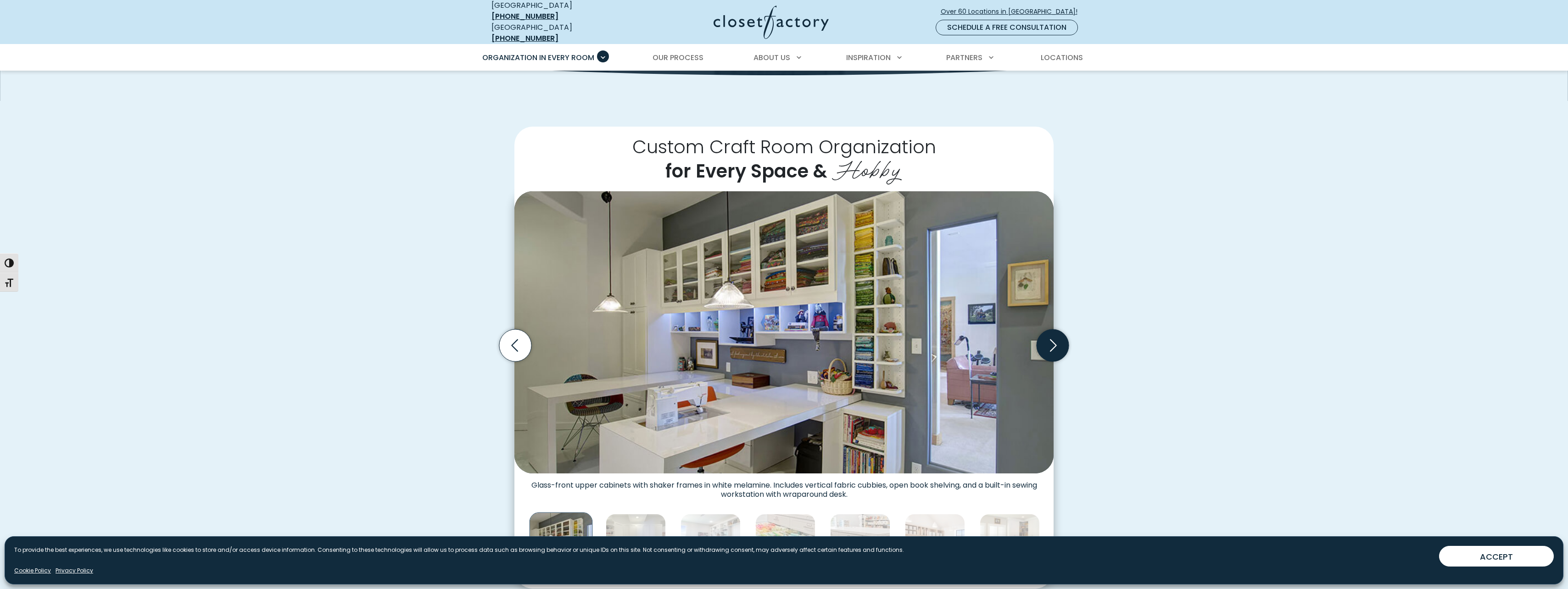
click at [1060, 344] on icon "Next slide" at bounding box center [1053, 345] width 32 height 32
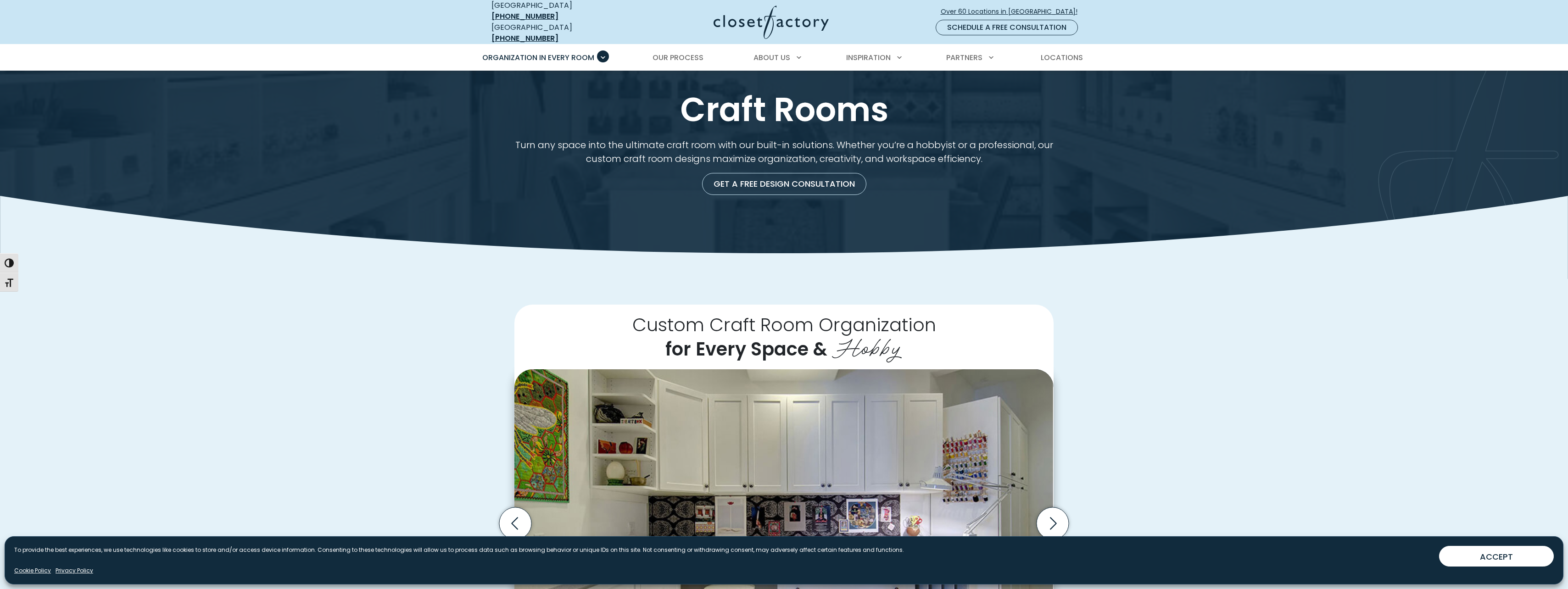
scroll to position [0, 0]
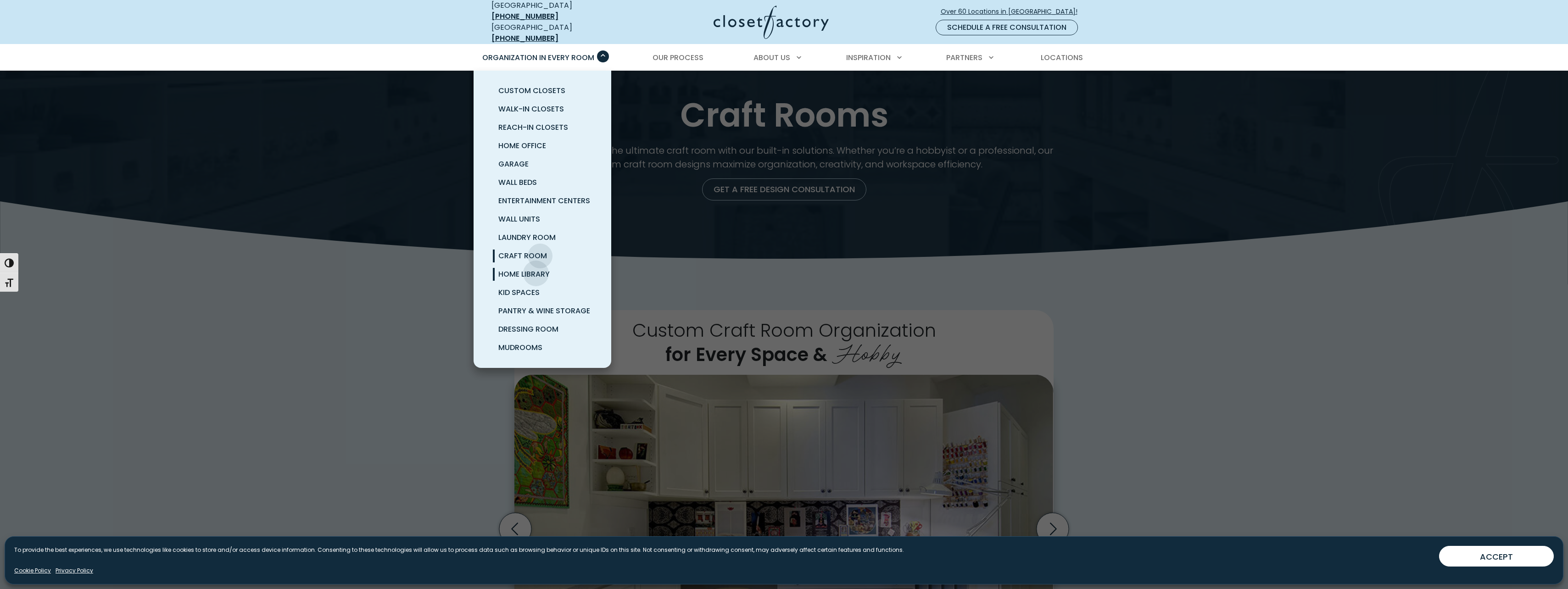
click at [536, 269] on span "Home Library" at bounding box center [524, 274] width 52 height 11
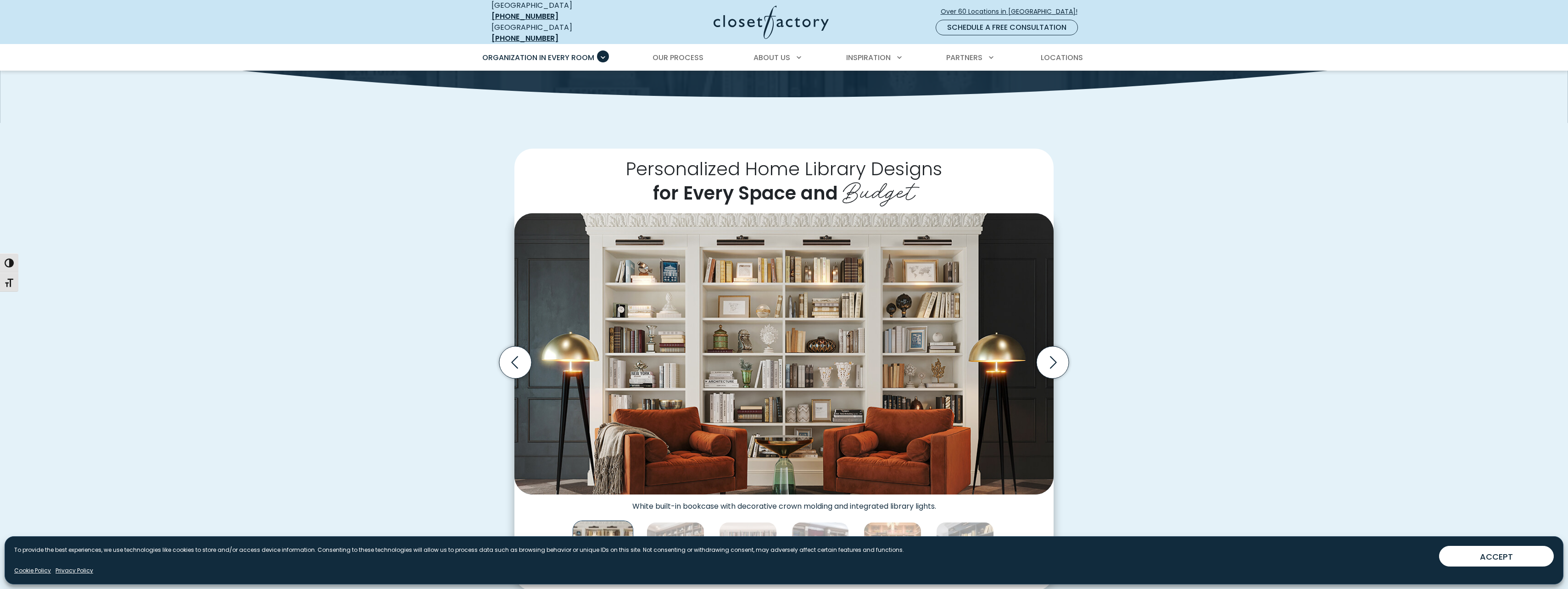
scroll to position [184, 0]
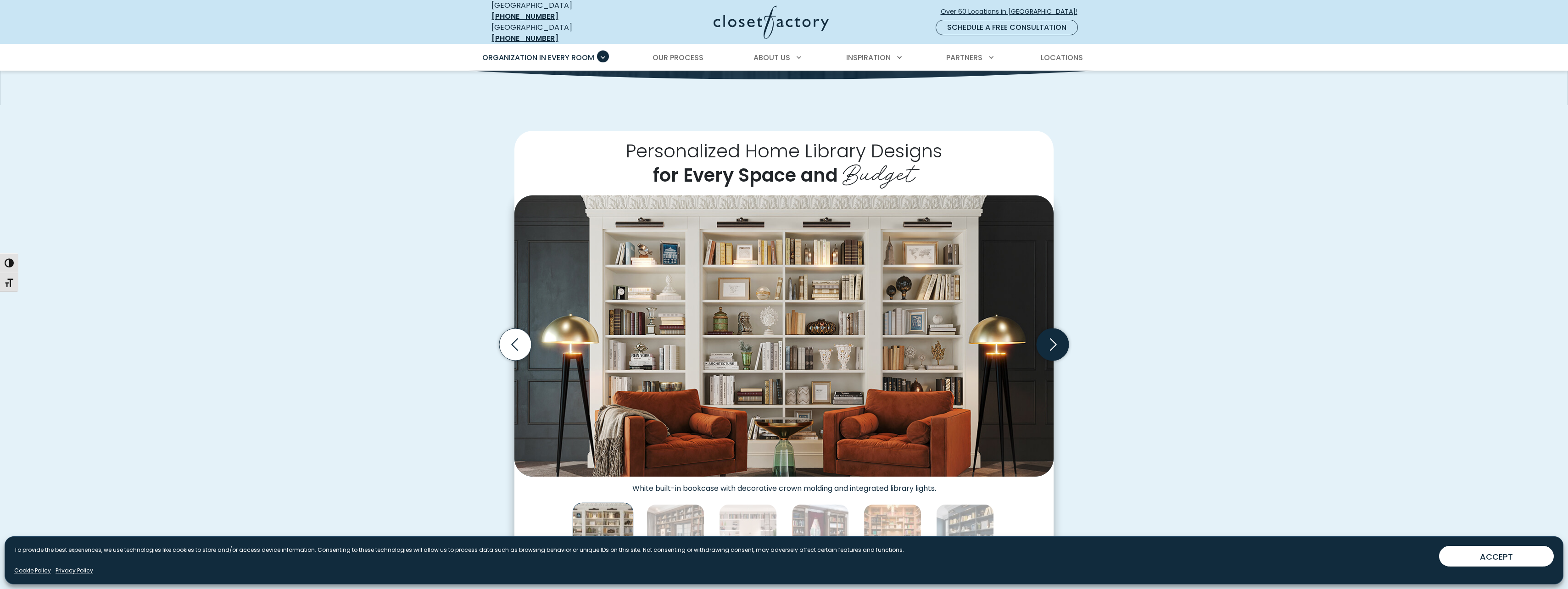
click at [1055, 340] on icon "Next slide" at bounding box center [1053, 344] width 32 height 32
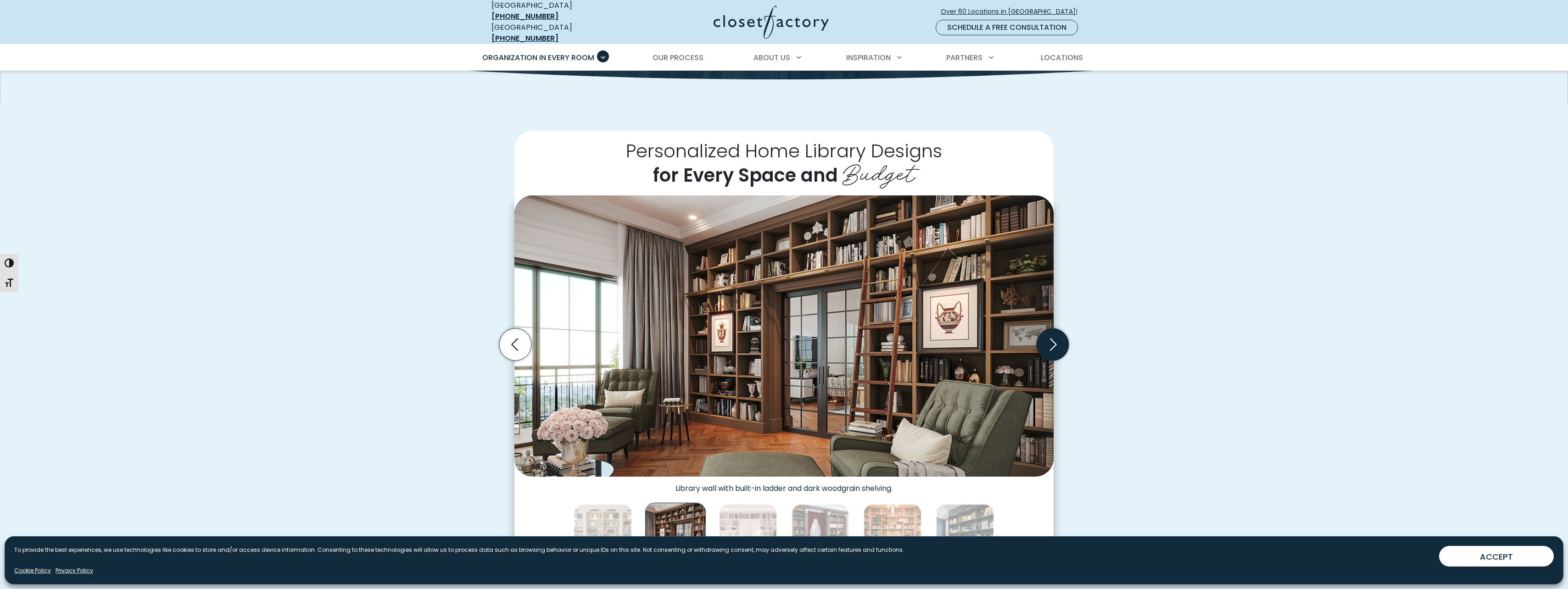
click at [1055, 340] on icon "Next slide" at bounding box center [1053, 344] width 32 height 32
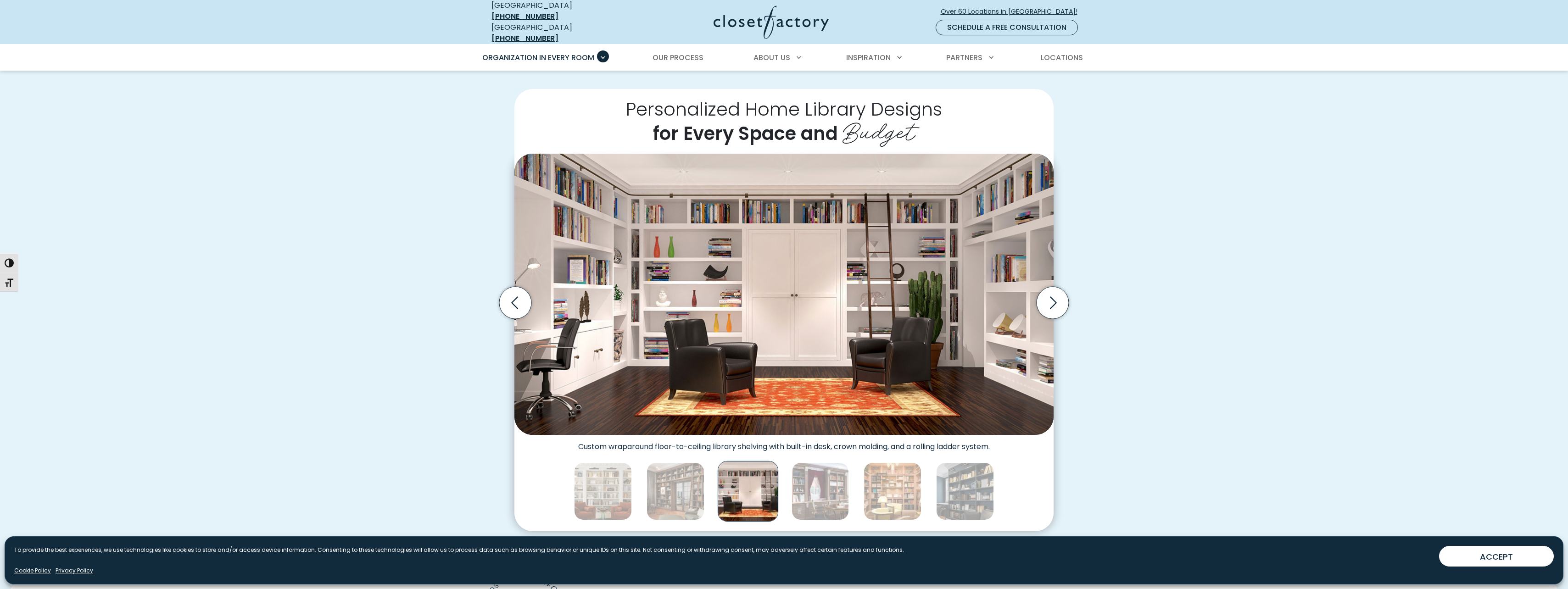
scroll to position [229, 0]
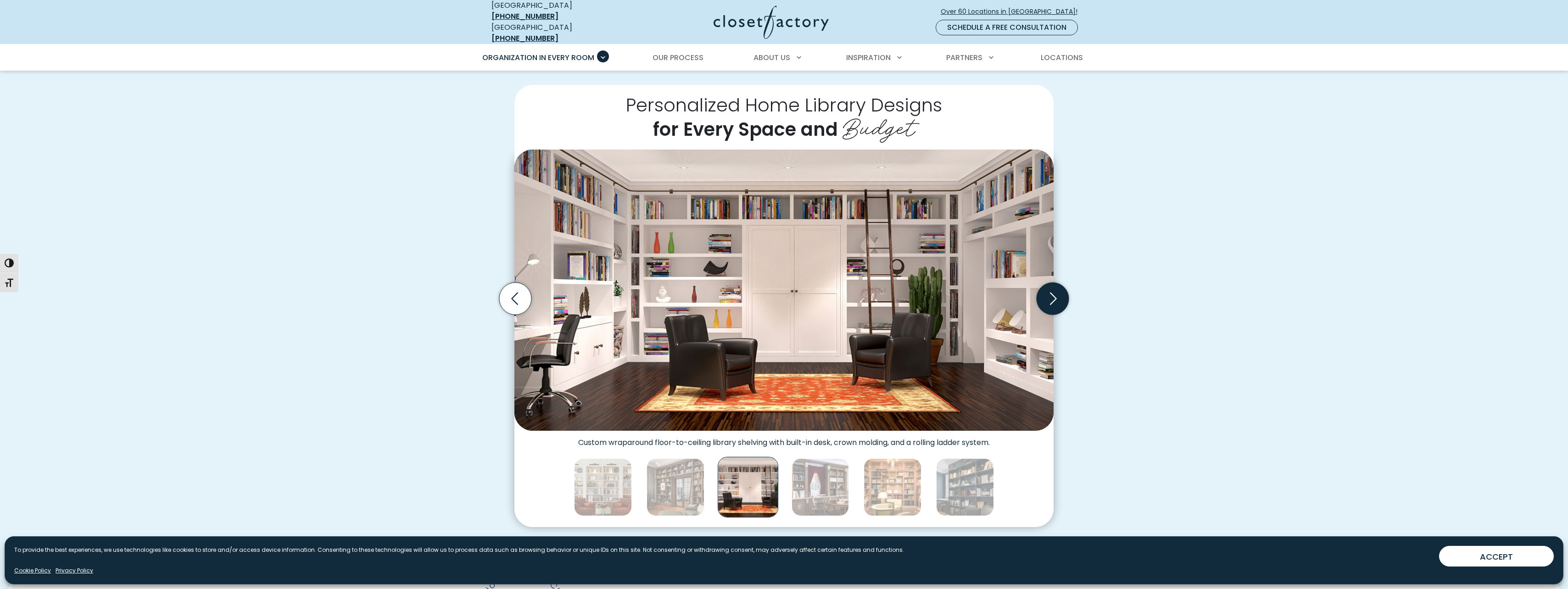
click at [1047, 297] on icon "Next slide" at bounding box center [1053, 298] width 32 height 32
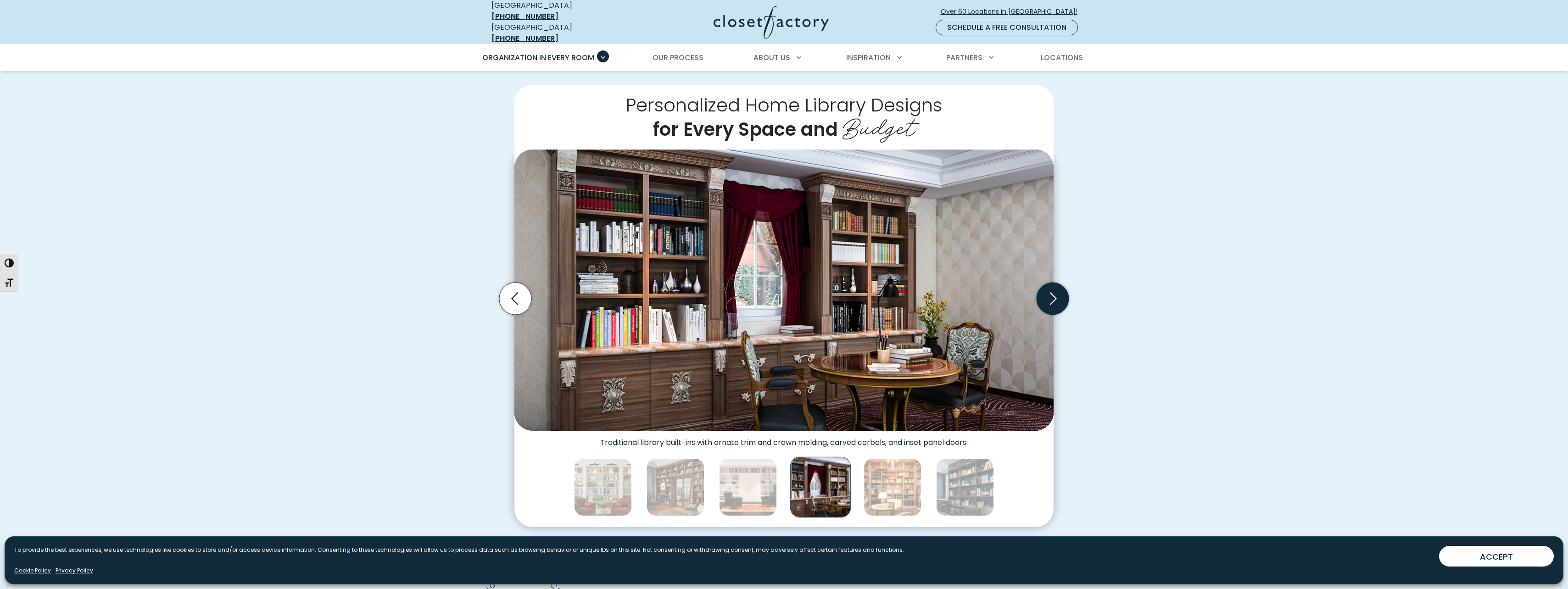
click at [1050, 298] on icon "Next slide" at bounding box center [1053, 298] width 32 height 32
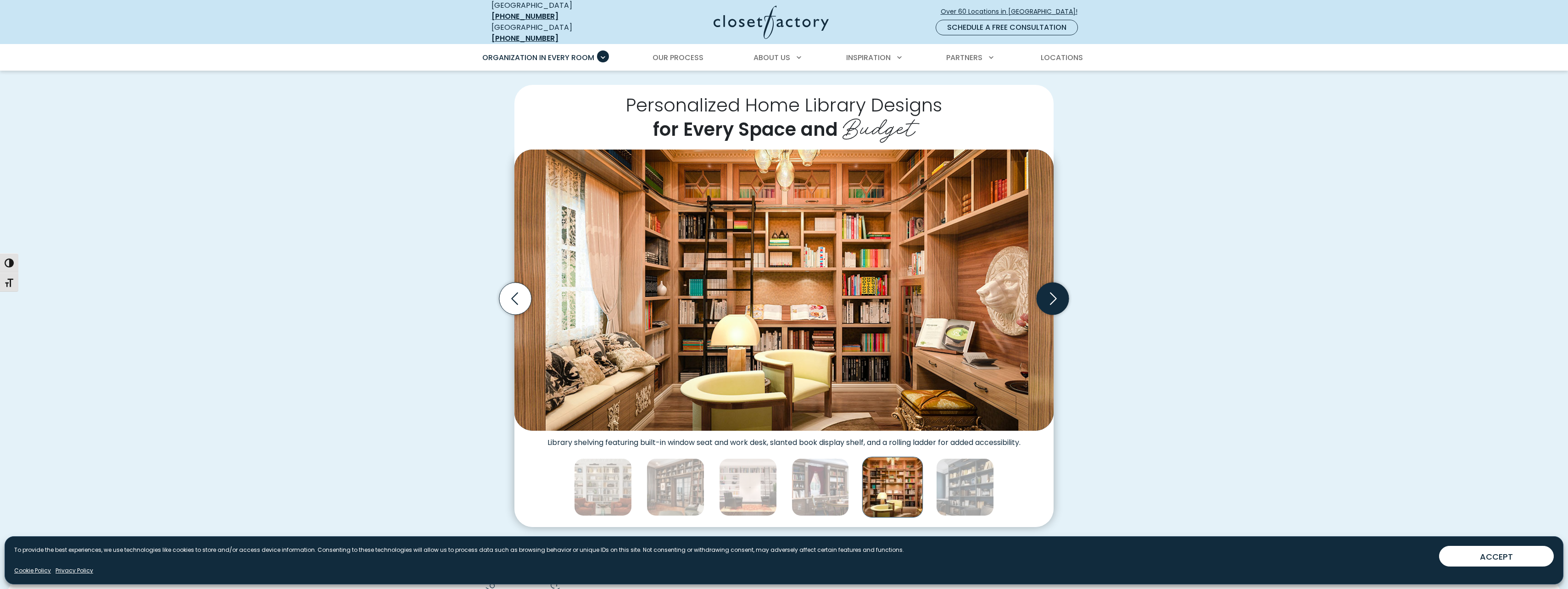
click at [1052, 296] on icon "Next slide" at bounding box center [1053, 298] width 7 height 13
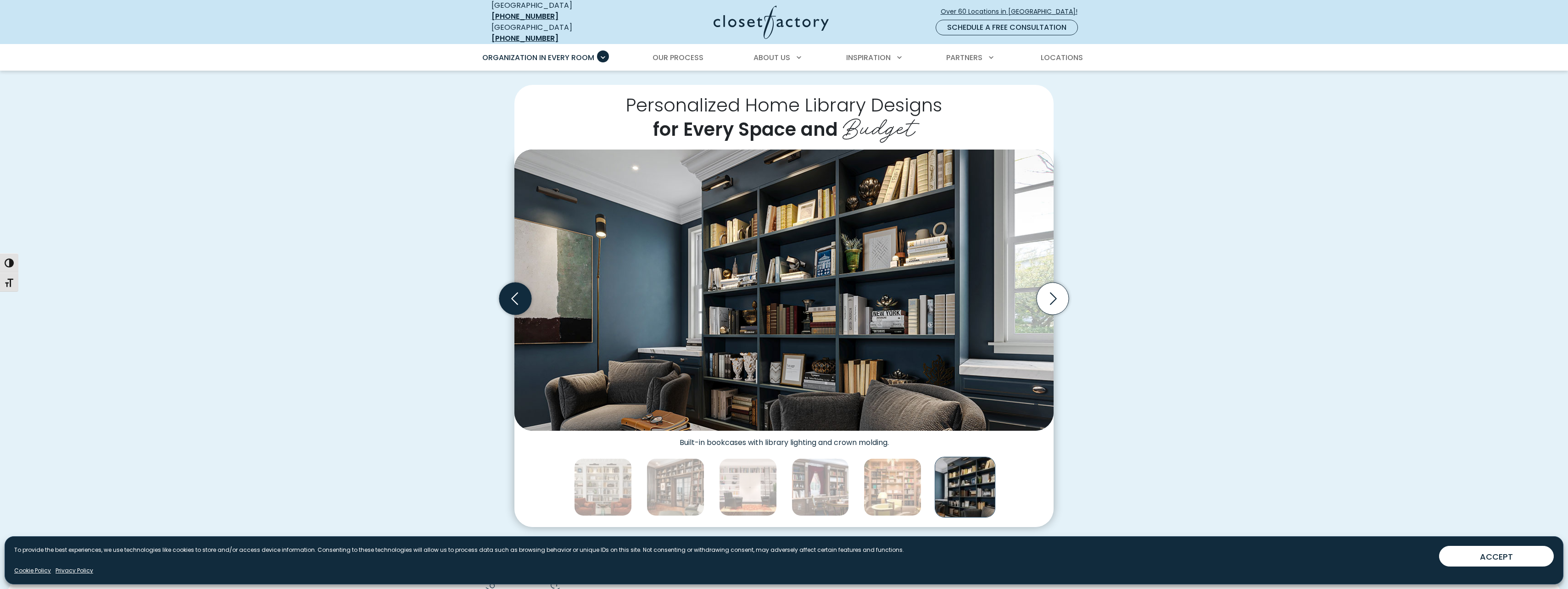
click at [528, 300] on icon "Previous slide" at bounding box center [515, 298] width 32 height 32
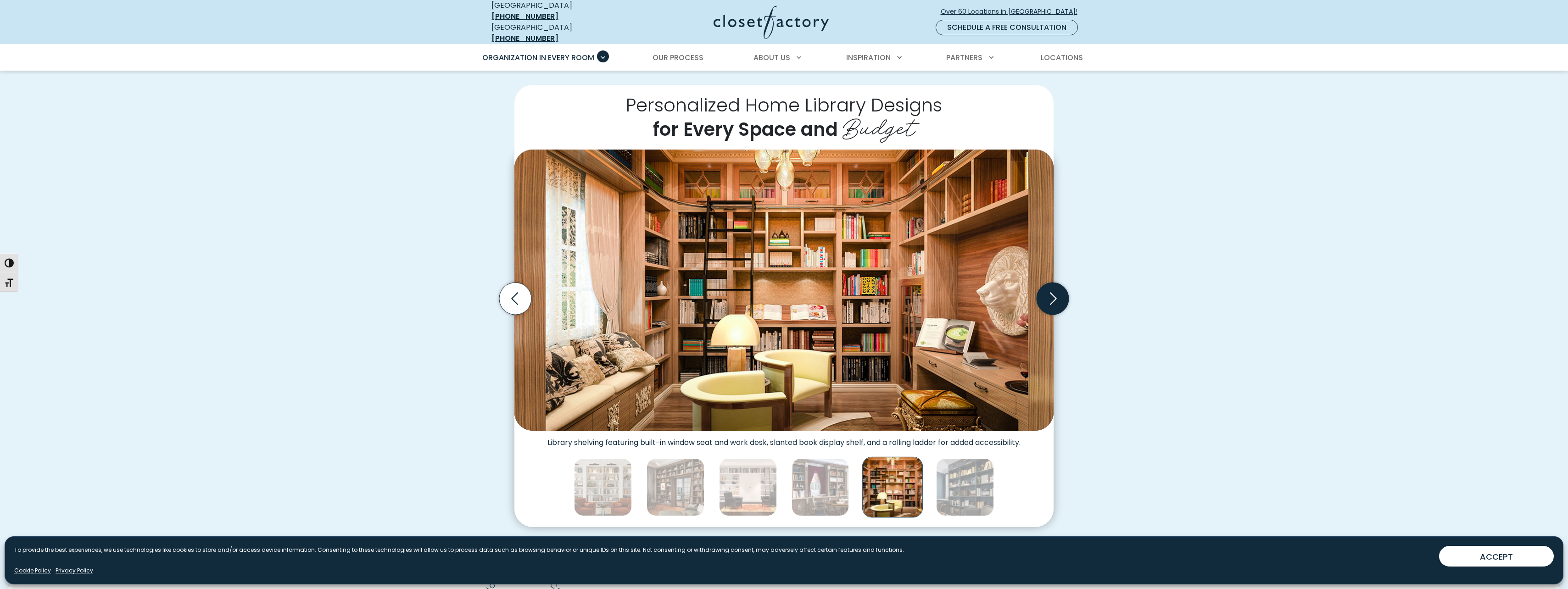
click at [1051, 290] on icon "Next slide" at bounding box center [1053, 298] width 32 height 32
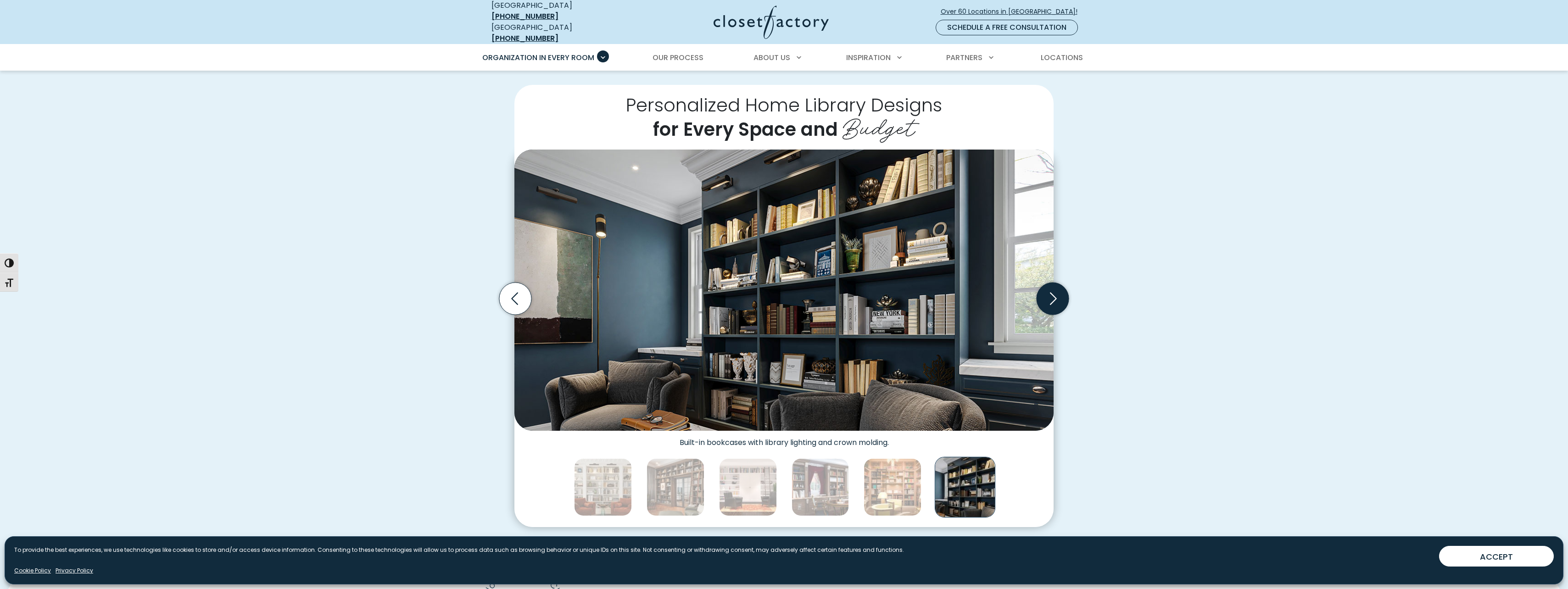
click at [1051, 290] on icon "Next slide" at bounding box center [1053, 298] width 32 height 32
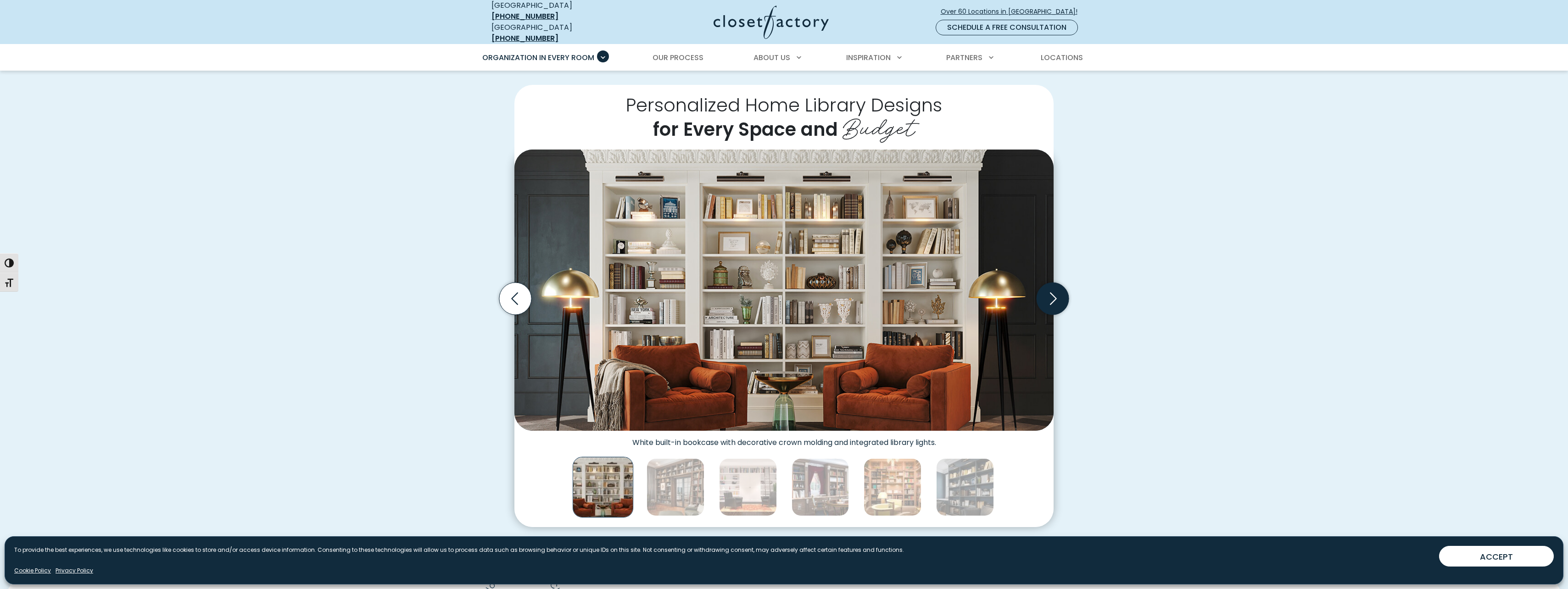
click at [1051, 290] on icon "Next slide" at bounding box center [1053, 298] width 32 height 32
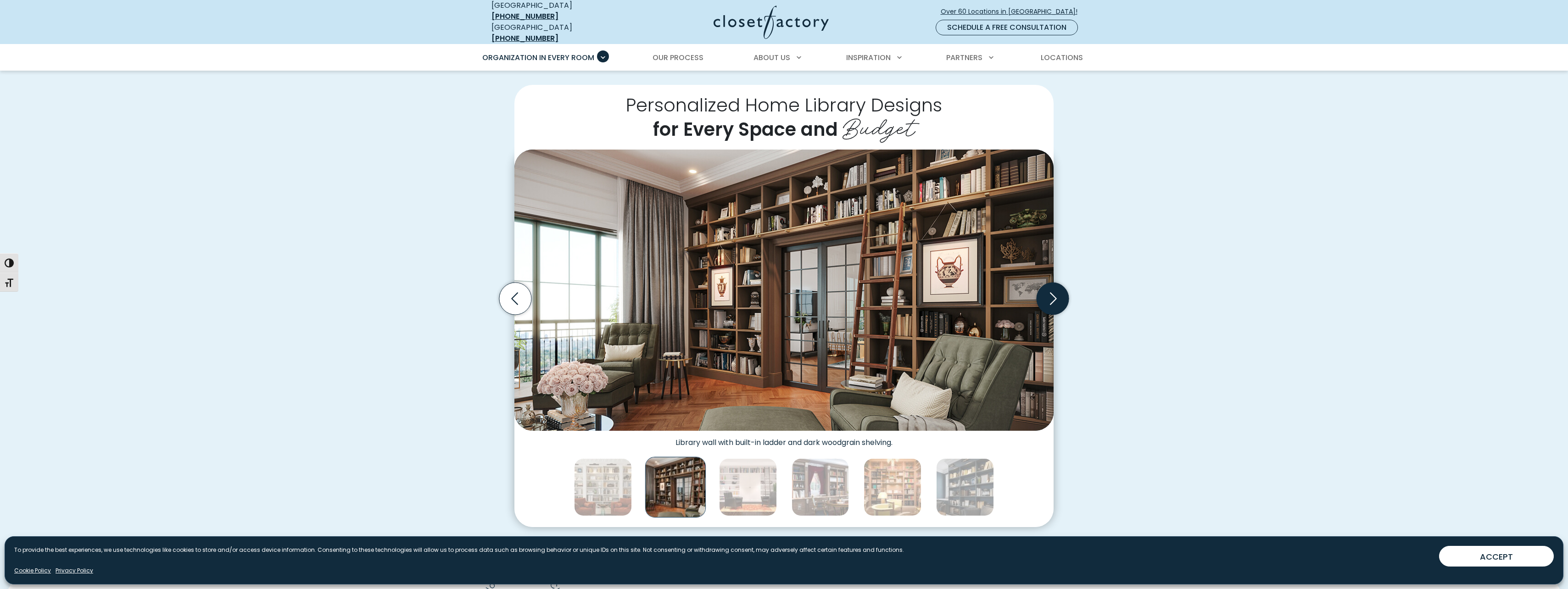
click at [1053, 291] on icon "Next slide" at bounding box center [1053, 298] width 32 height 32
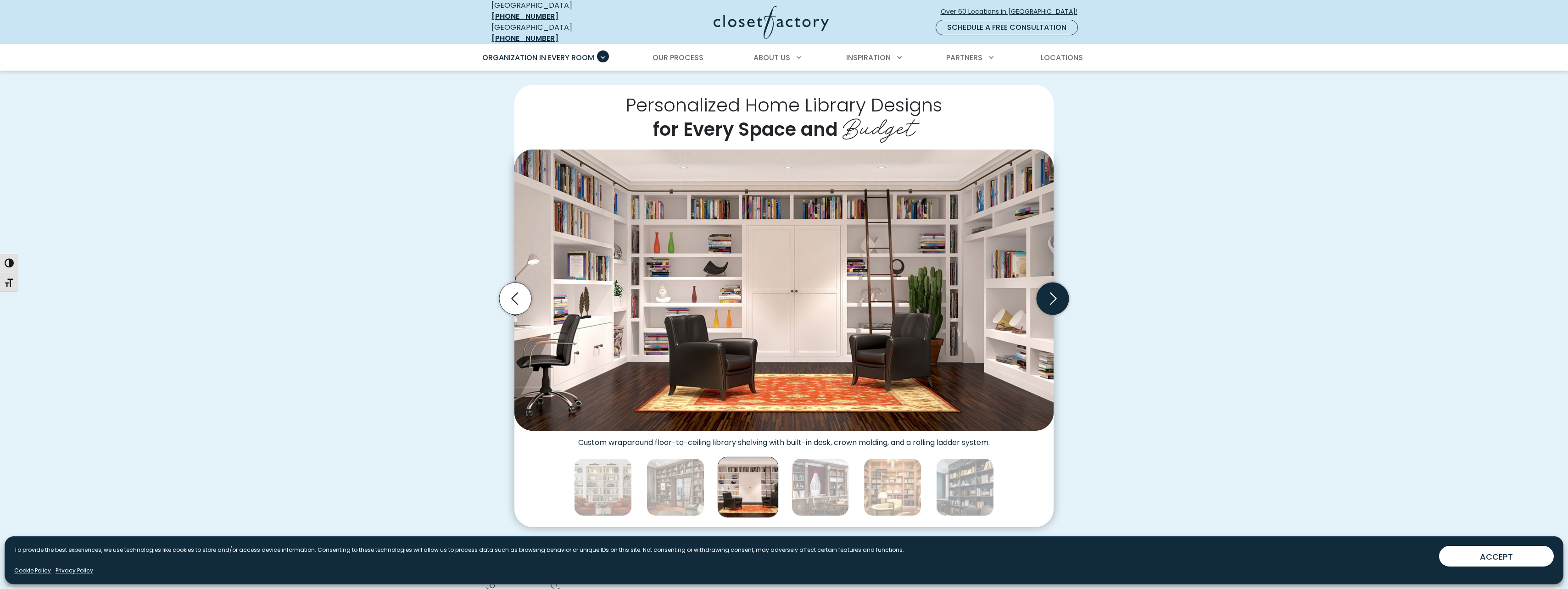
click at [1054, 292] on icon "Next slide" at bounding box center [1053, 298] width 32 height 32
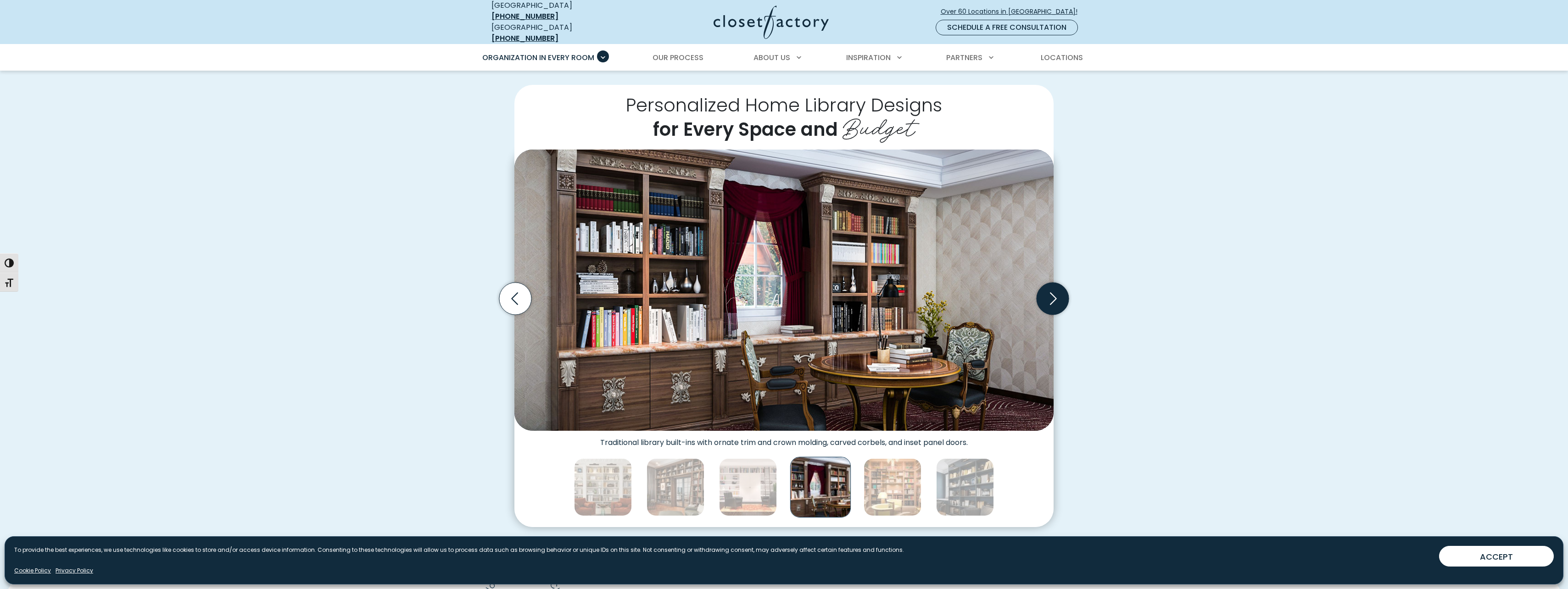
click at [1061, 297] on icon "Next slide" at bounding box center [1053, 298] width 32 height 32
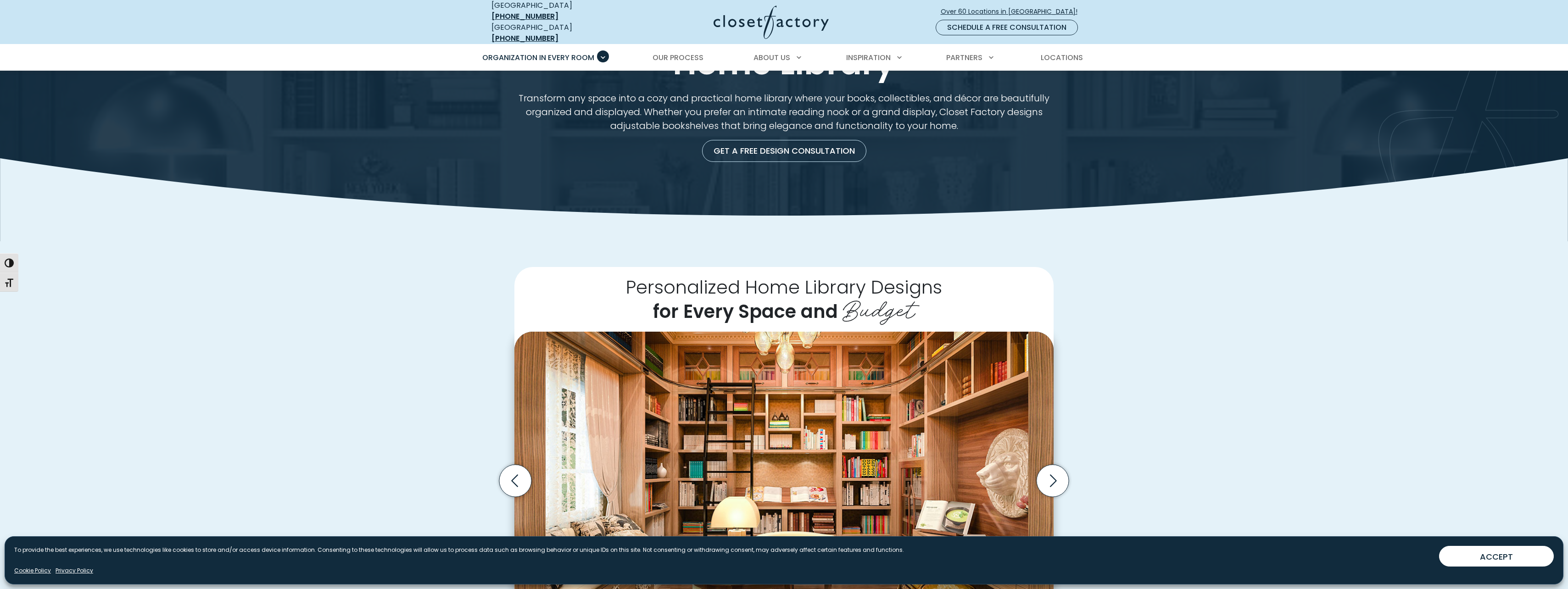
scroll to position [46, 0]
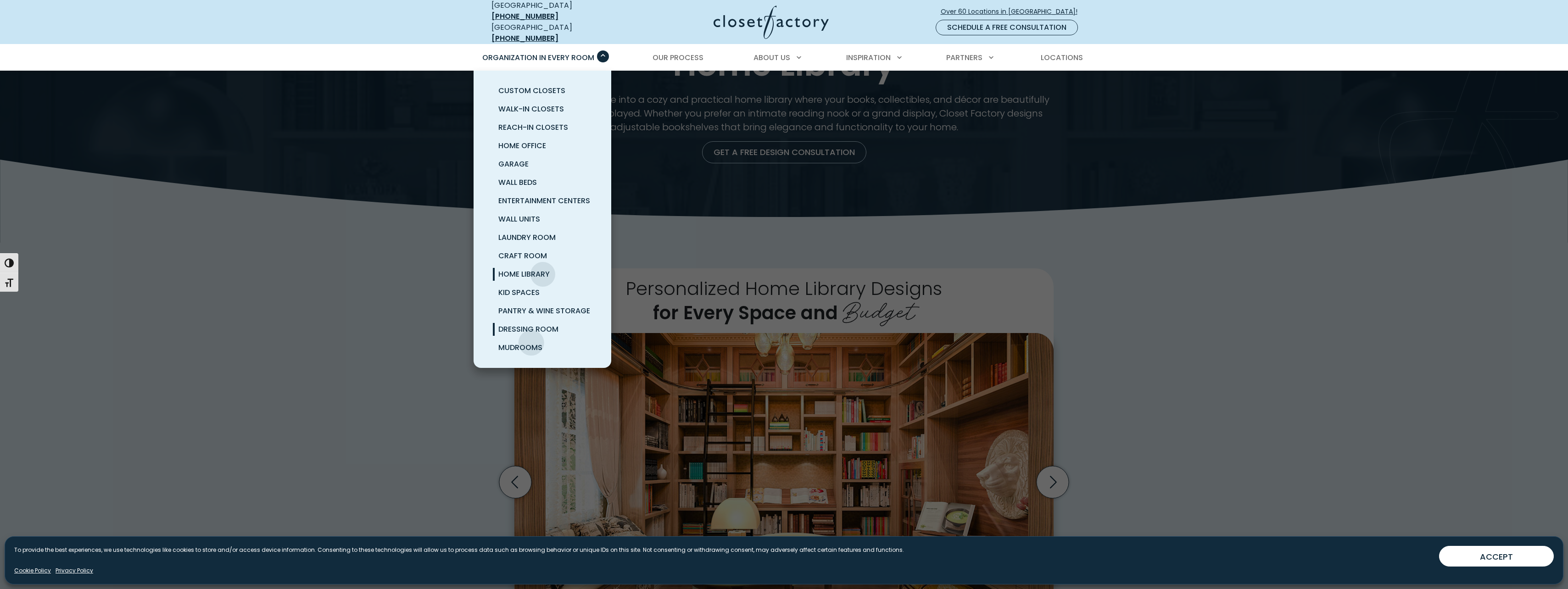
click at [536, 325] on span "Dressing Room" at bounding box center [529, 329] width 60 height 11
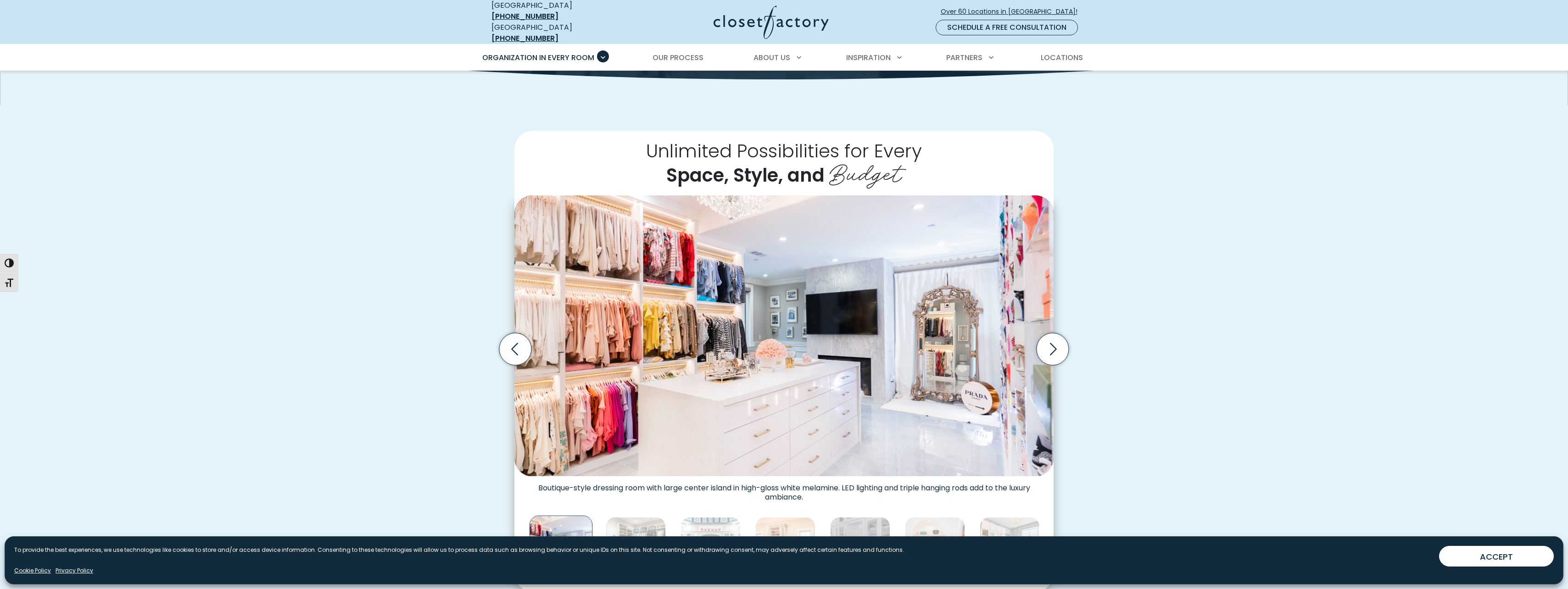
click at [1073, 352] on div "Unlimited Possibilities for Every Space, Style, and Budget Dressing room featur…" at bounding box center [784, 362] width 601 height 462
click at [1063, 348] on icon "Next slide" at bounding box center [1053, 349] width 32 height 32
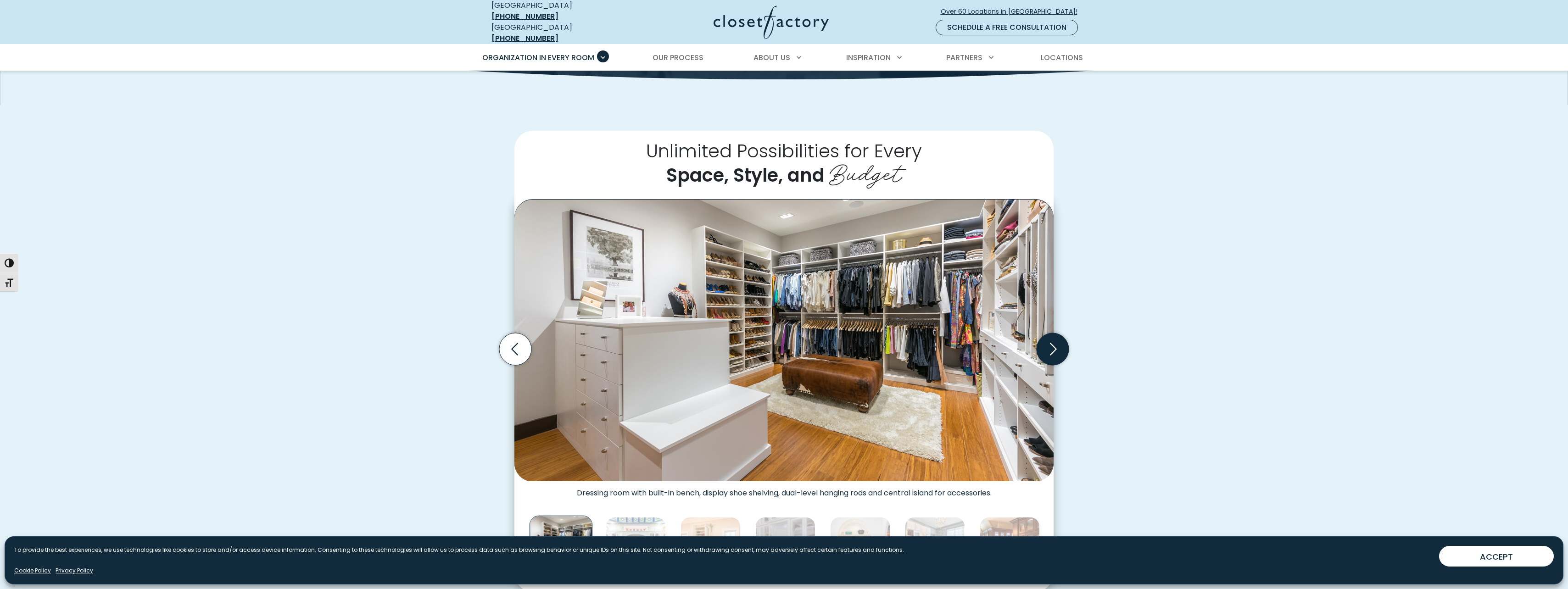
click at [1063, 348] on icon "Next slide" at bounding box center [1053, 349] width 32 height 32
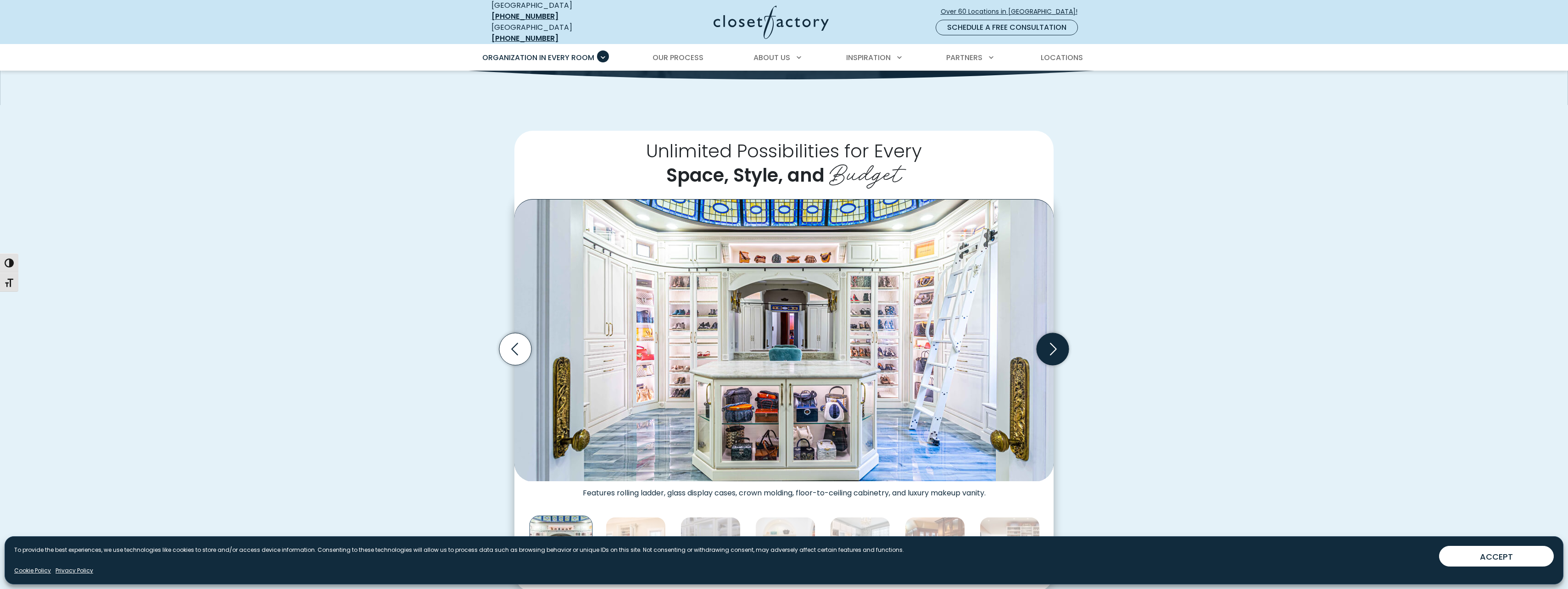
click at [1063, 348] on icon "Next slide" at bounding box center [1053, 349] width 32 height 32
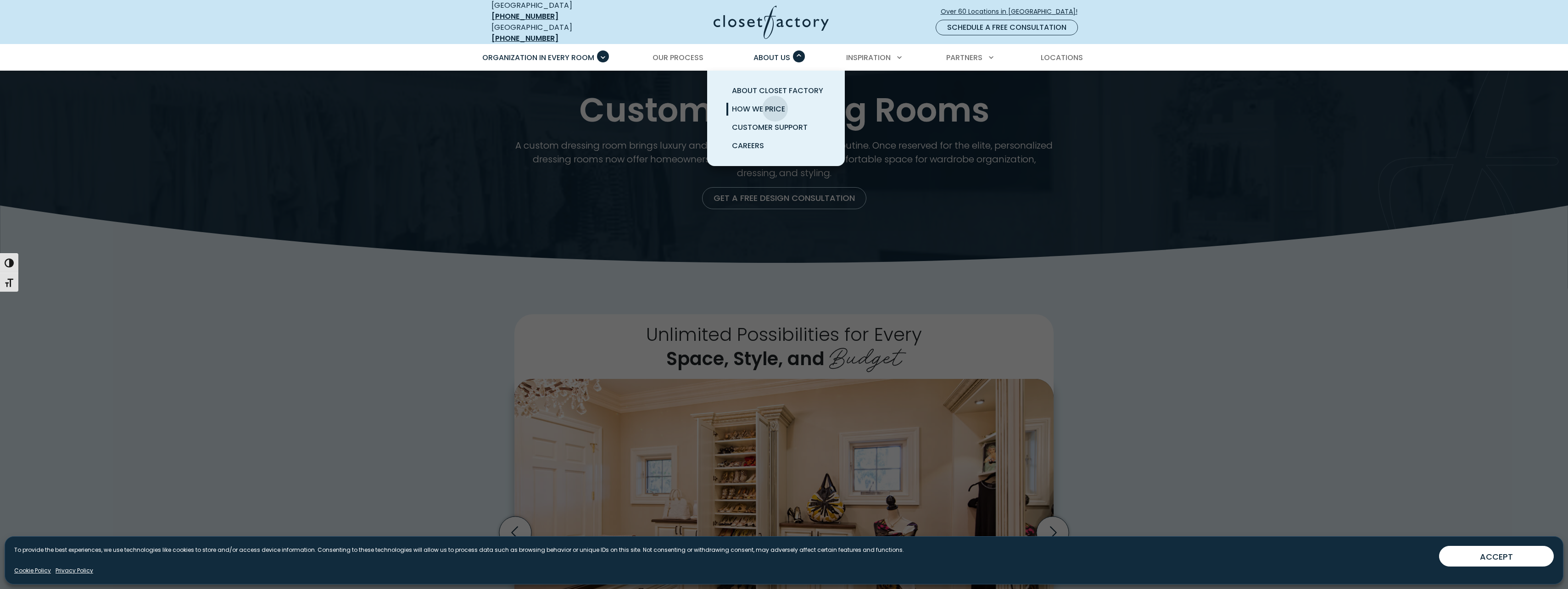
click at [775, 104] on span "How We Price" at bounding box center [758, 109] width 53 height 11
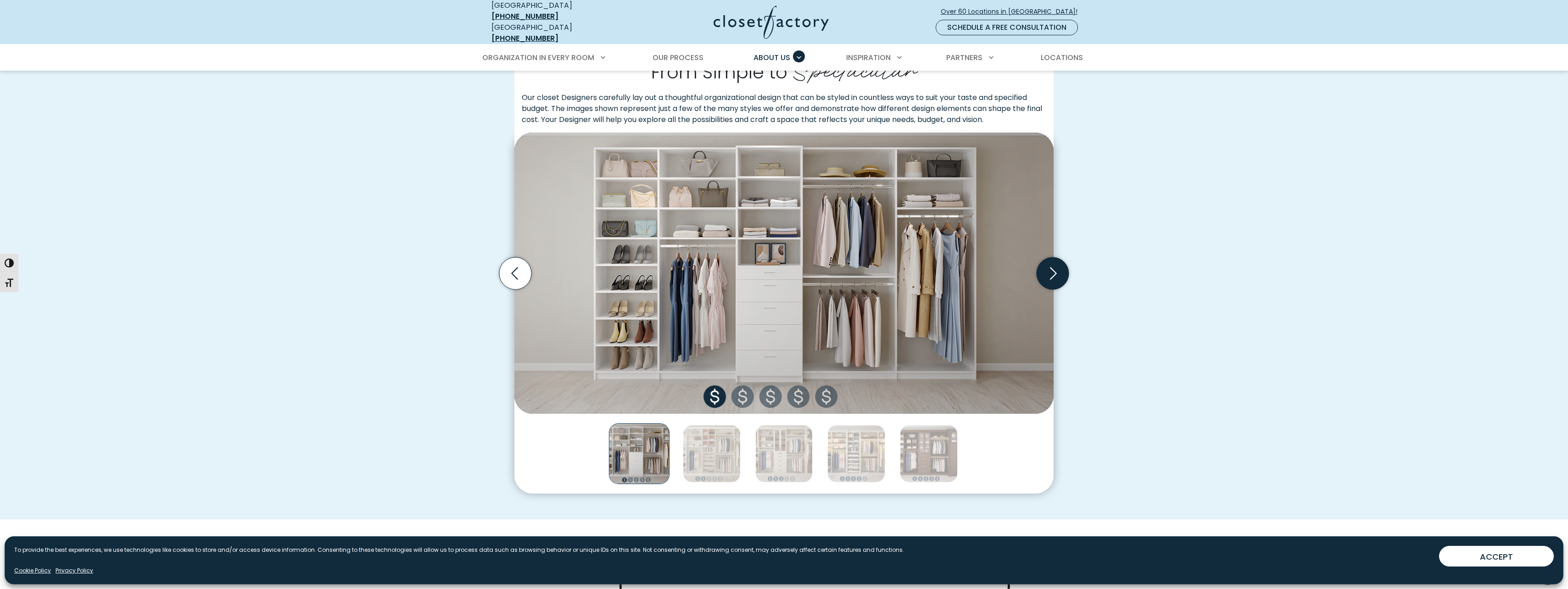
scroll to position [275, 0]
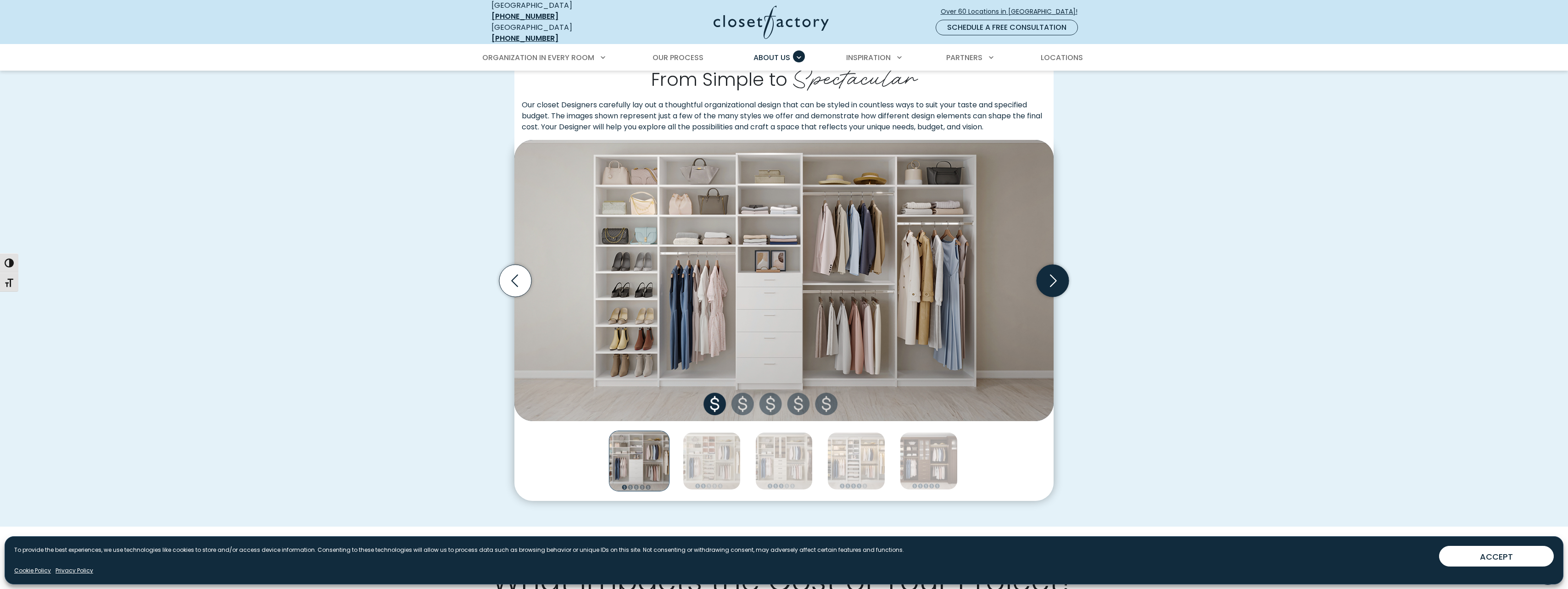
click at [1050, 271] on icon "Next slide" at bounding box center [1053, 280] width 32 height 32
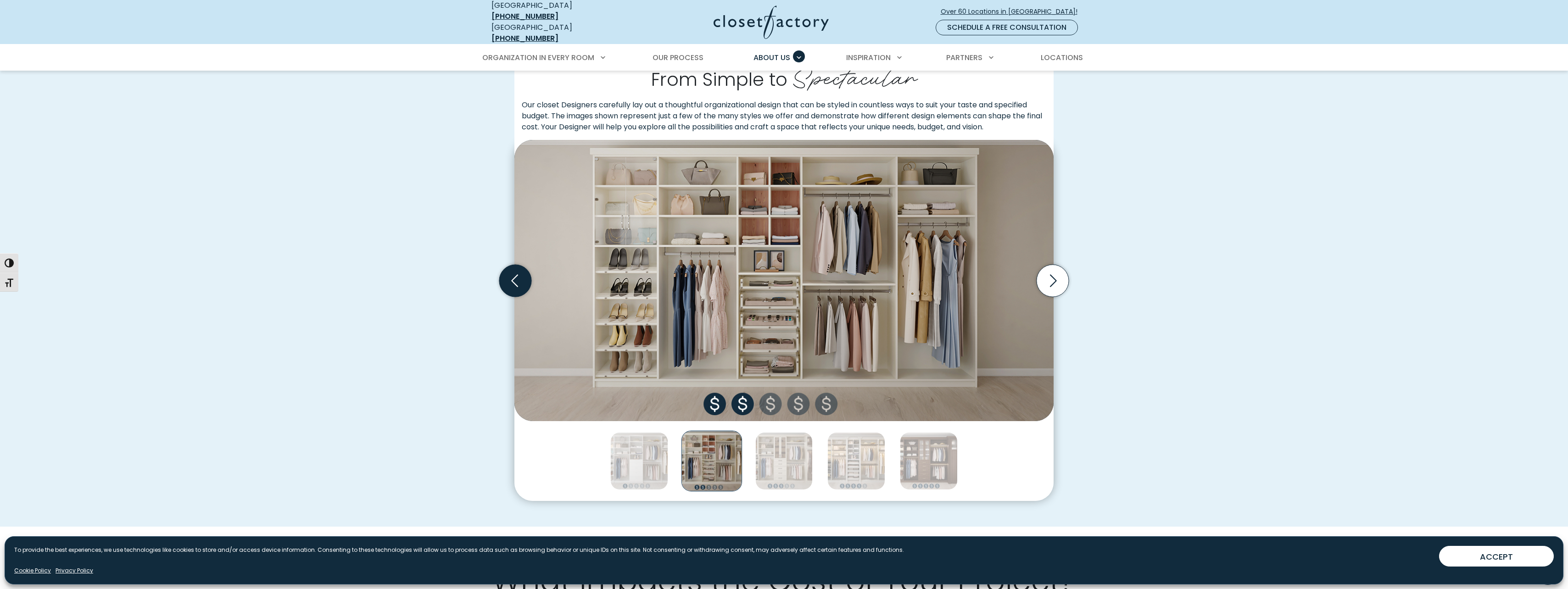
click at [519, 270] on icon "Previous slide" at bounding box center [515, 280] width 32 height 32
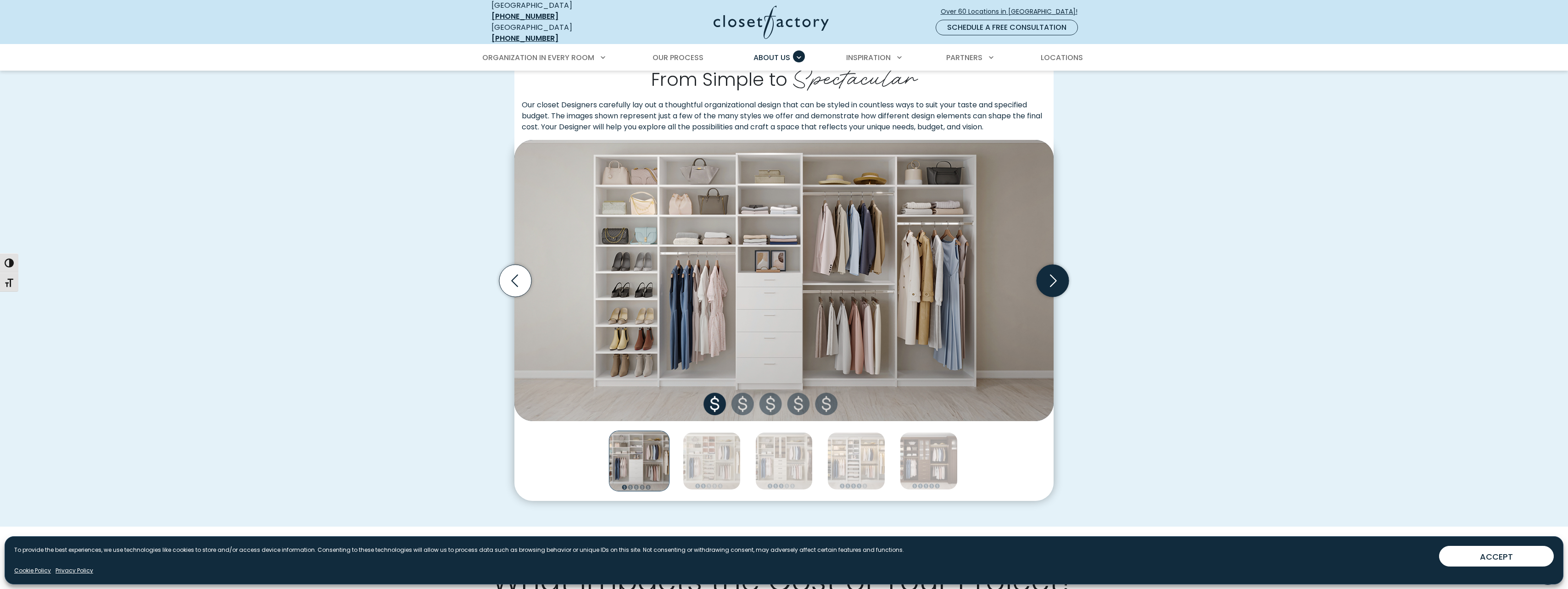
click at [1046, 271] on icon "Next slide" at bounding box center [1053, 280] width 32 height 32
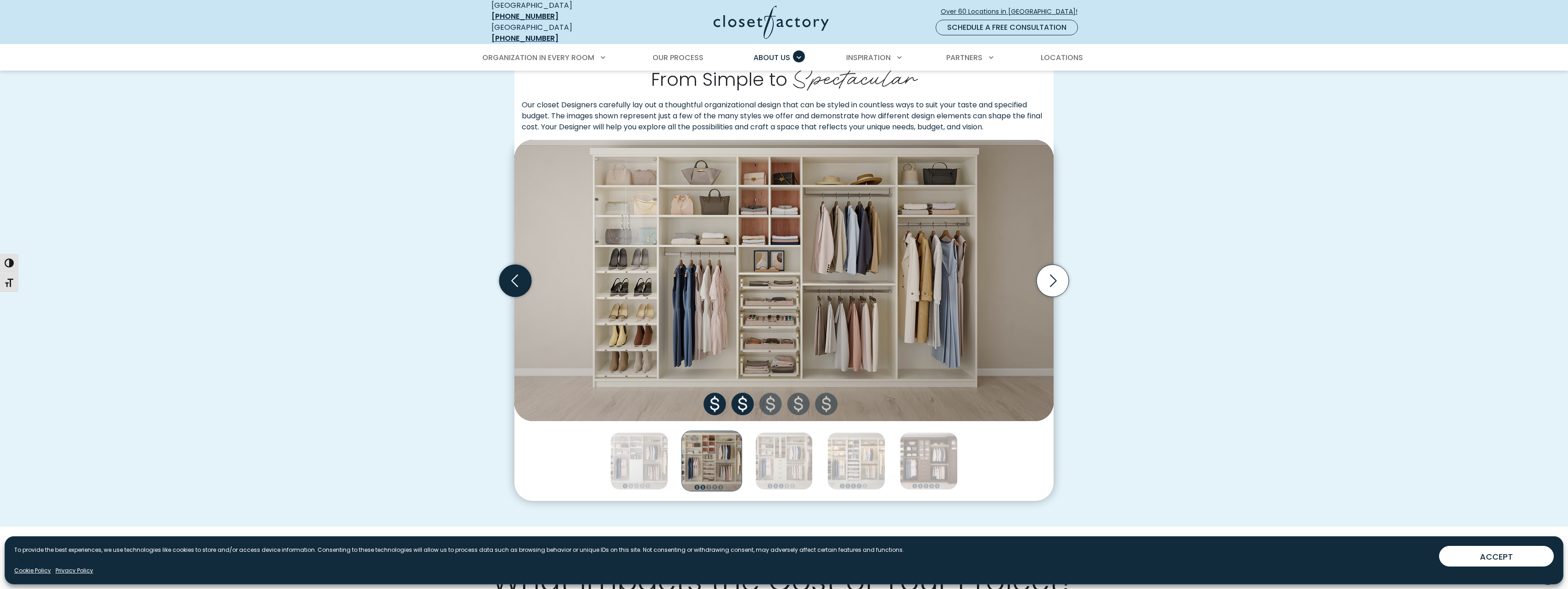
click at [519, 276] on icon "Previous slide" at bounding box center [515, 280] width 32 height 32
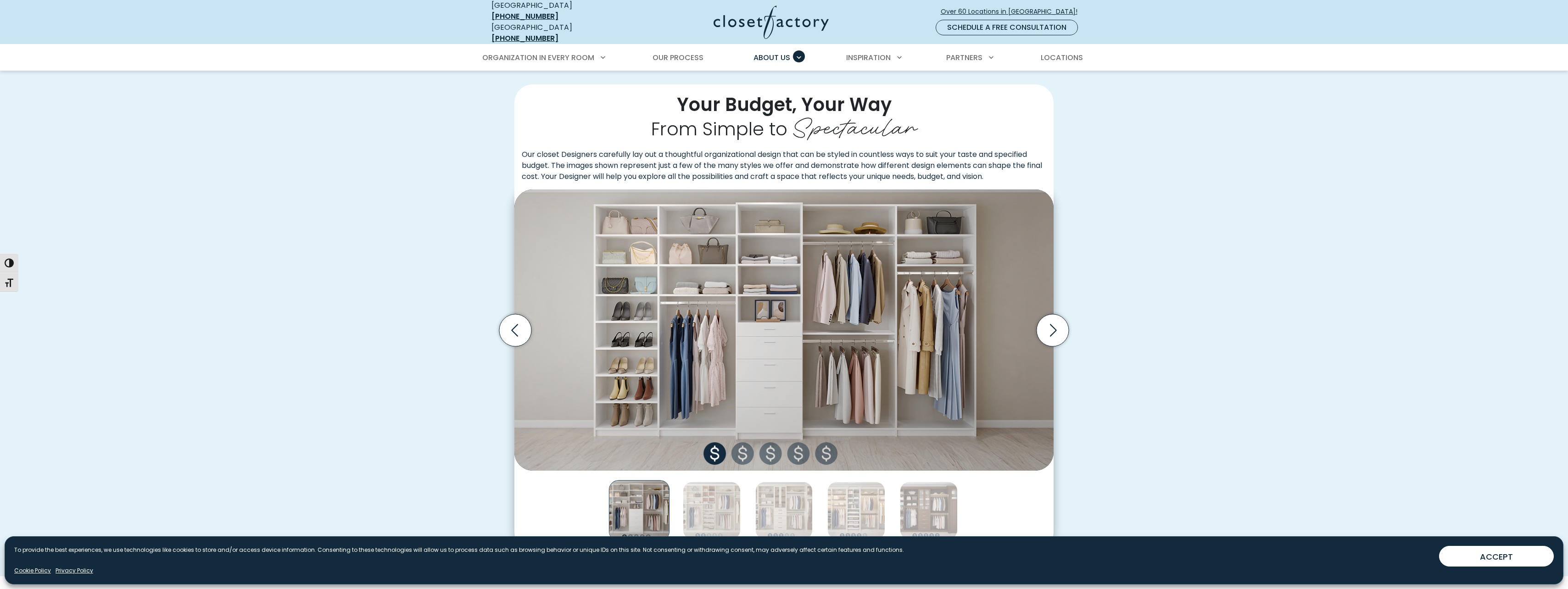
scroll to position [229, 0]
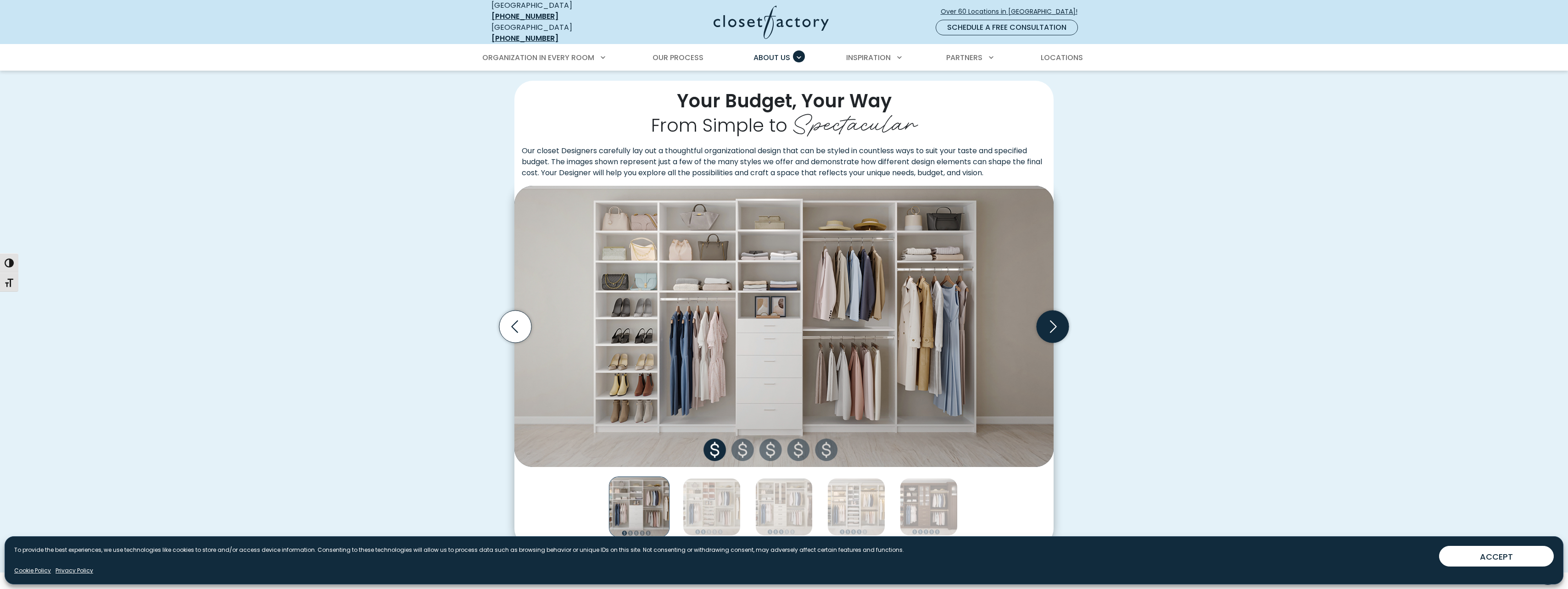
click at [1058, 319] on icon "Next slide" at bounding box center [1053, 327] width 32 height 32
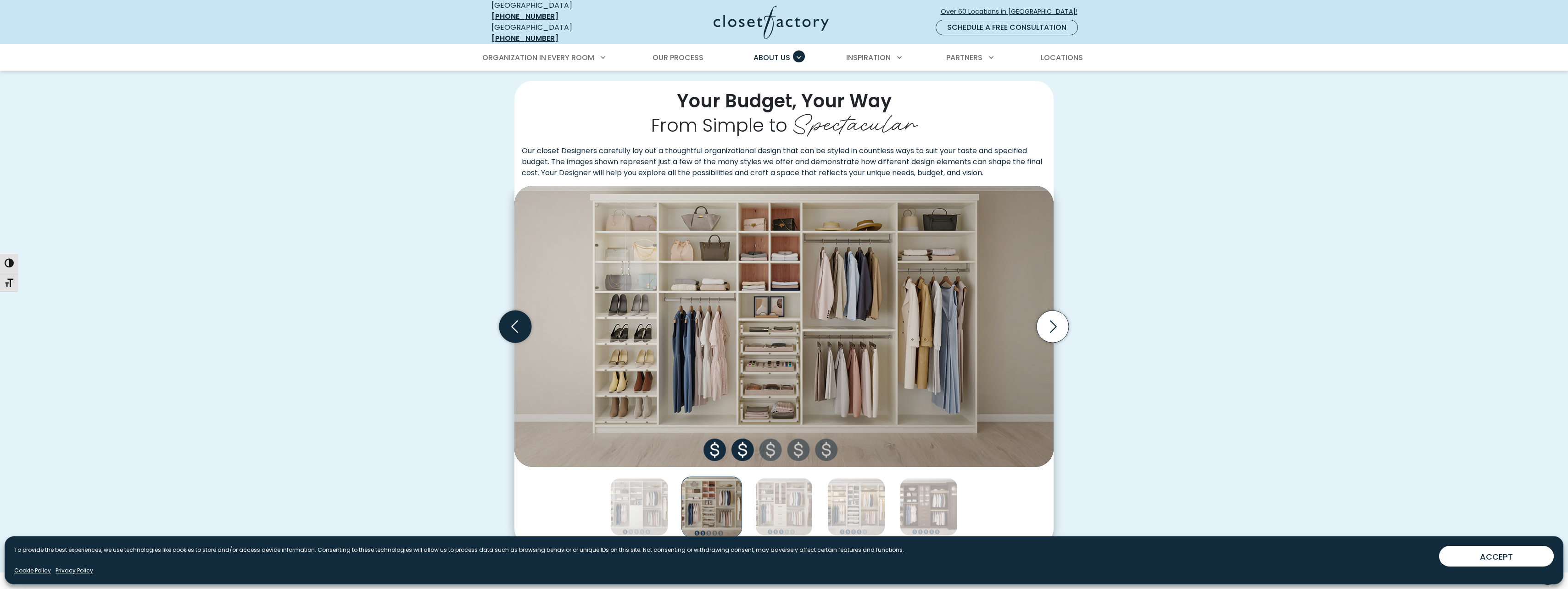
click at [516, 322] on icon "Previous slide" at bounding box center [515, 327] width 32 height 32
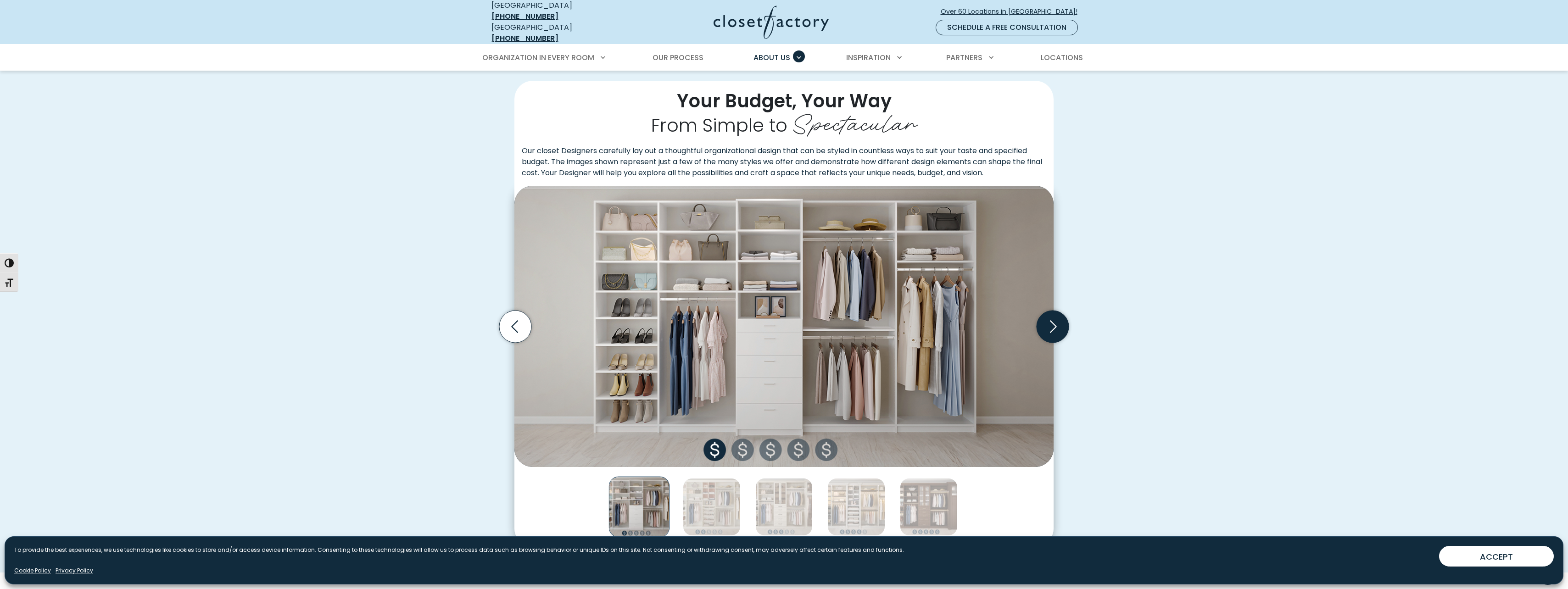
click at [1053, 321] on icon "Next slide" at bounding box center [1053, 327] width 32 height 32
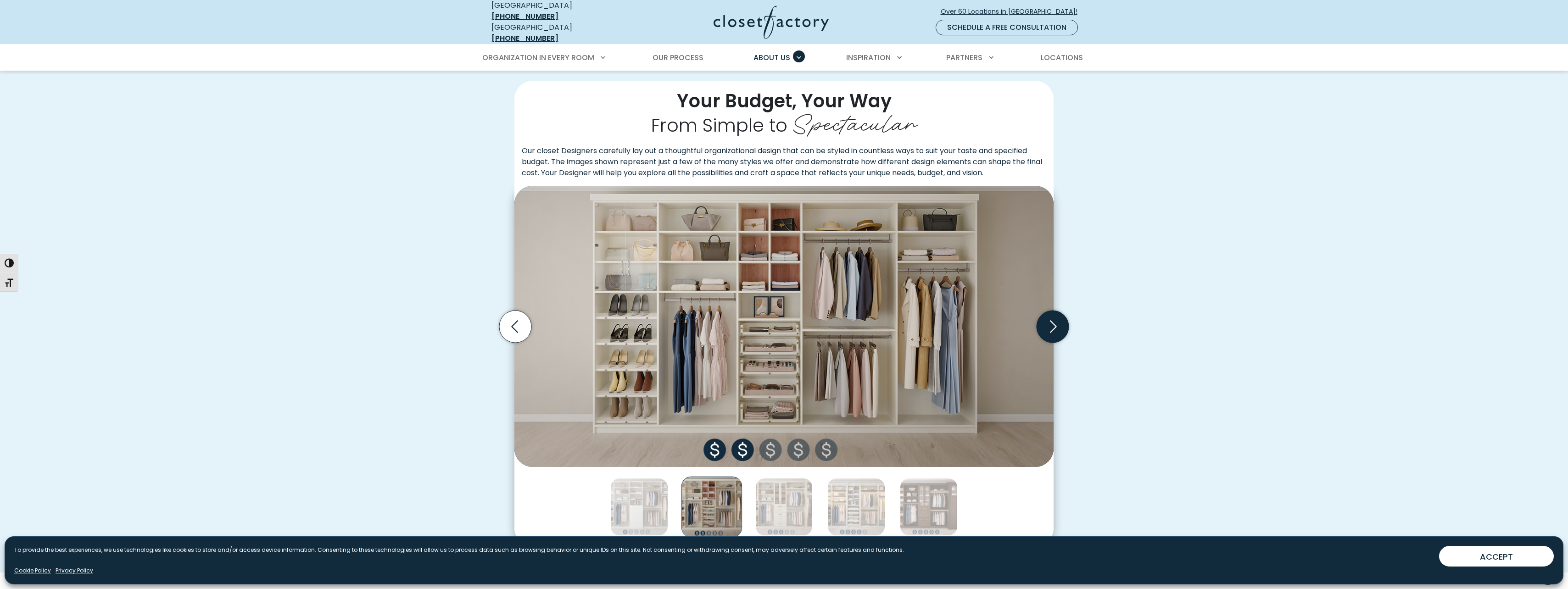
click at [1052, 321] on icon "Next slide" at bounding box center [1053, 327] width 32 height 32
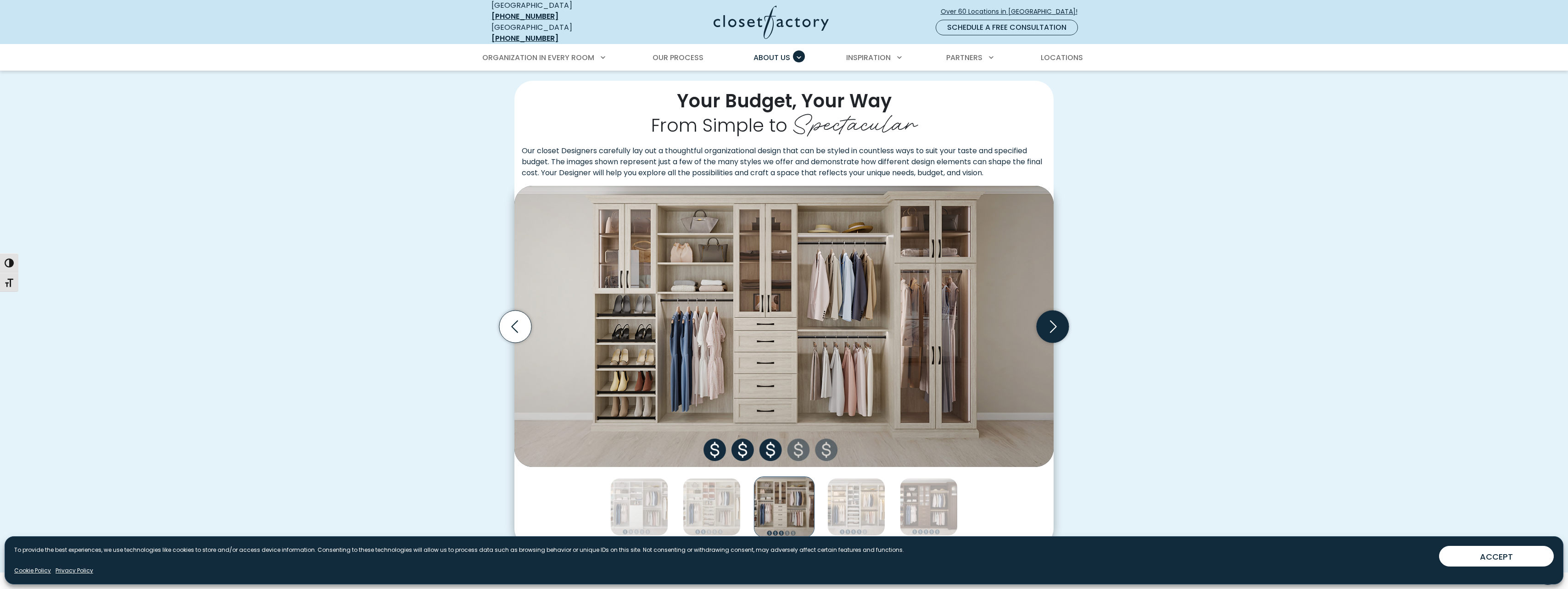
click at [1051, 321] on icon "Next slide" at bounding box center [1053, 327] width 32 height 32
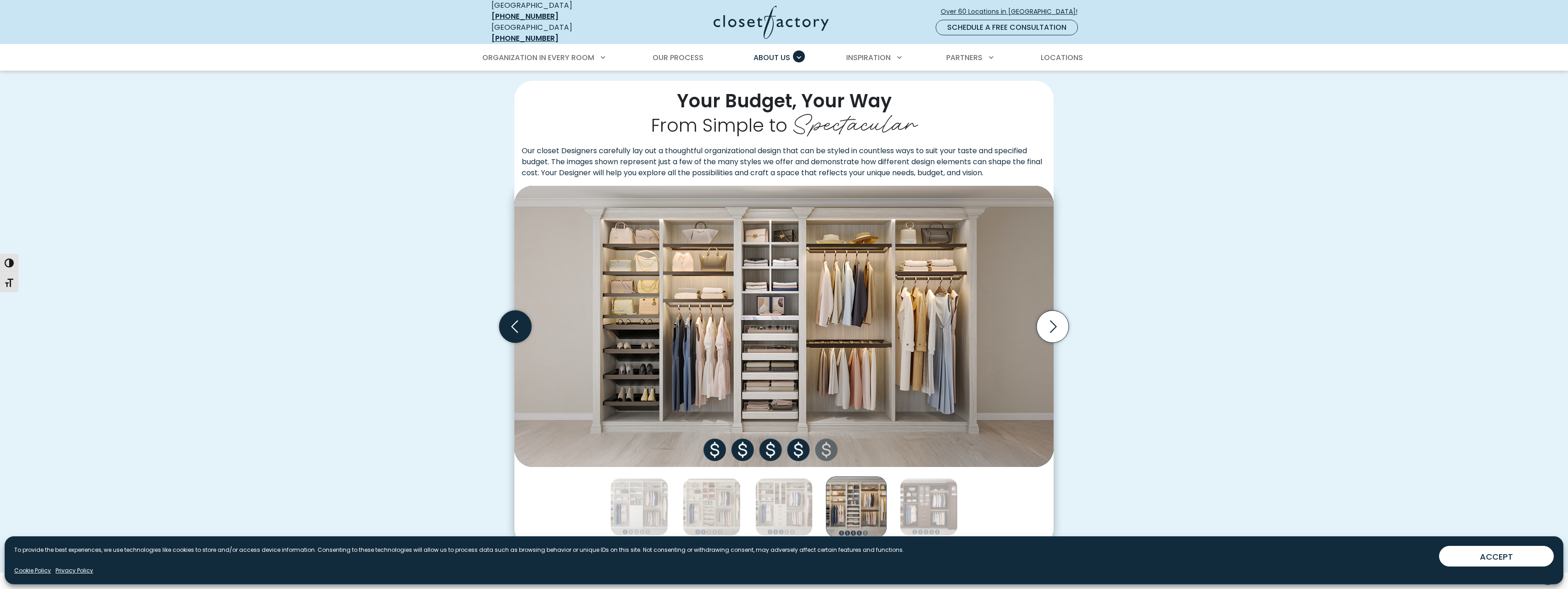
click at [523, 311] on icon "Previous slide" at bounding box center [515, 327] width 32 height 32
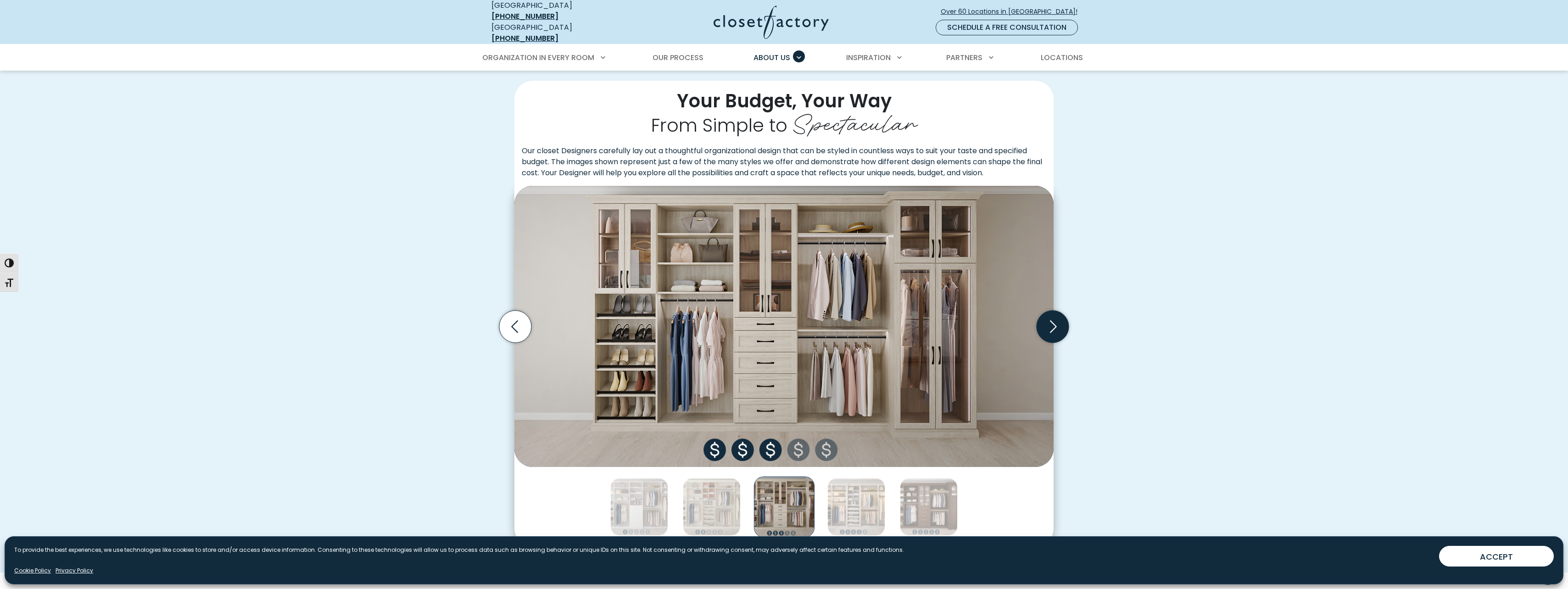
click at [1059, 322] on icon "Next slide" at bounding box center [1053, 327] width 32 height 32
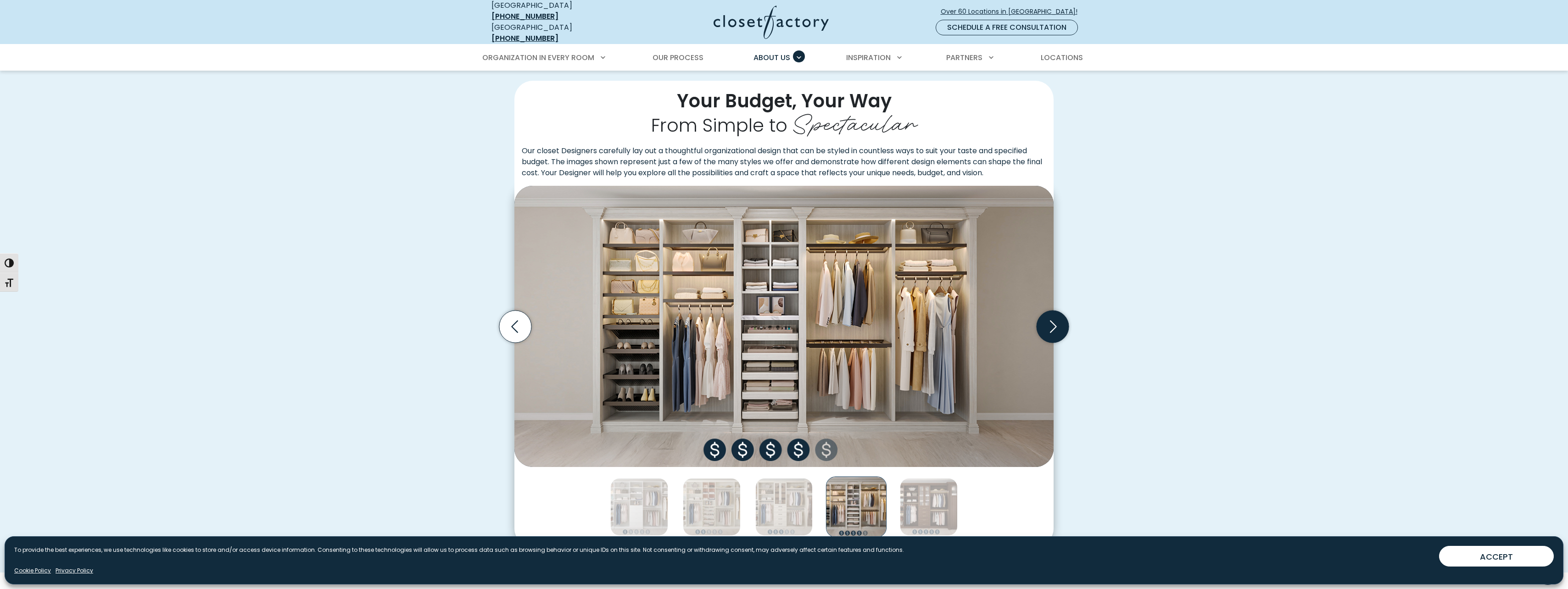
click at [1059, 321] on icon "Next slide" at bounding box center [1053, 327] width 32 height 32
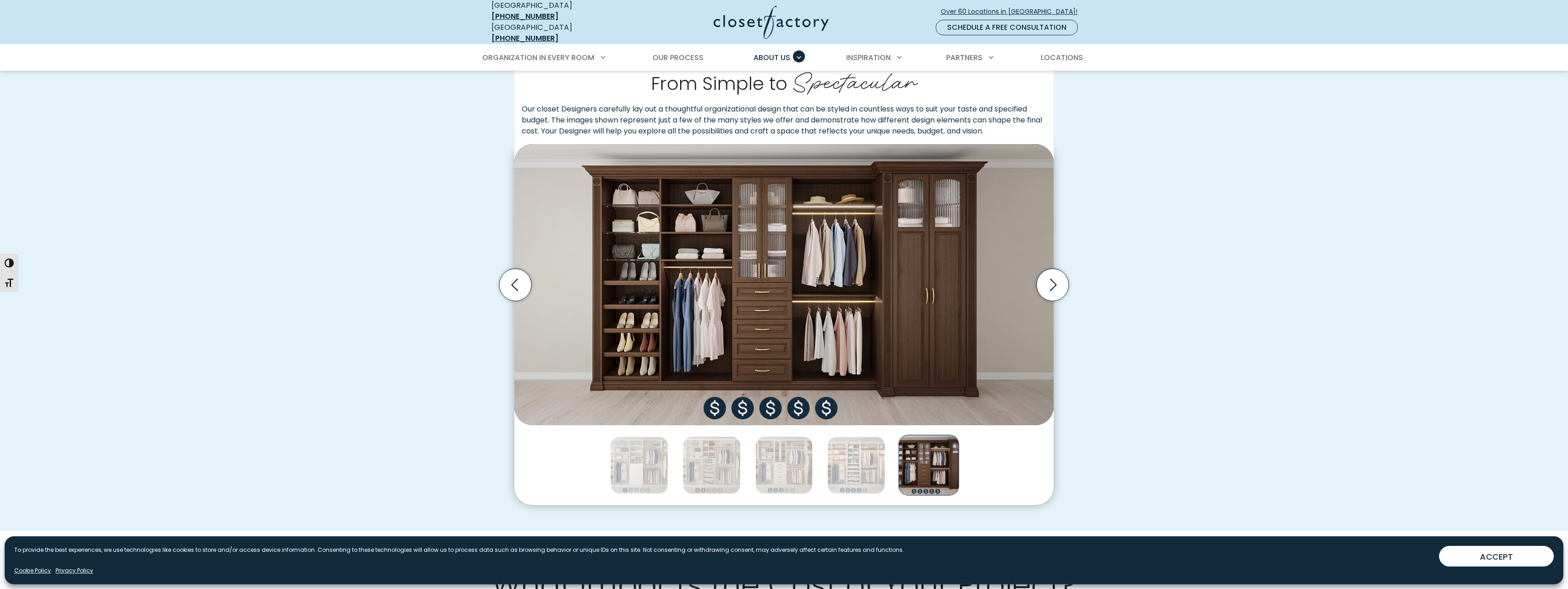
scroll to position [275, 0]
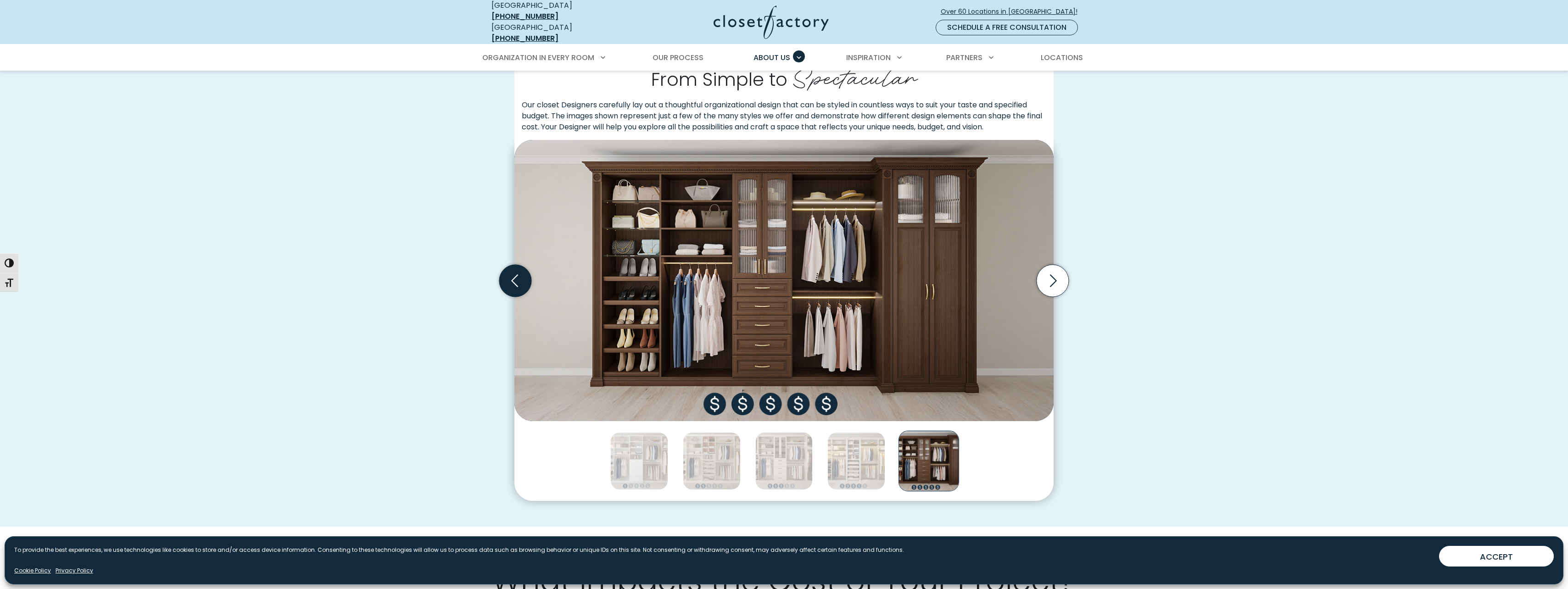
click at [511, 270] on icon "Previous slide" at bounding box center [515, 280] width 32 height 32
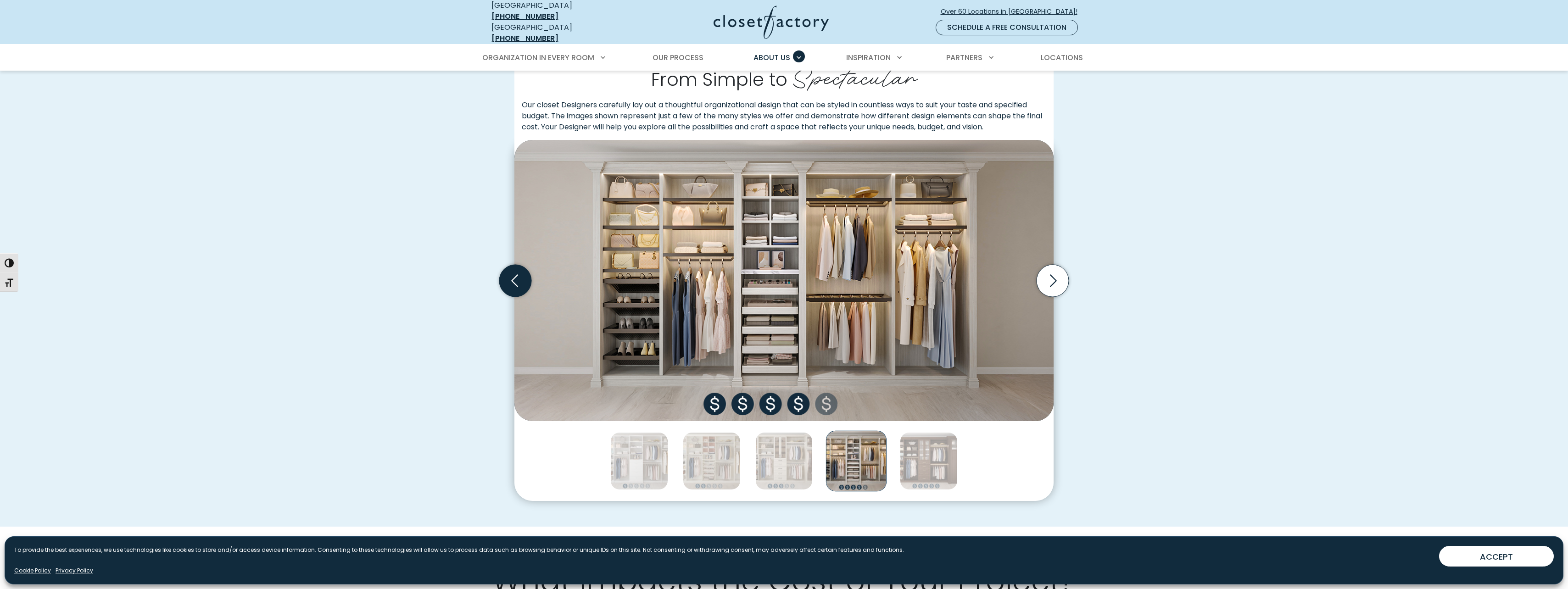
click at [511, 270] on icon "Previous slide" at bounding box center [515, 280] width 32 height 32
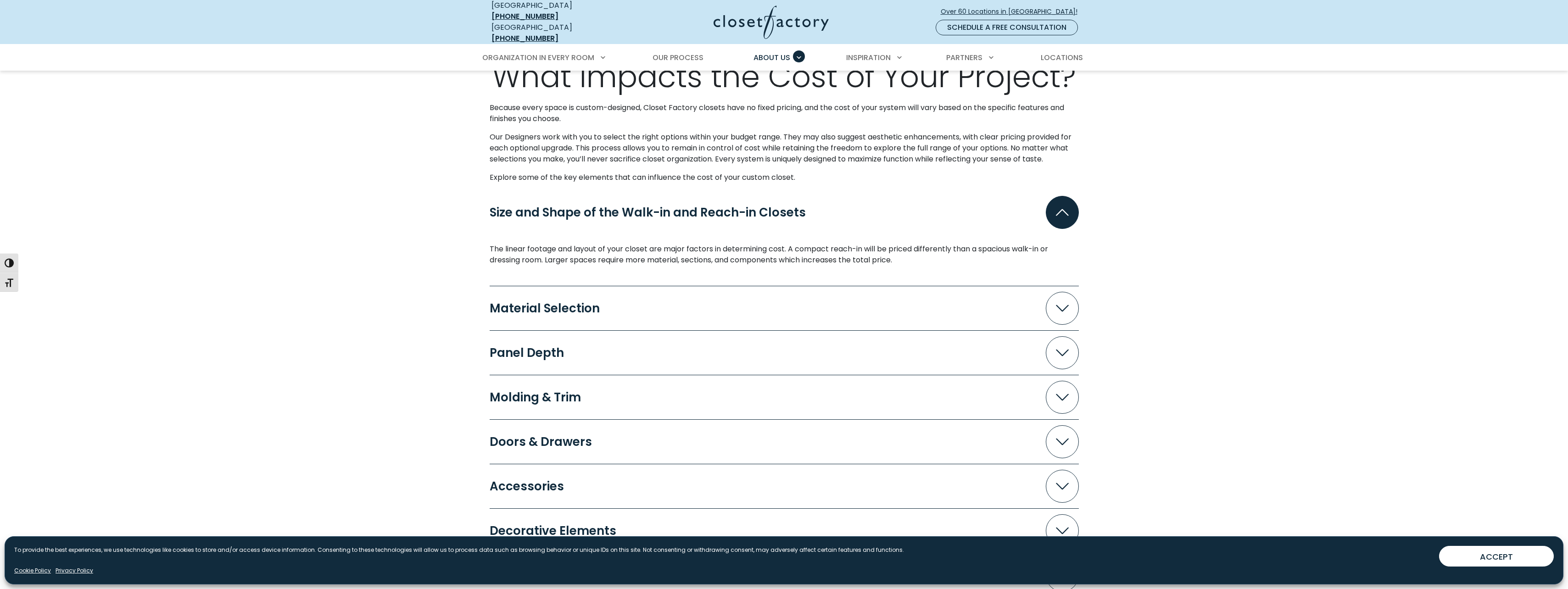
scroll to position [780, 0]
click at [1059, 305] on icon "Accordion" at bounding box center [1062, 308] width 13 height 7
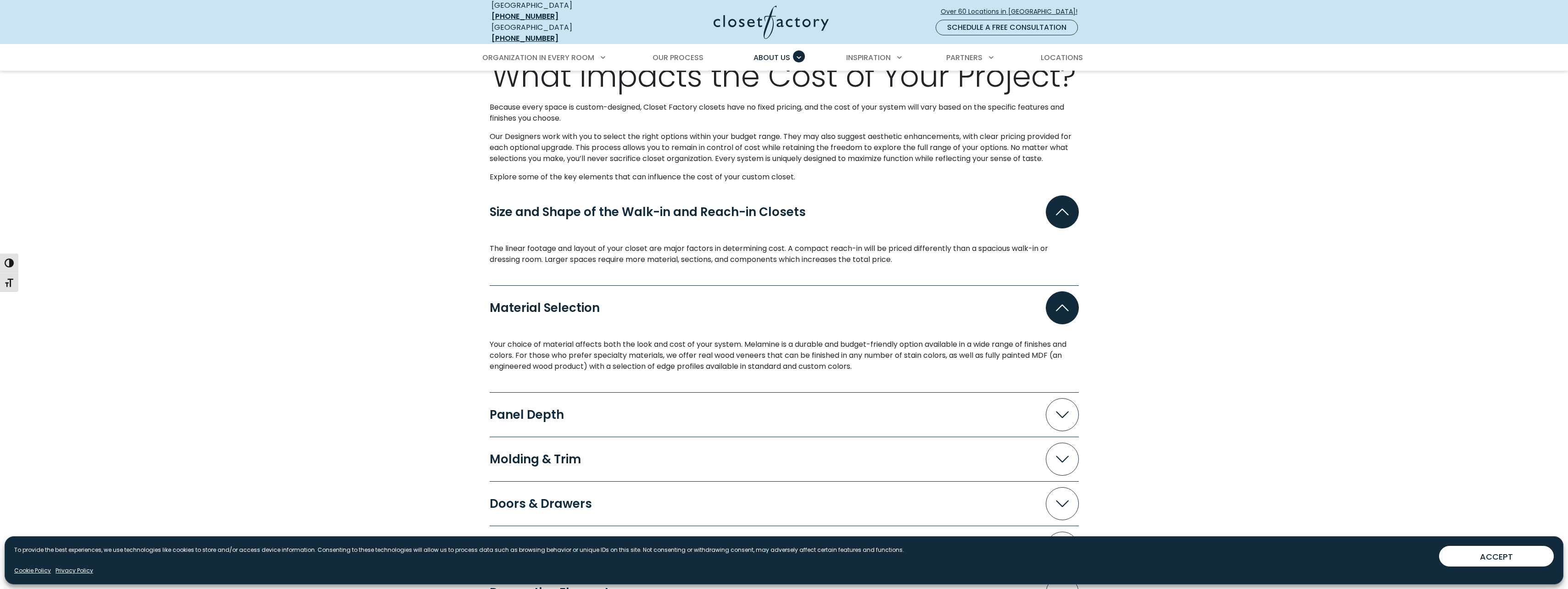
click at [1060, 309] on span "Accordion" at bounding box center [1063, 308] width 33 height 33
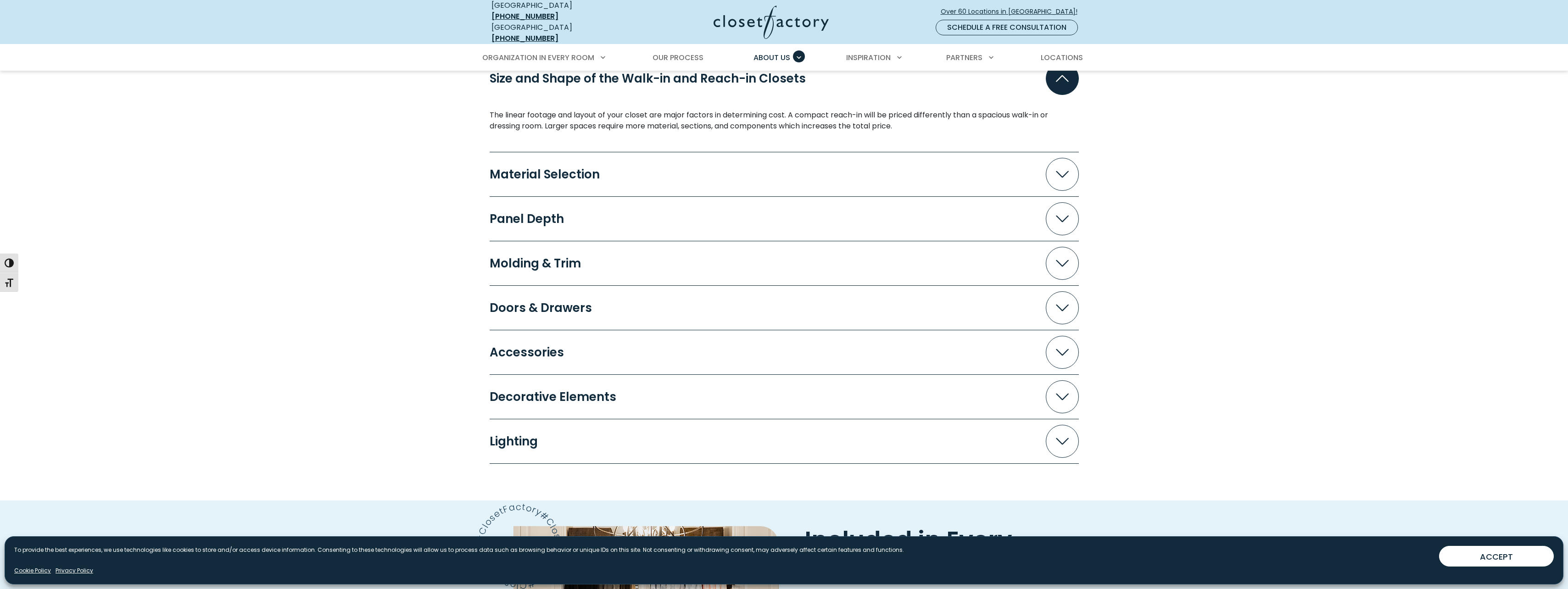
scroll to position [918, 0]
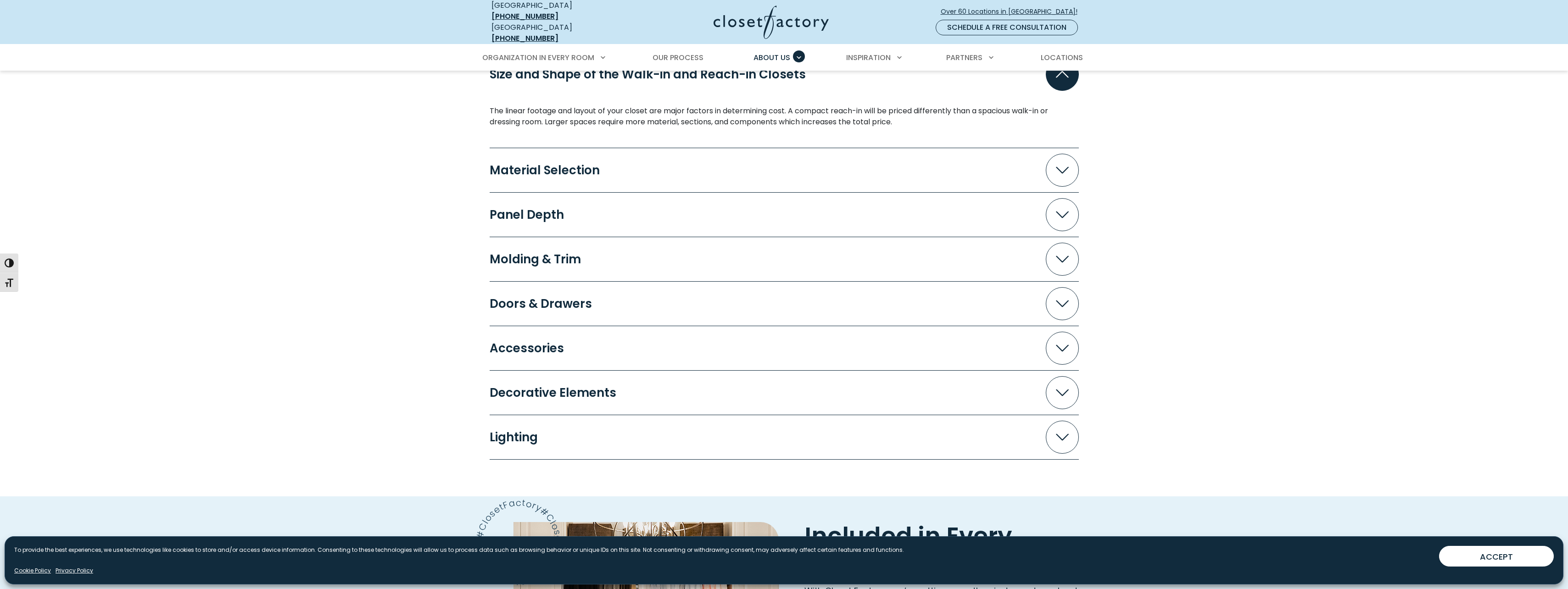
click at [1063, 345] on icon "Accordion" at bounding box center [1062, 348] width 13 height 7
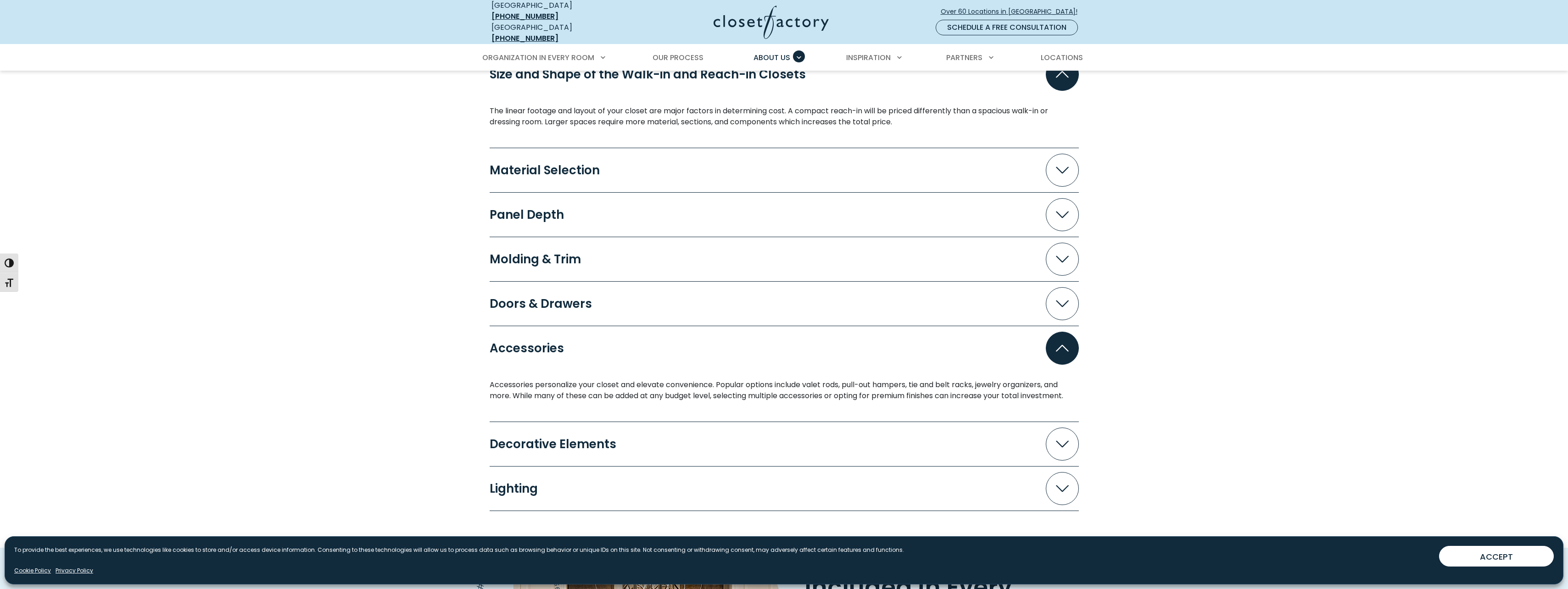
click at [1063, 345] on icon "Accordion" at bounding box center [1062, 348] width 13 height 7
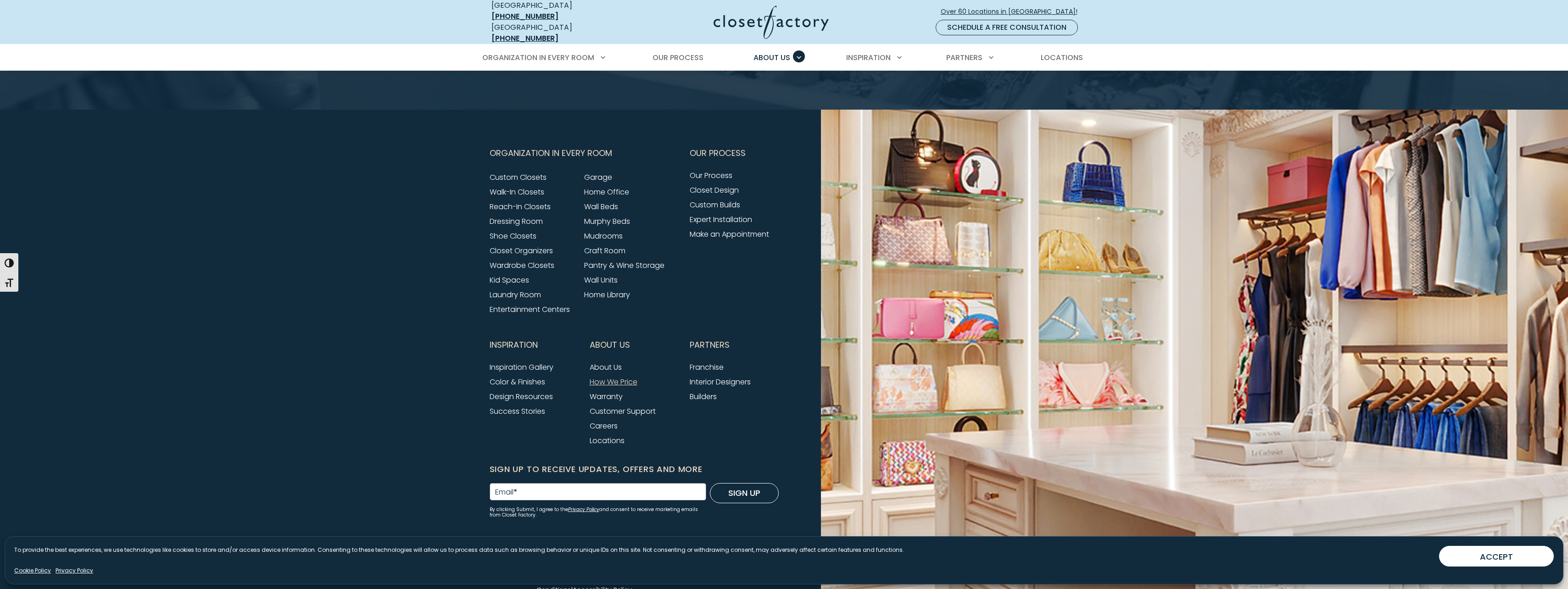
scroll to position [1863, 0]
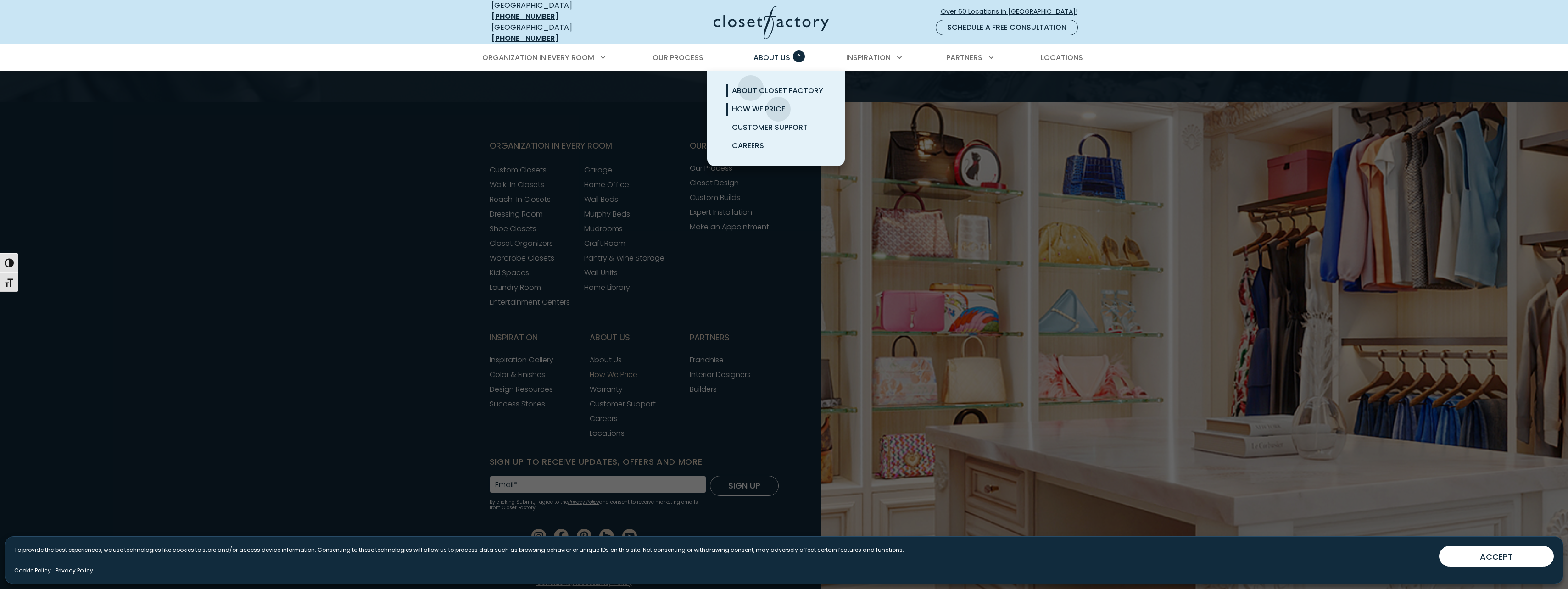
click at [750, 86] on span "About Closet Factory" at bounding box center [778, 90] width 91 height 11
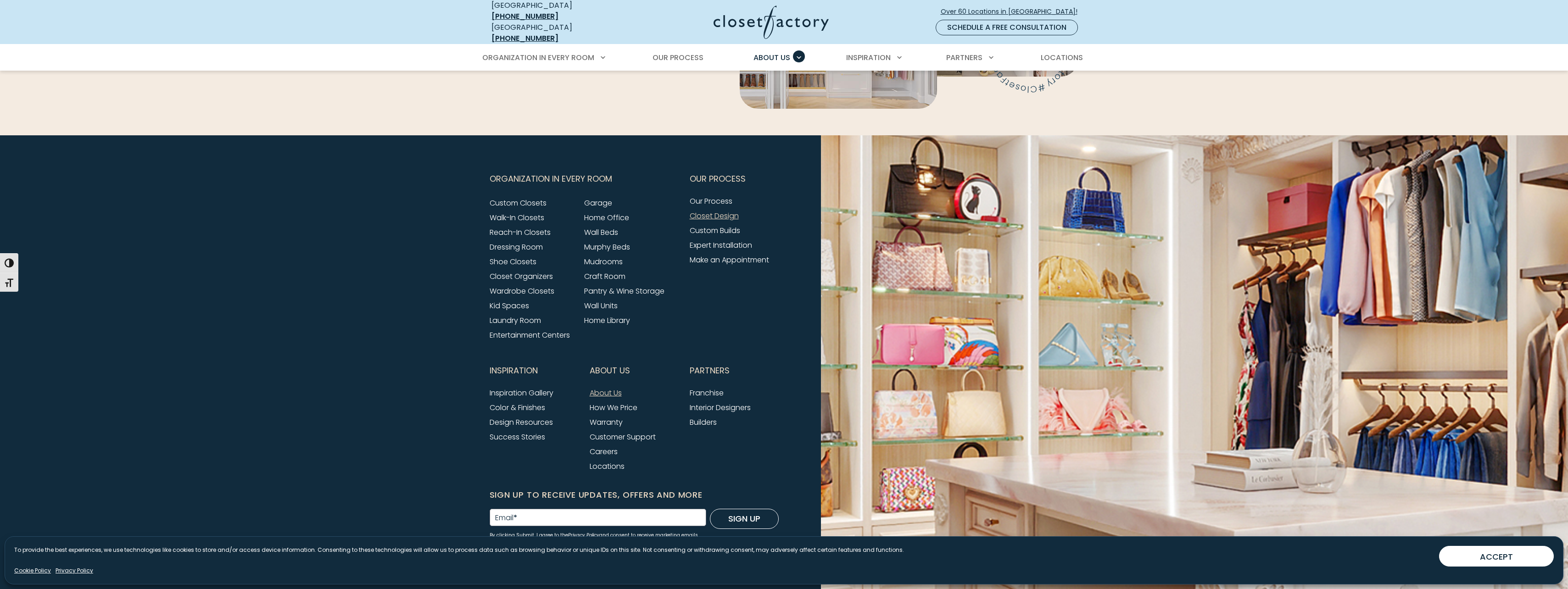
scroll to position [2338, 0]
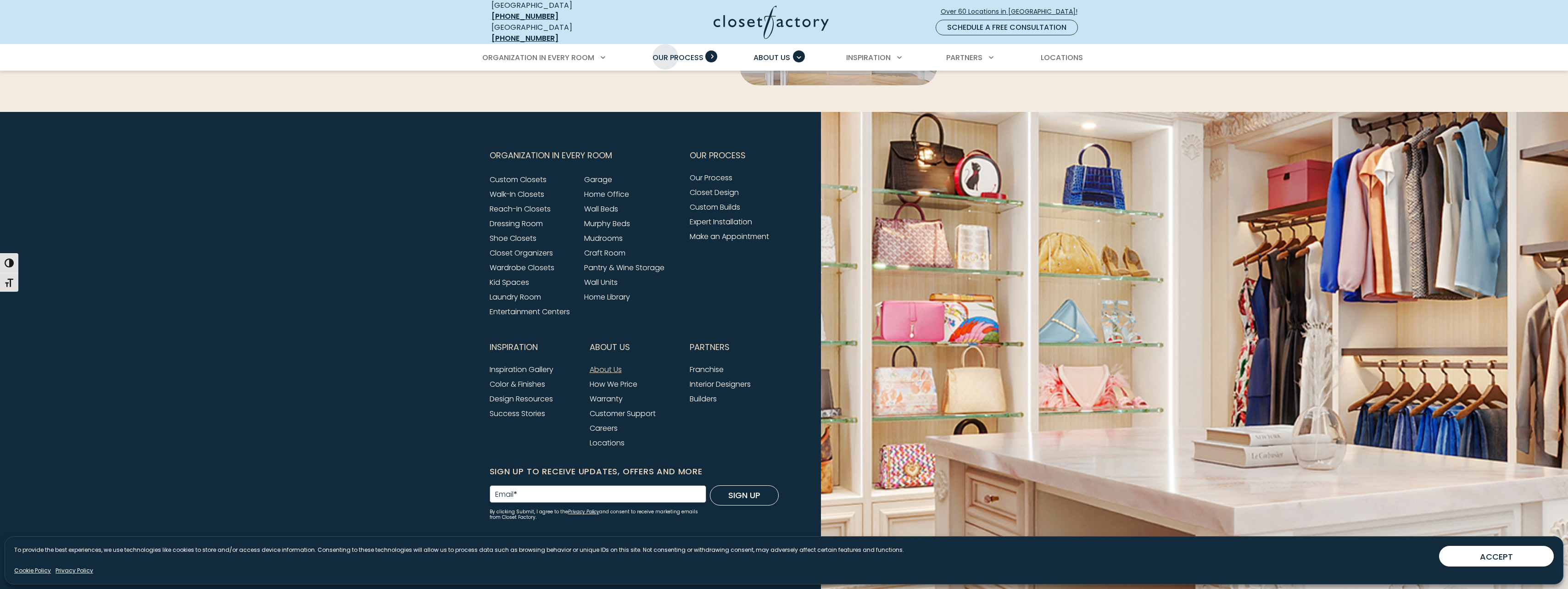
click at [673, 52] on span "Our Process" at bounding box center [678, 57] width 51 height 11
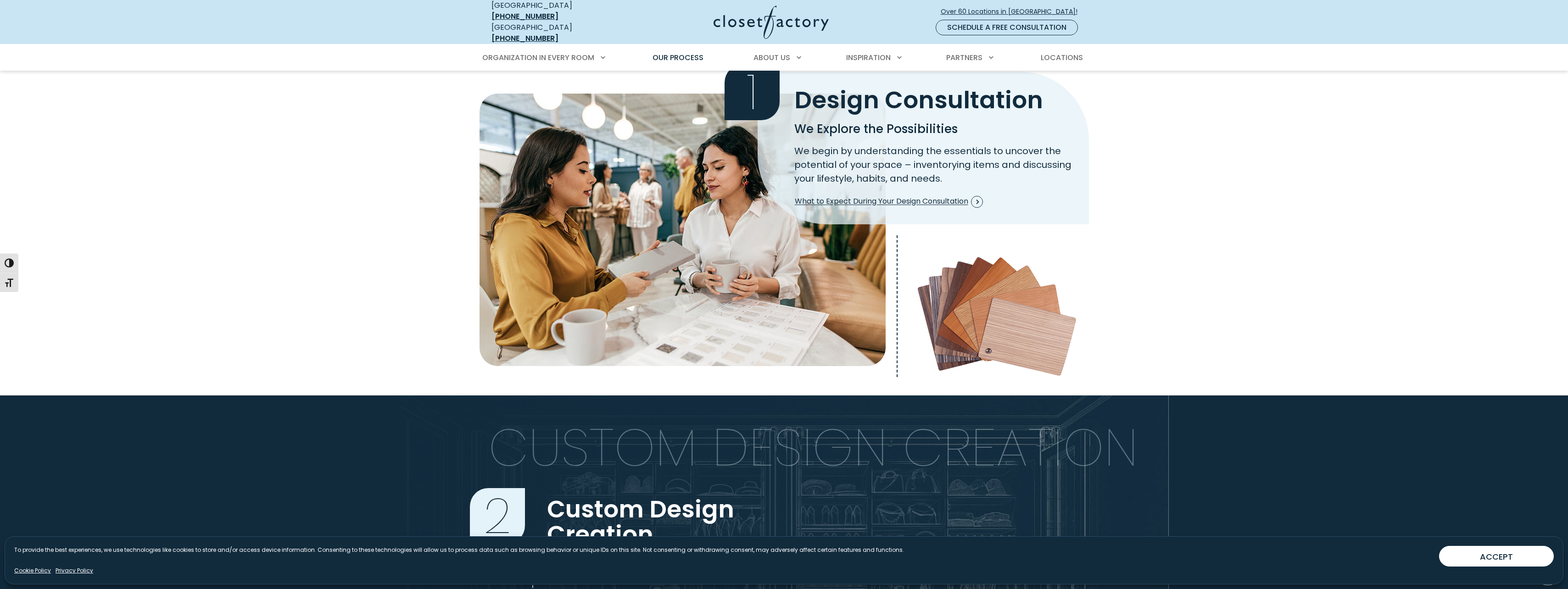
scroll to position [229, 0]
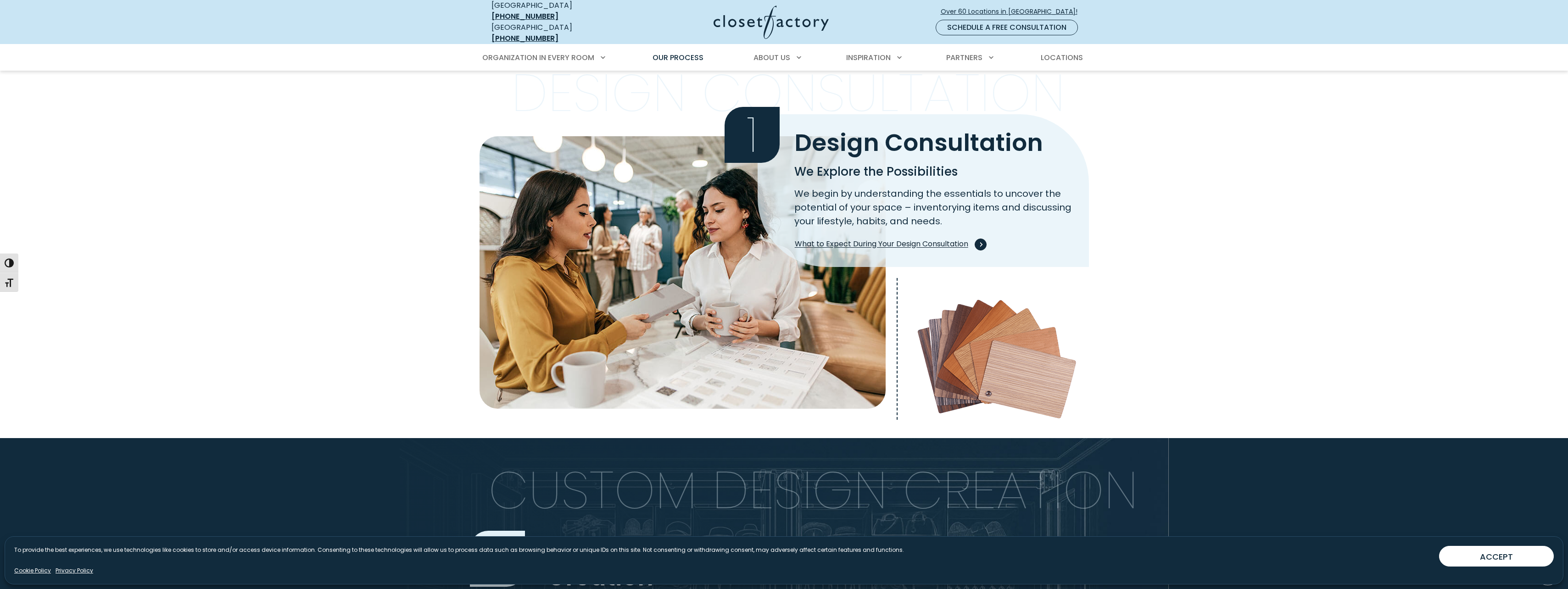
click at [958, 239] on span "What to Expect During Your Design Consultation" at bounding box center [889, 245] width 189 height 12
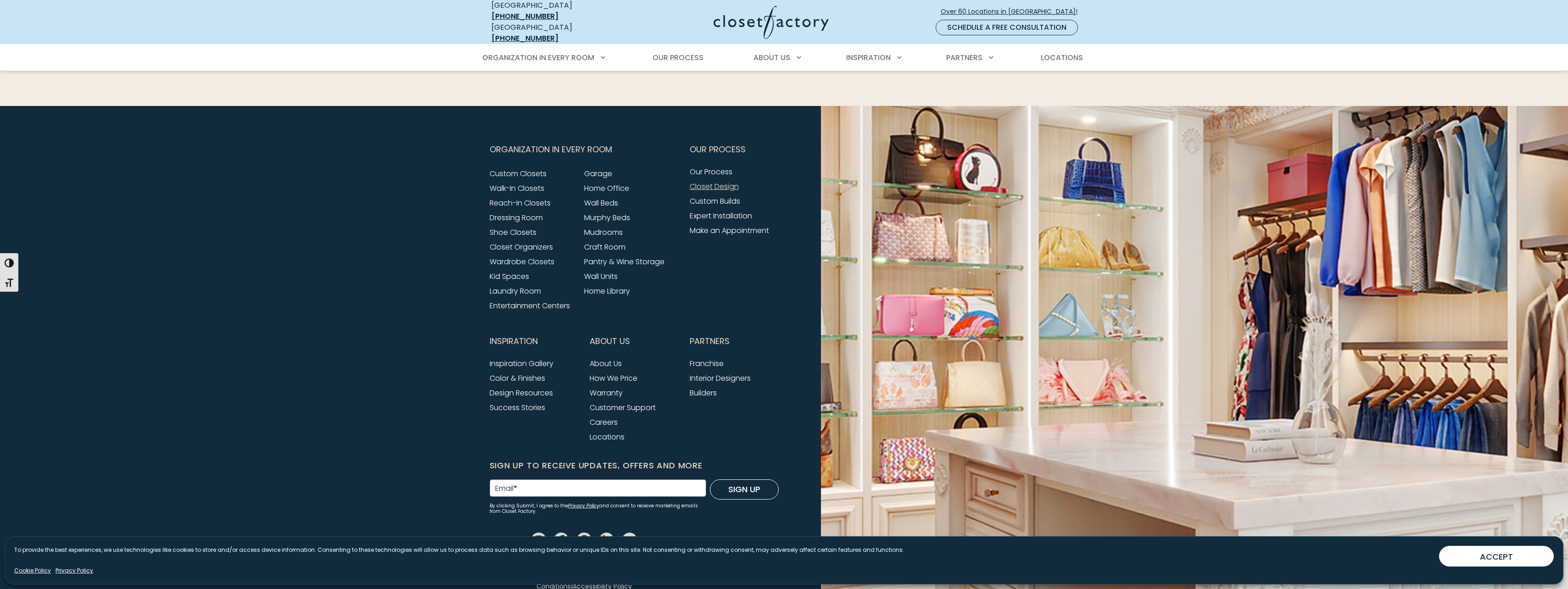
scroll to position [1417, 0]
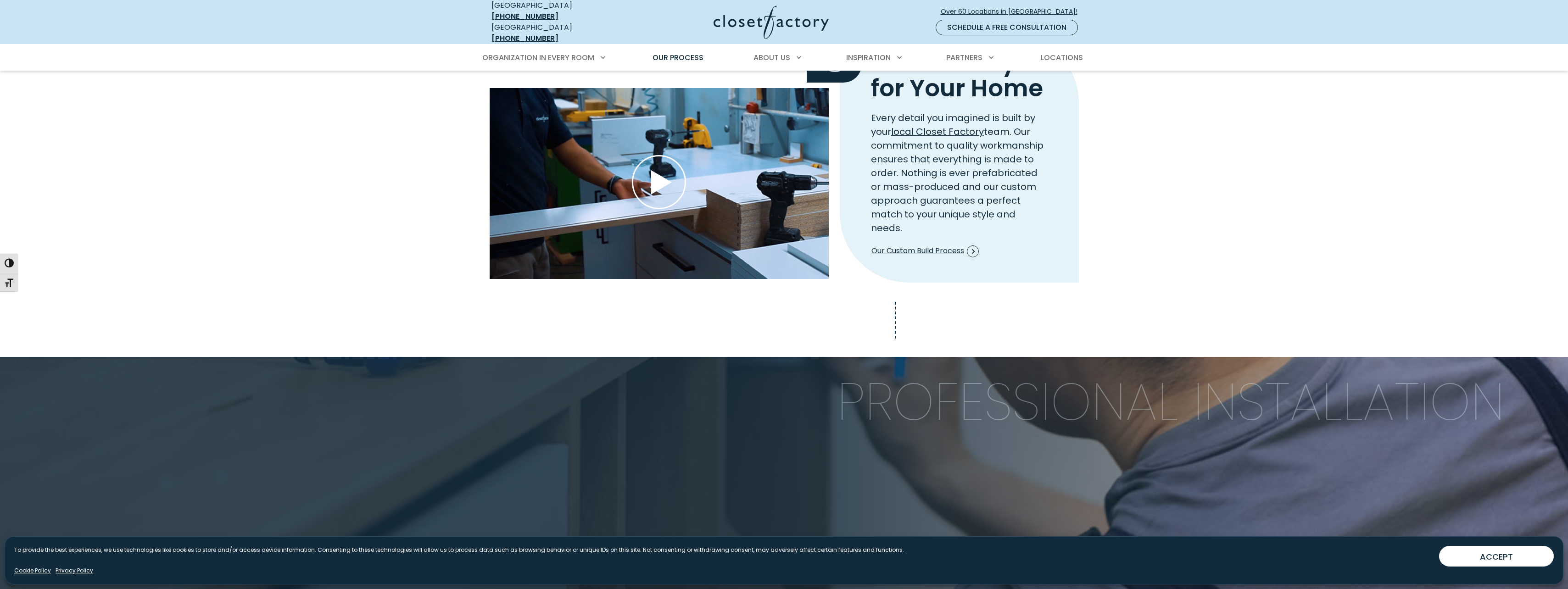
scroll to position [1056, 0]
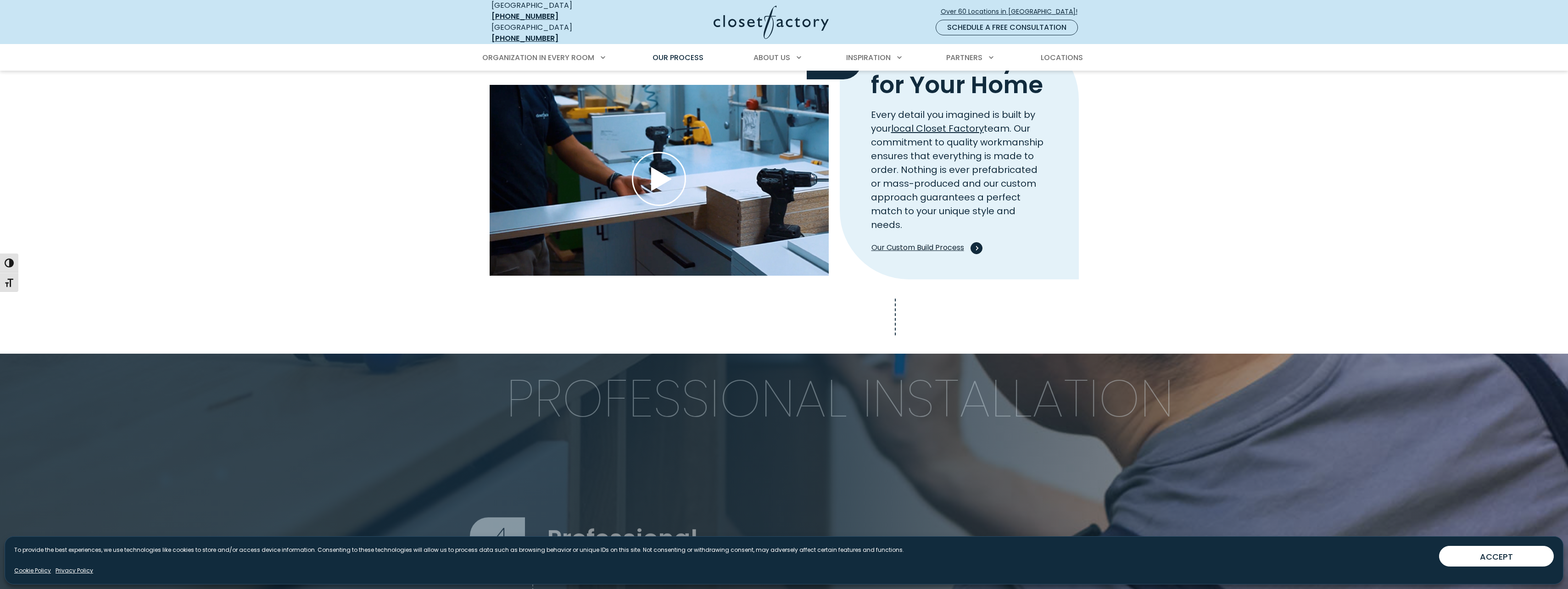
click at [932, 242] on span "Our Custom Build Process" at bounding box center [925, 248] width 107 height 12
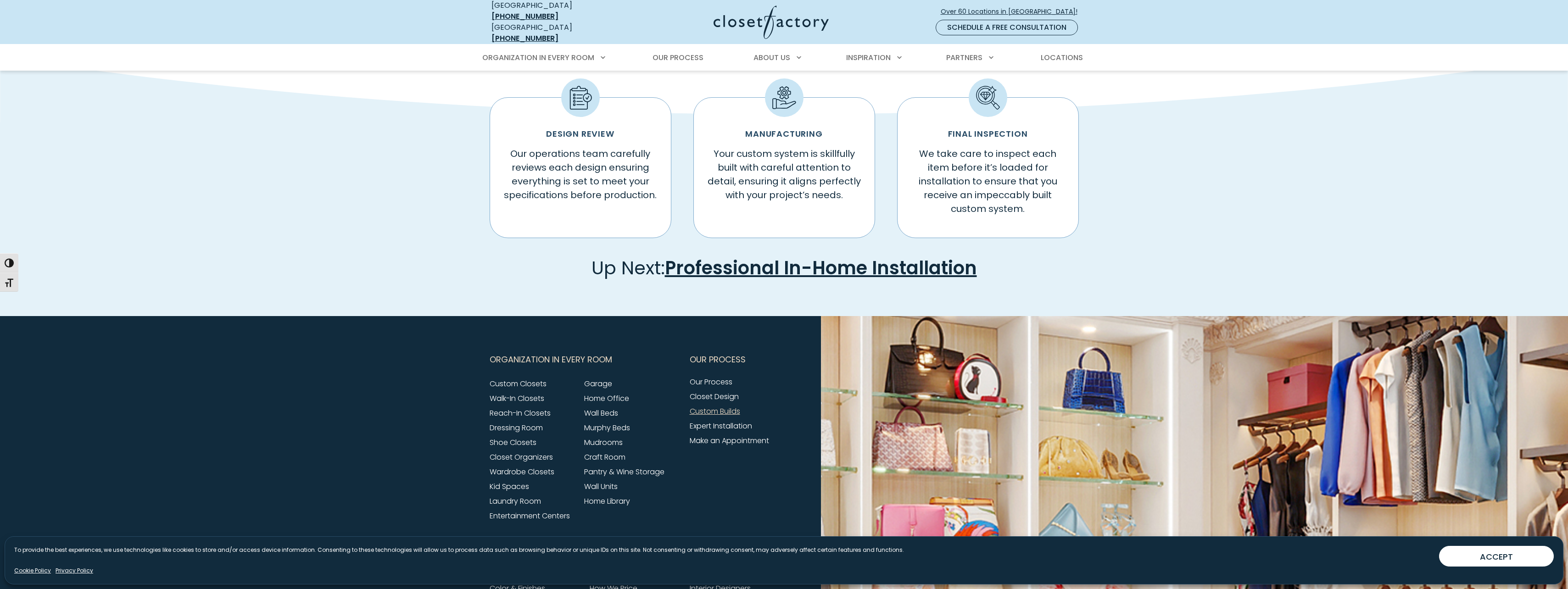
scroll to position [688, 0]
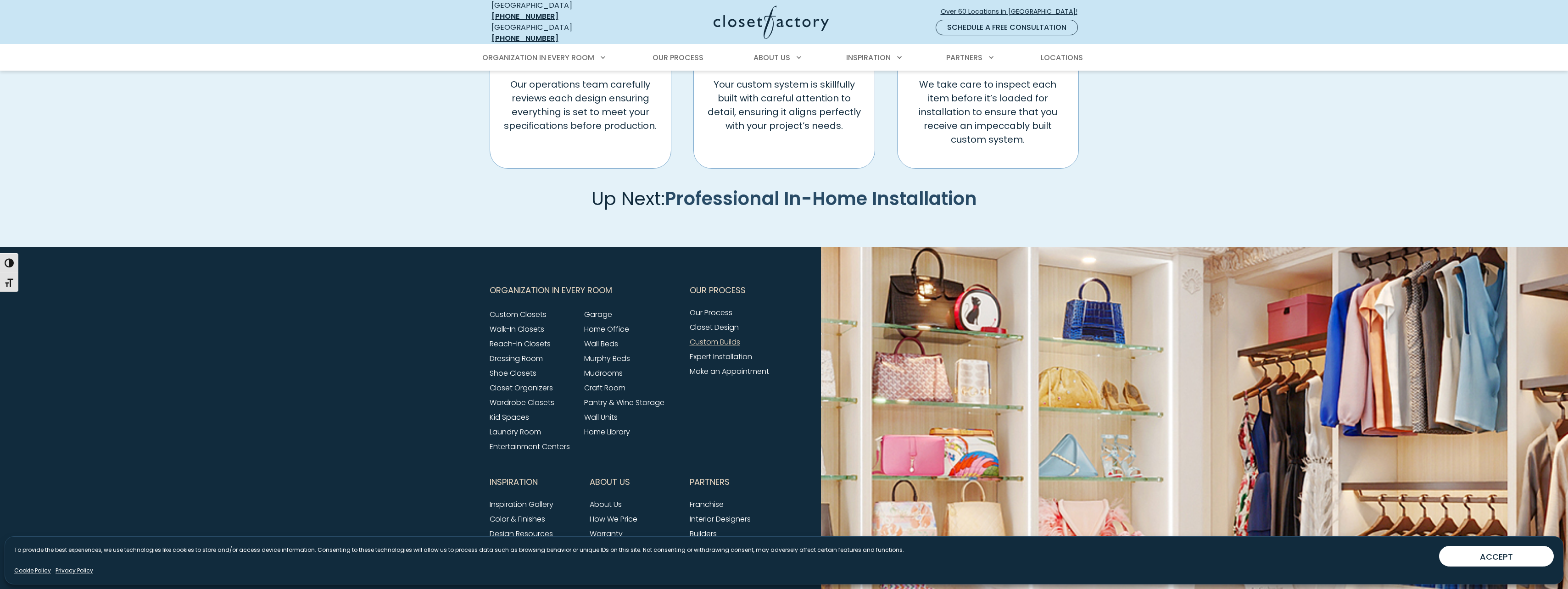
click at [862, 191] on link "Professional In-Home Installation" at bounding box center [820, 198] width 312 height 25
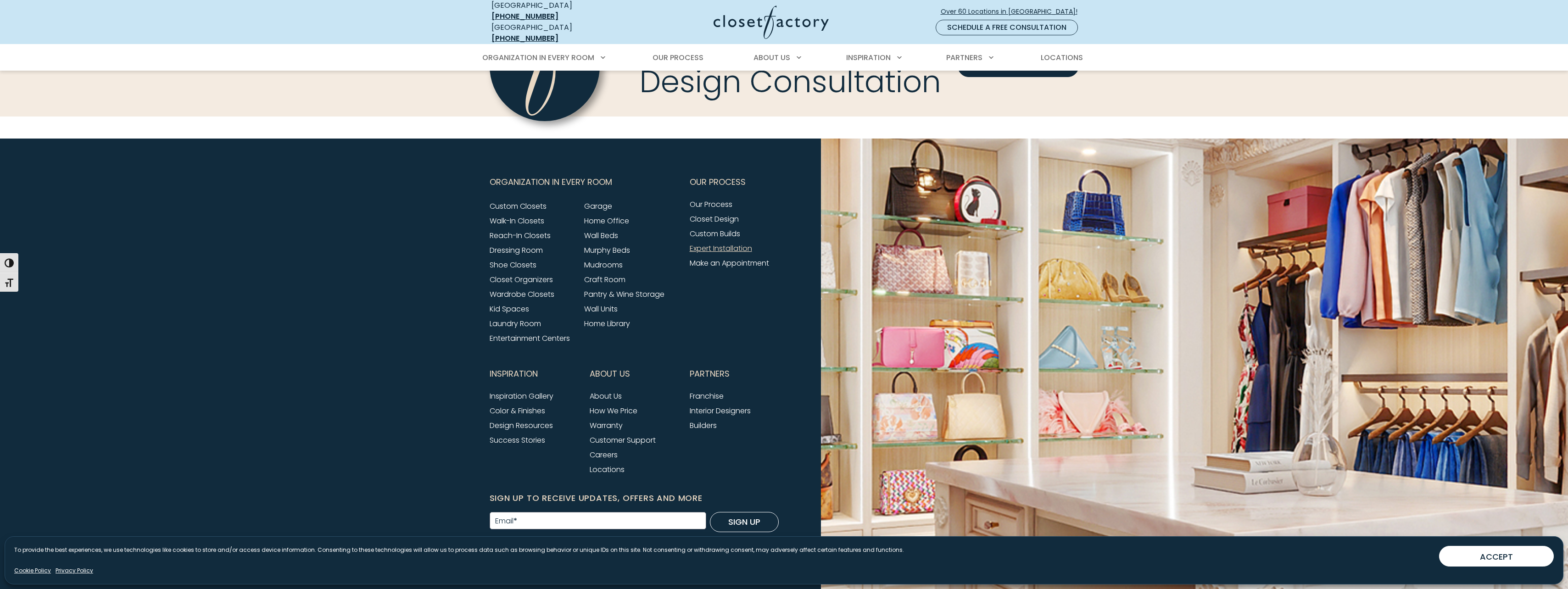
scroll to position [918, 0]
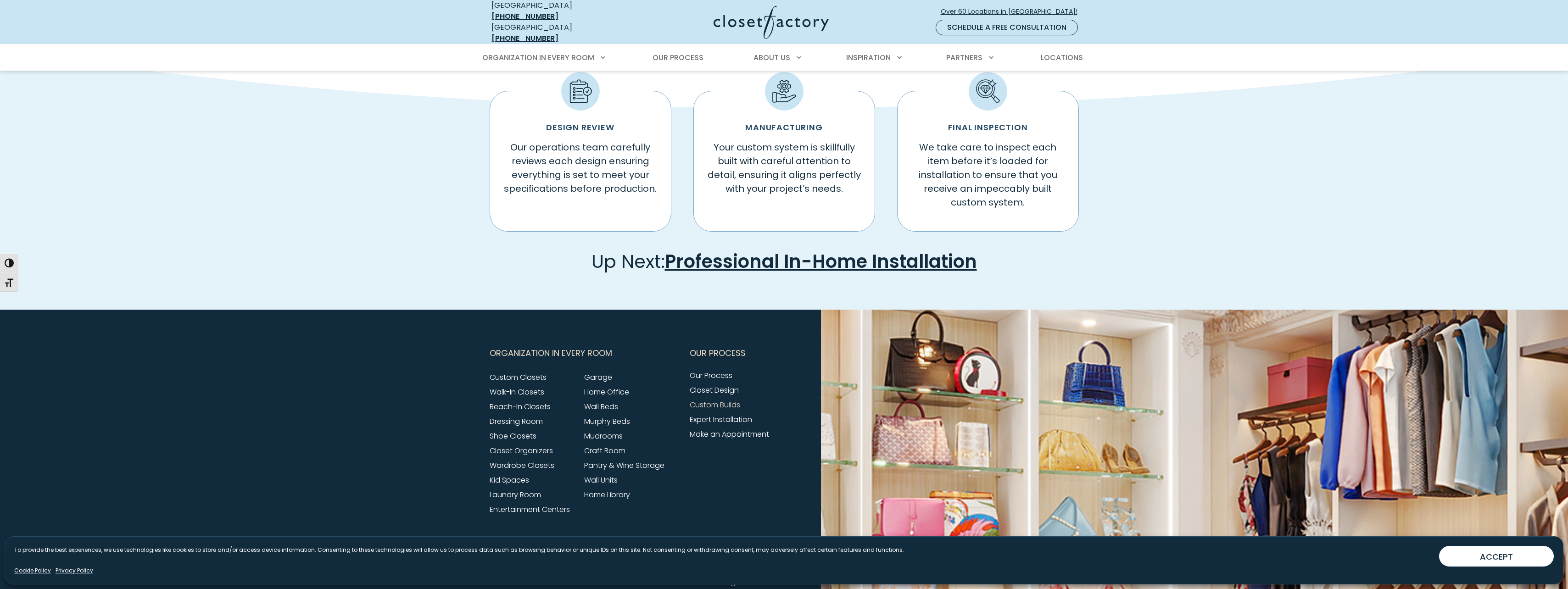
scroll to position [688, 0]
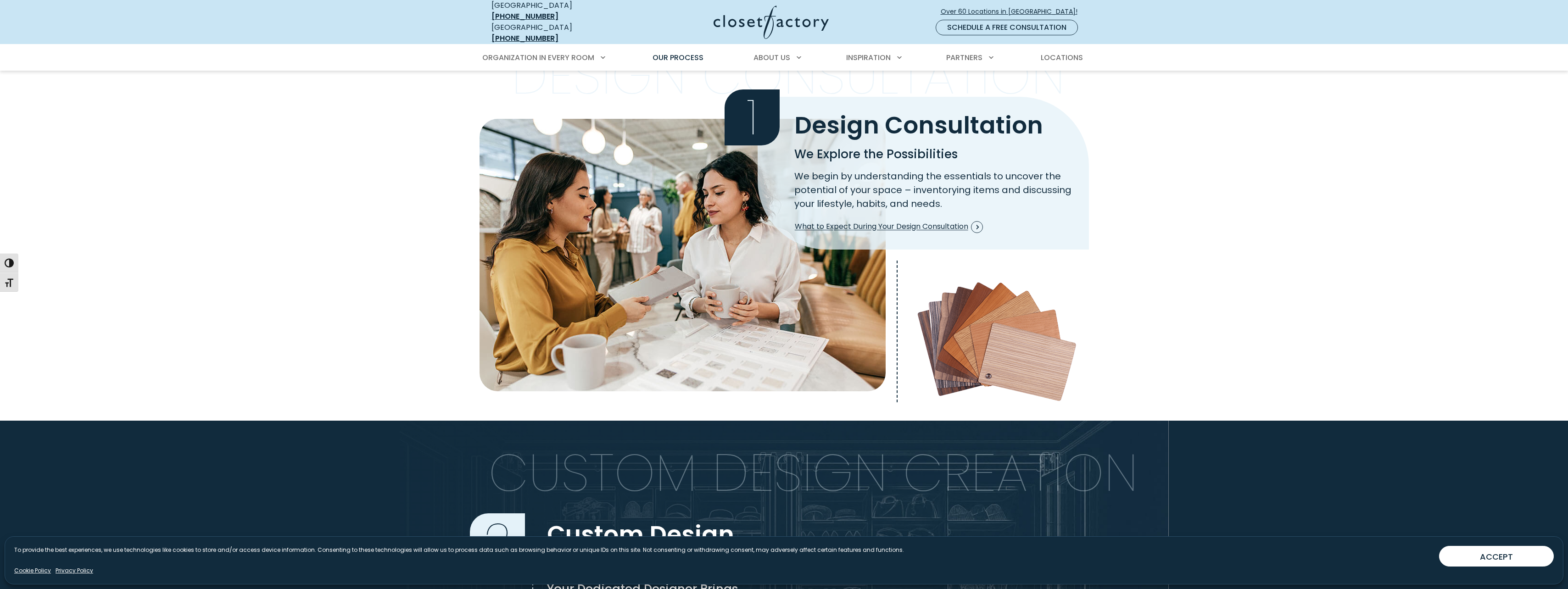
scroll to position [63, 0]
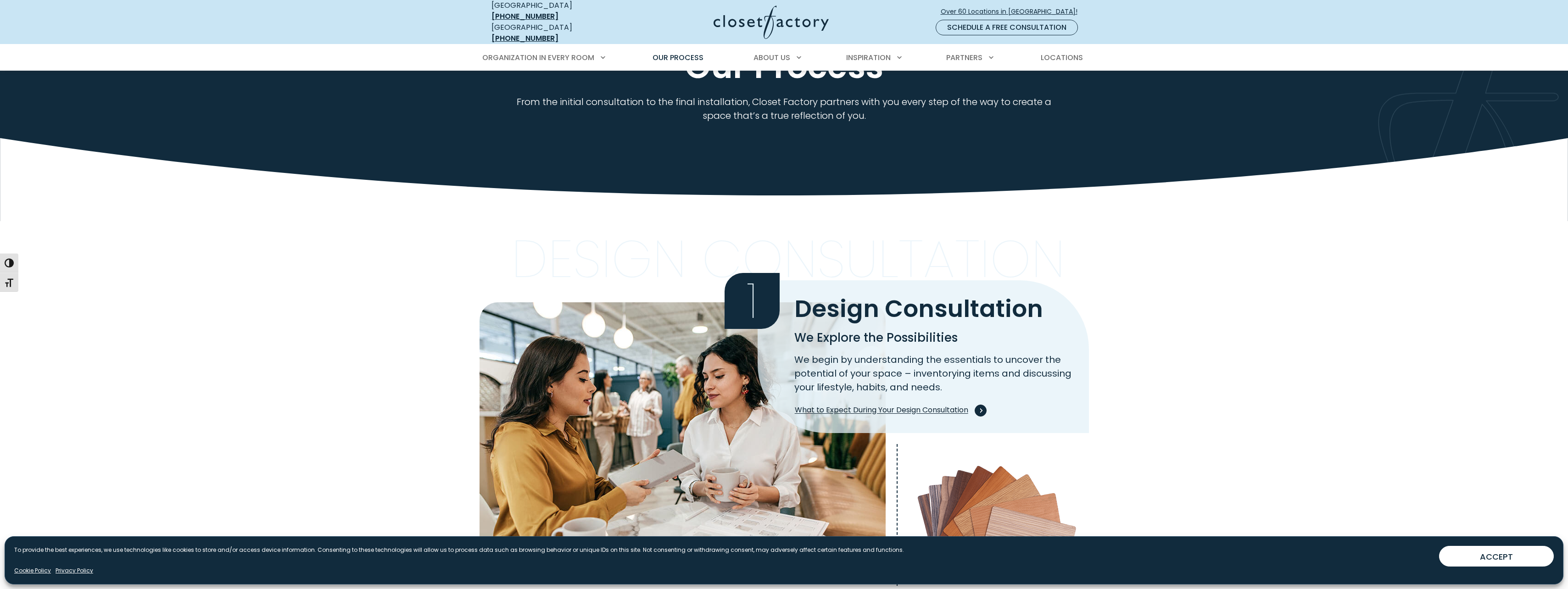
click at [892, 404] on span "What to Expect During Your Design Consultation" at bounding box center [889, 410] width 189 height 12
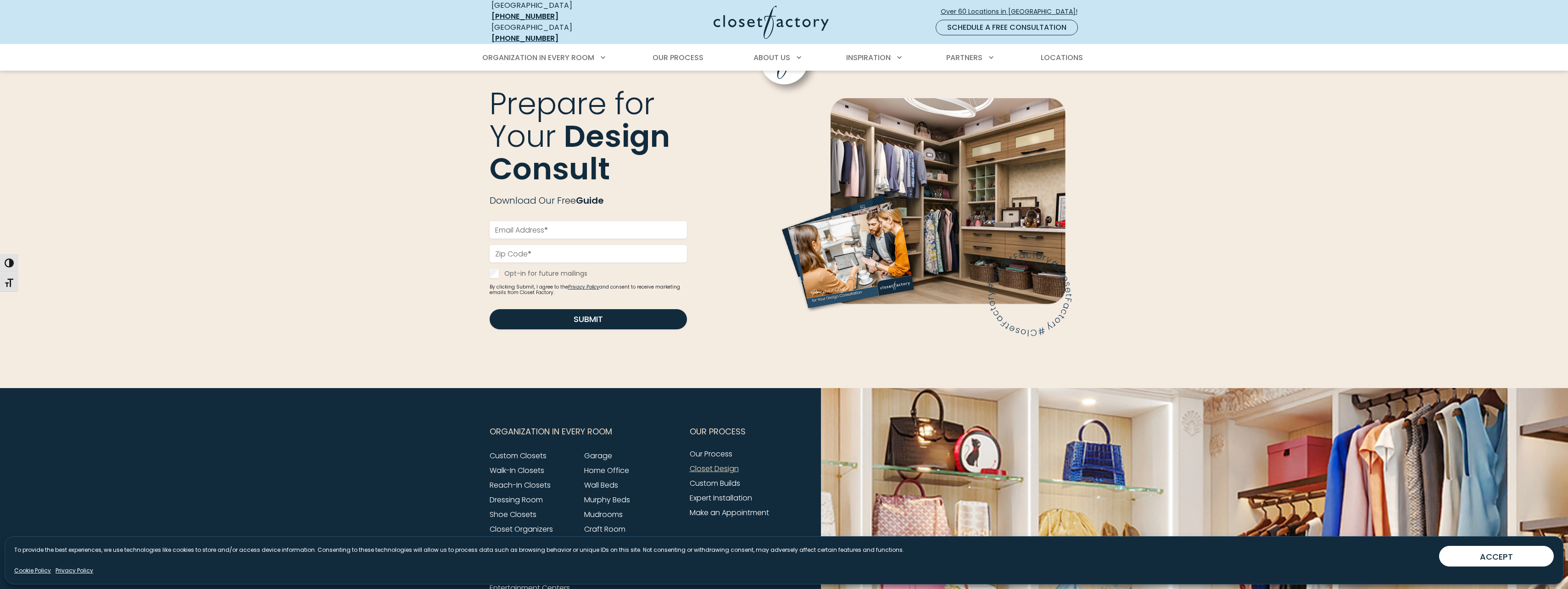
scroll to position [1147, 0]
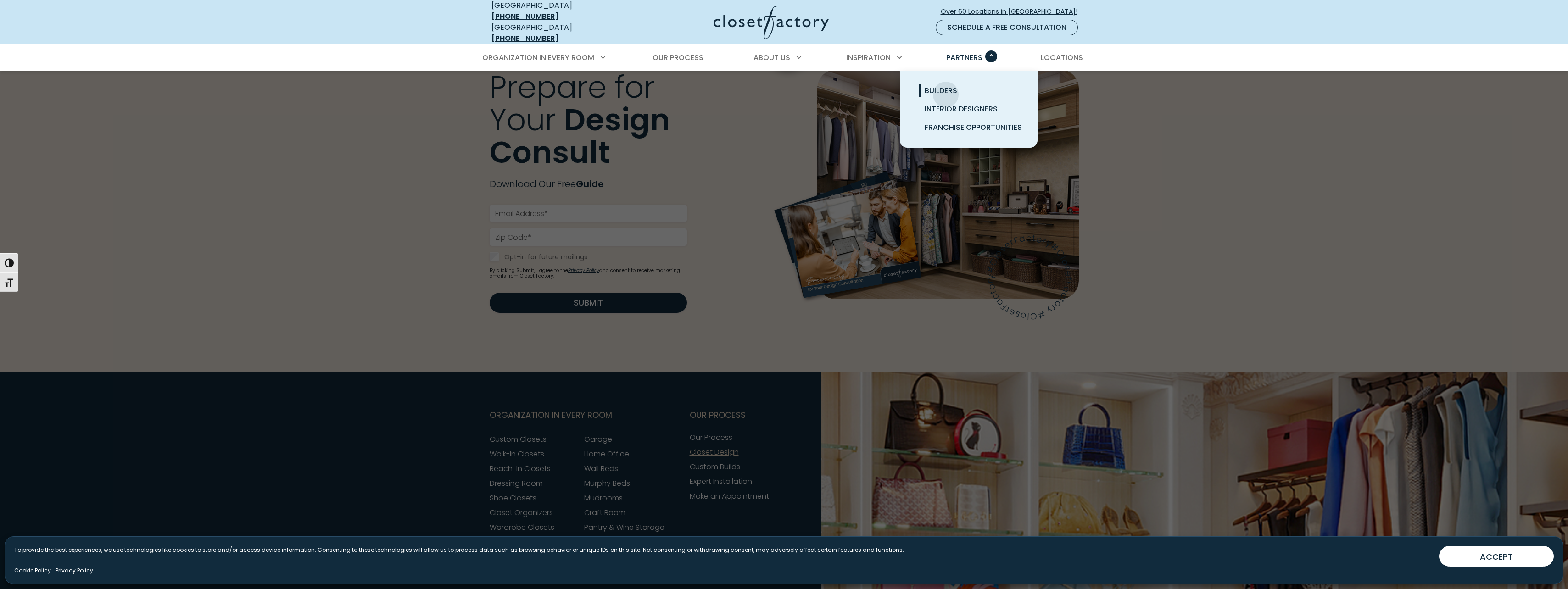
click at [944, 87] on span "Builders" at bounding box center [941, 90] width 33 height 11
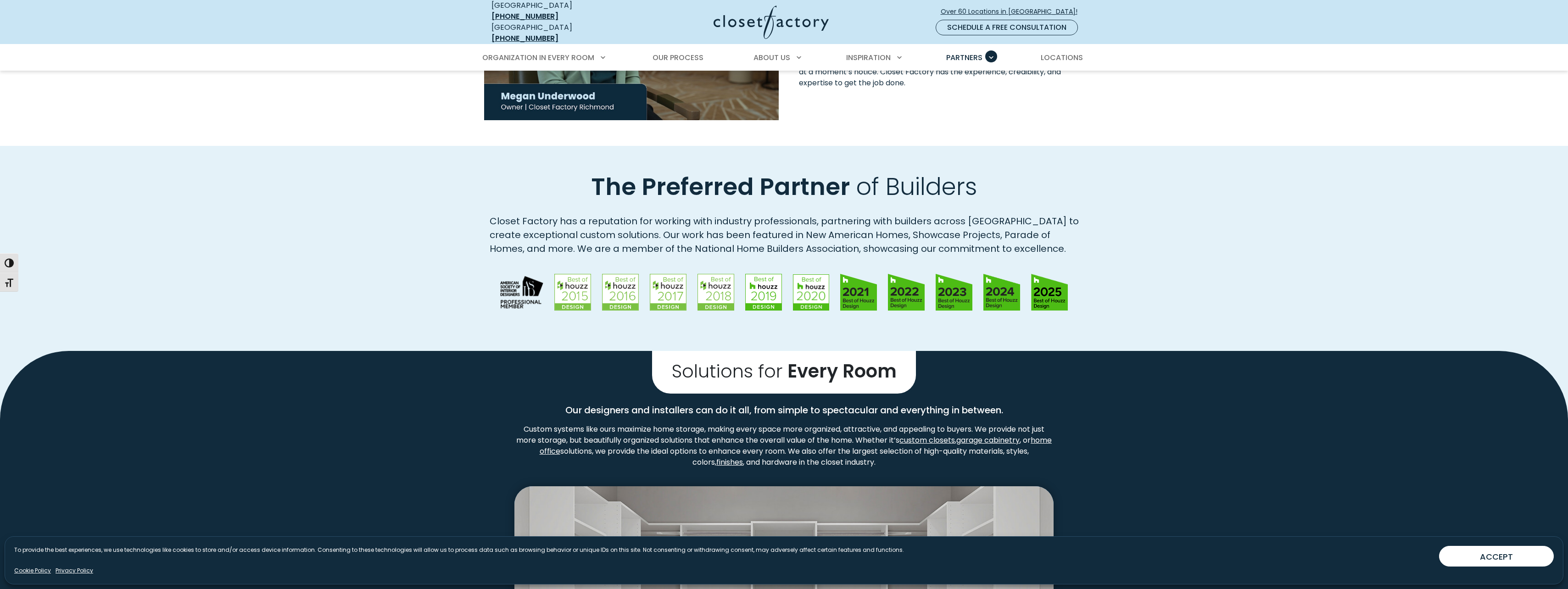
scroll to position [1194, 0]
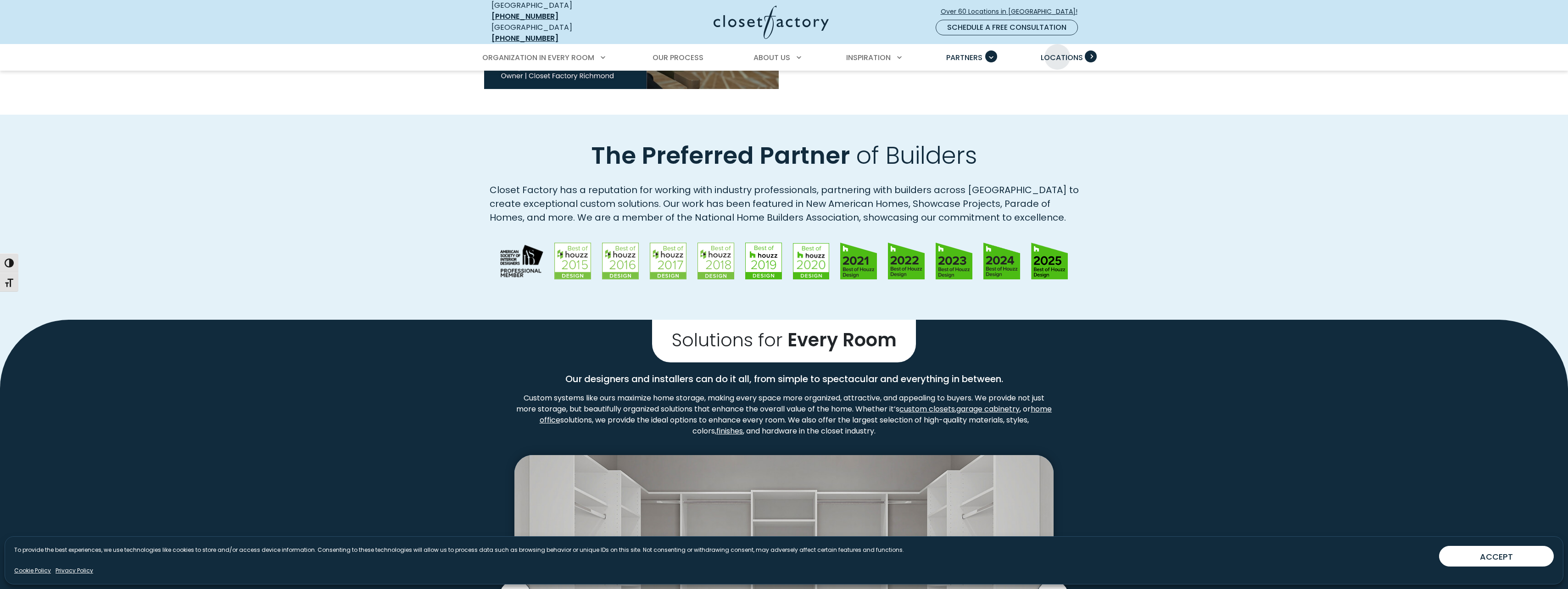
click at [1058, 52] on span "Locations" at bounding box center [1062, 57] width 42 height 11
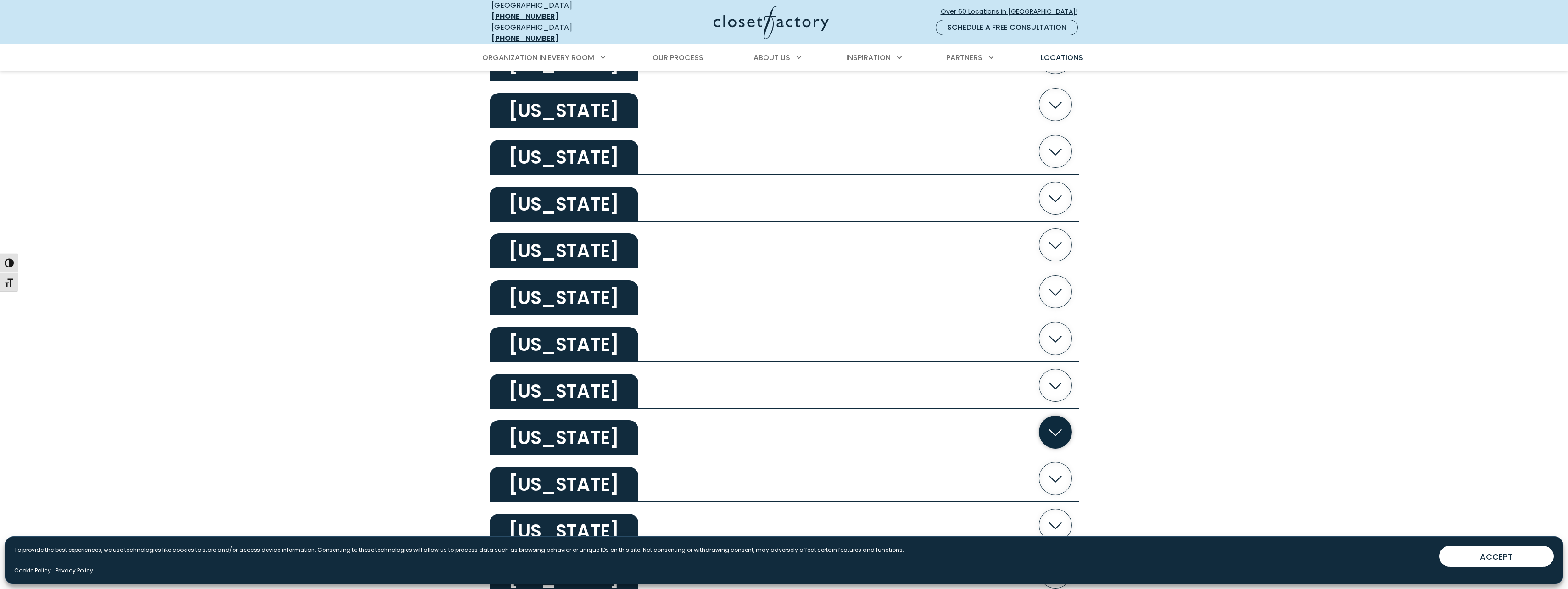
scroll to position [1607, 0]
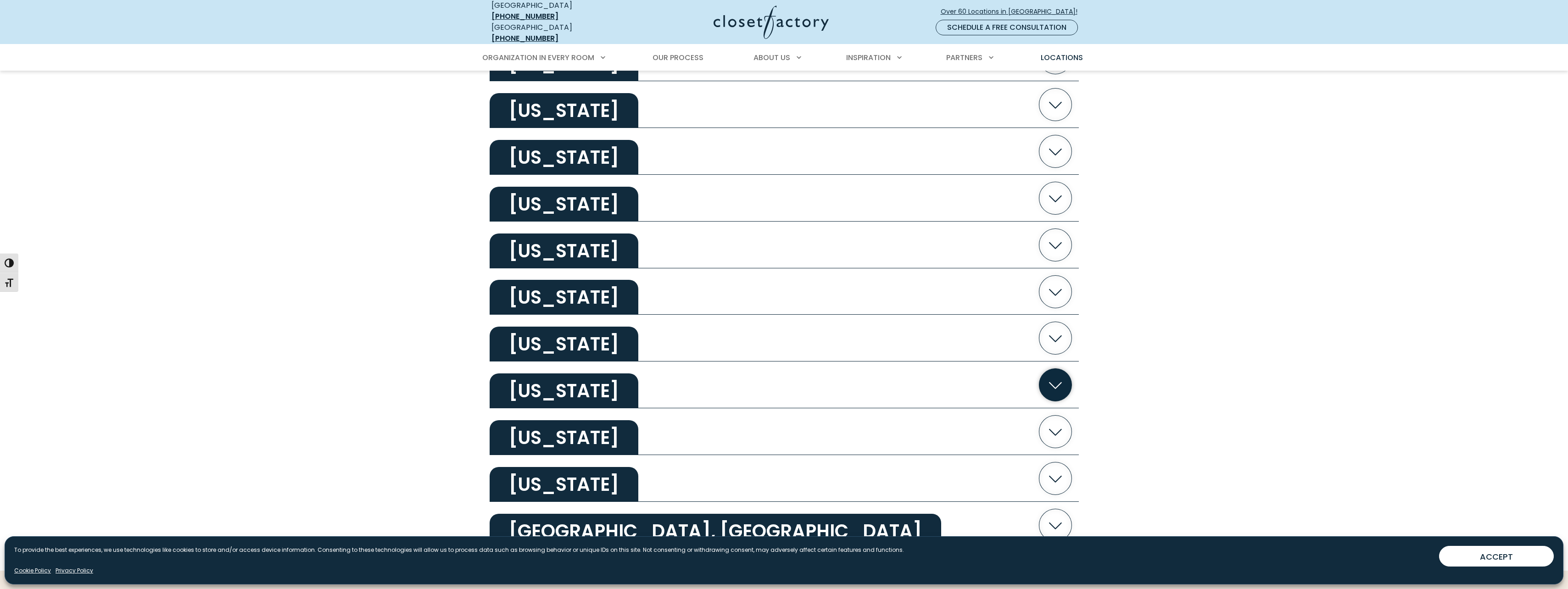
click at [1053, 374] on icon "button" at bounding box center [1056, 386] width 33 height 33
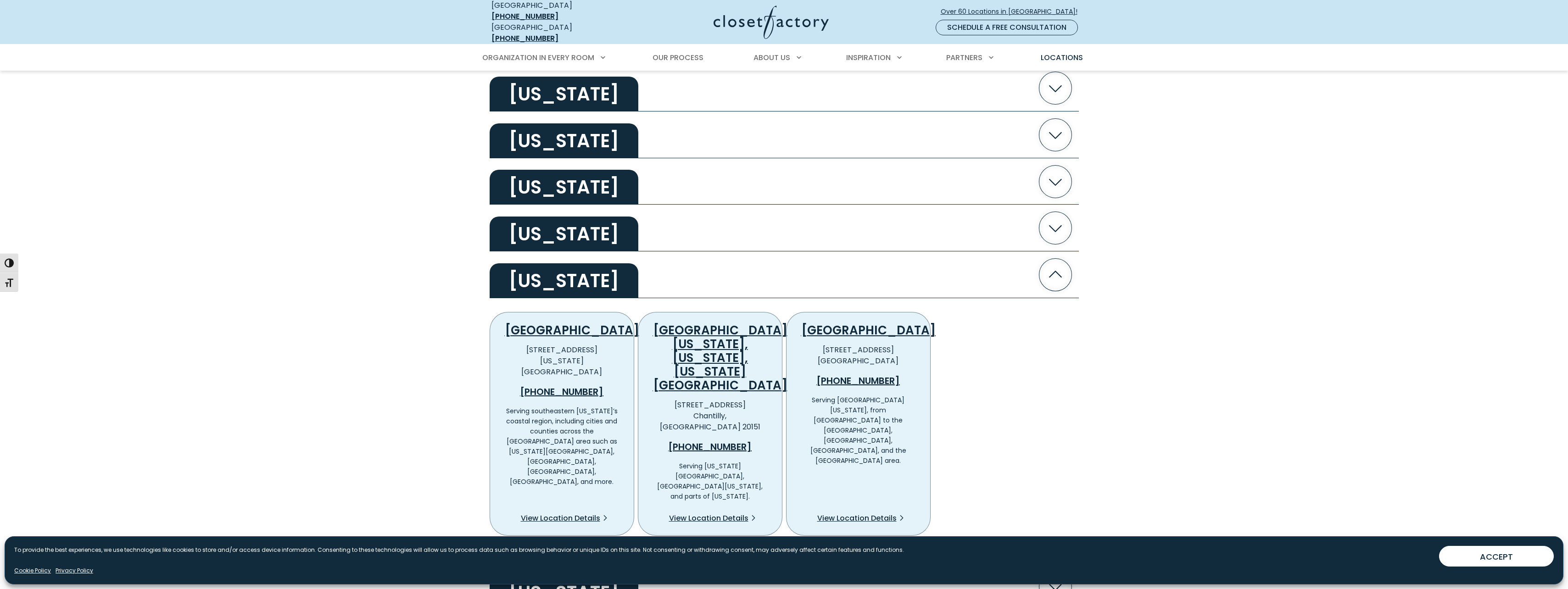
scroll to position [1789, 0]
